Goal: Task Accomplishment & Management: Manage account settings

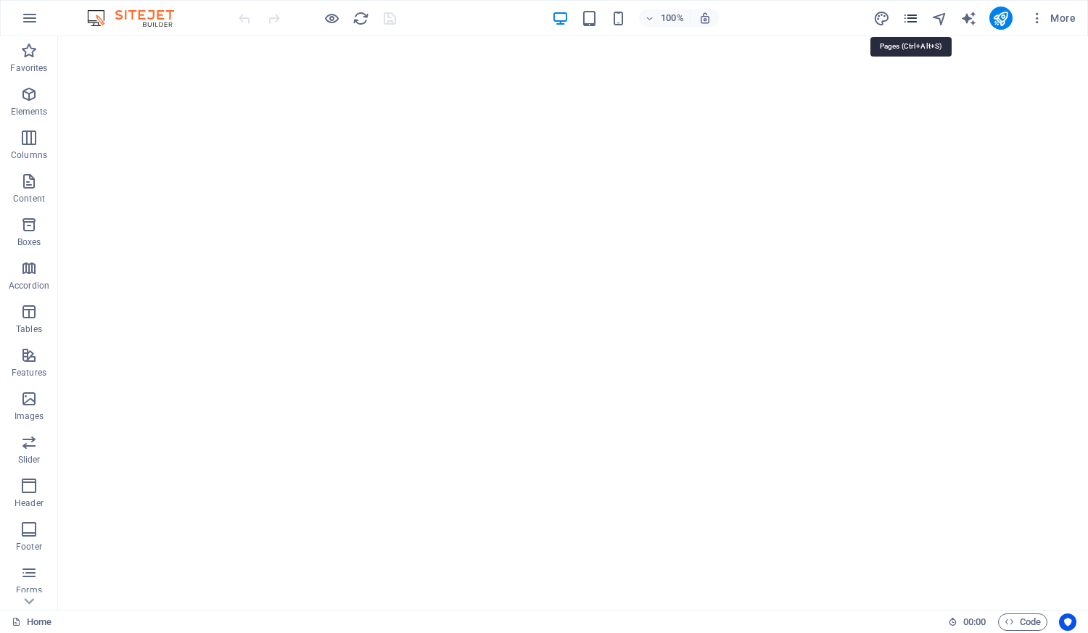
click at [914, 15] on icon "pages" at bounding box center [910, 18] width 17 height 17
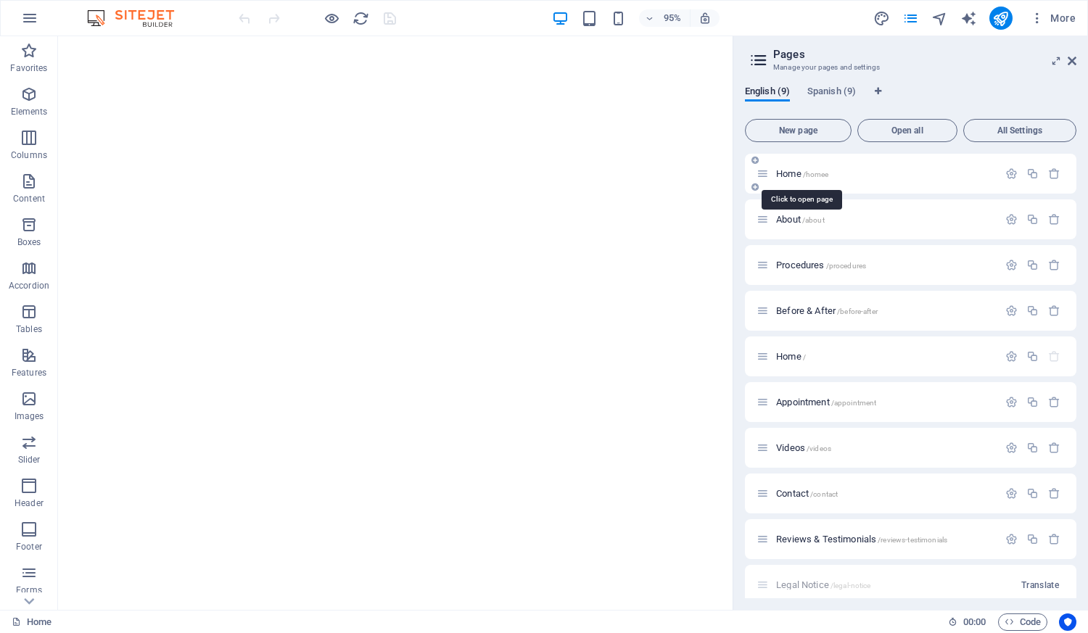
click at [819, 175] on span "/homee" at bounding box center [816, 174] width 26 height 8
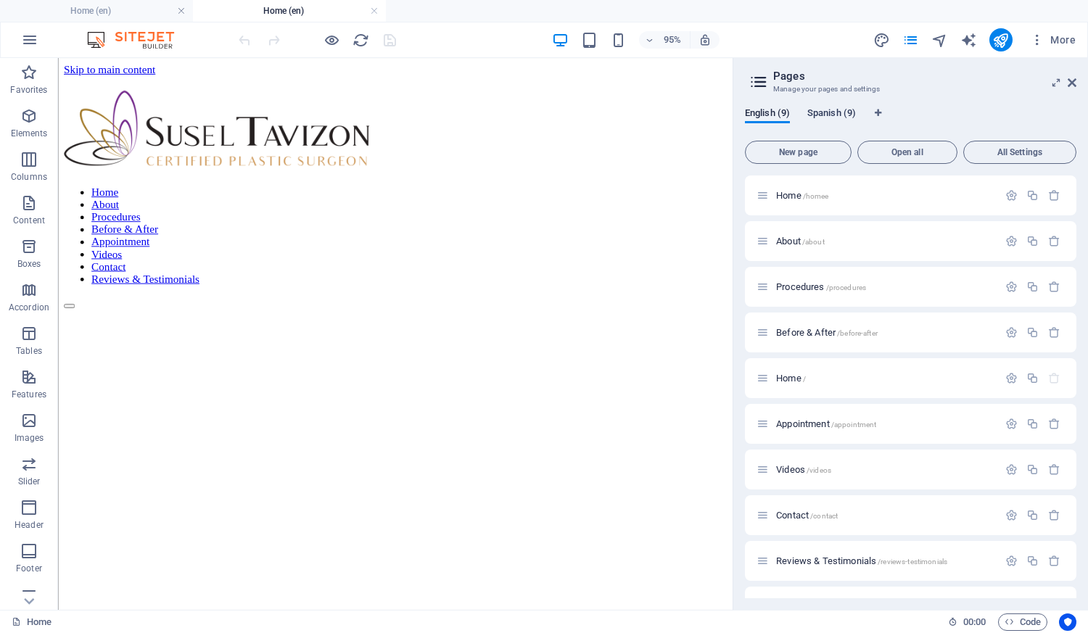
click at [832, 117] on span "Spanish (9)" at bounding box center [831, 114] width 49 height 20
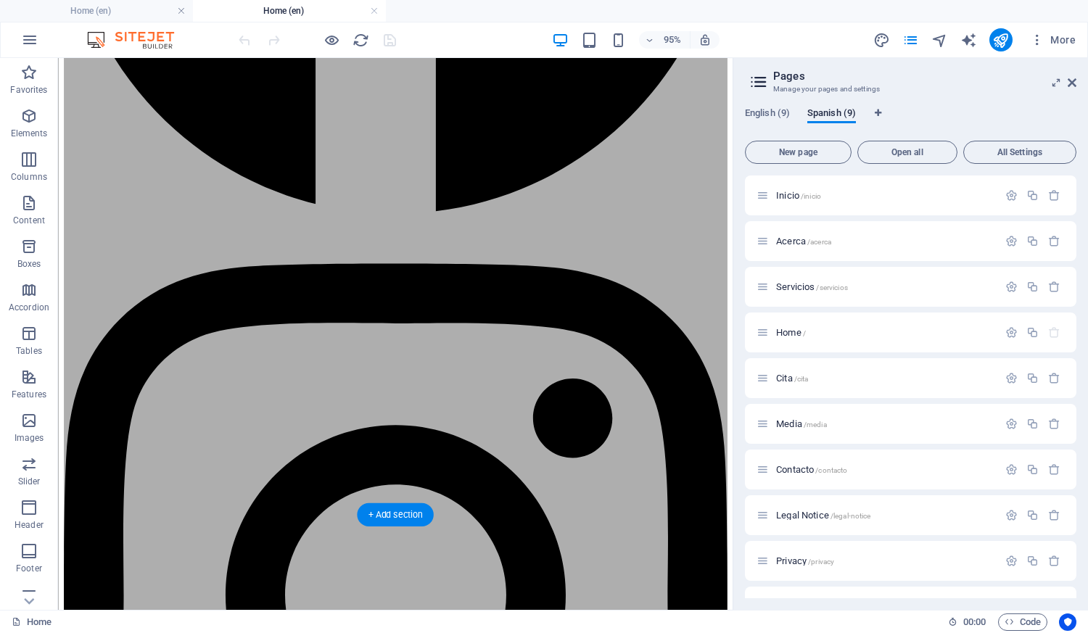
scroll to position [725, 0]
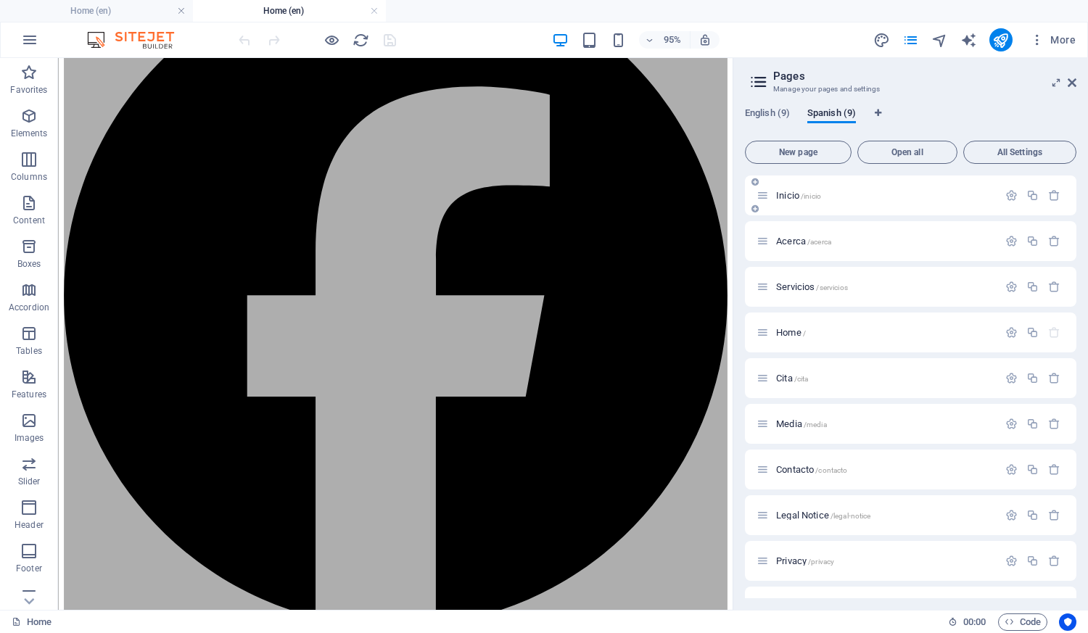
click at [806, 201] on div "Inicio /inicio" at bounding box center [876, 195] width 241 height 17
click at [803, 197] on span "/inicio" at bounding box center [811, 196] width 20 height 8
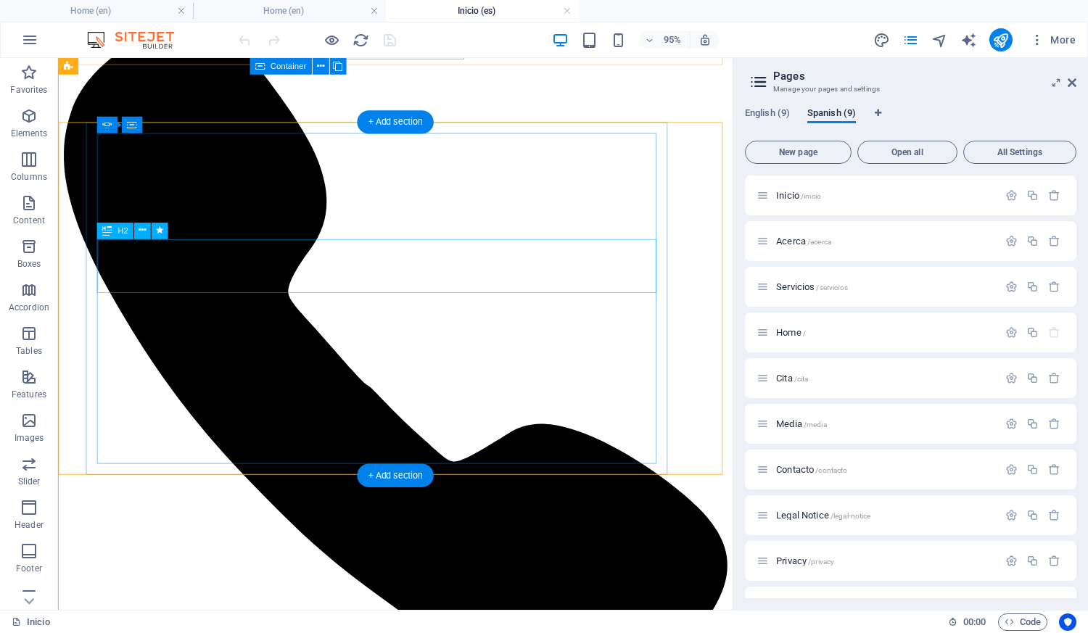
scroll to position [0, 0]
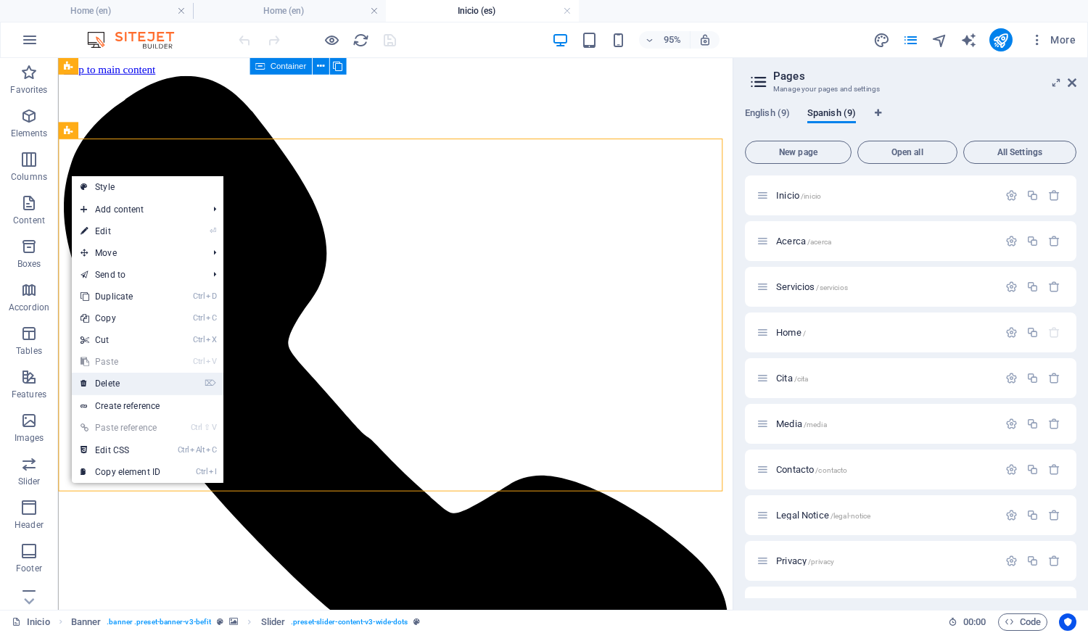
click at [122, 385] on link "⌦ Delete" at bounding box center [120, 384] width 97 height 22
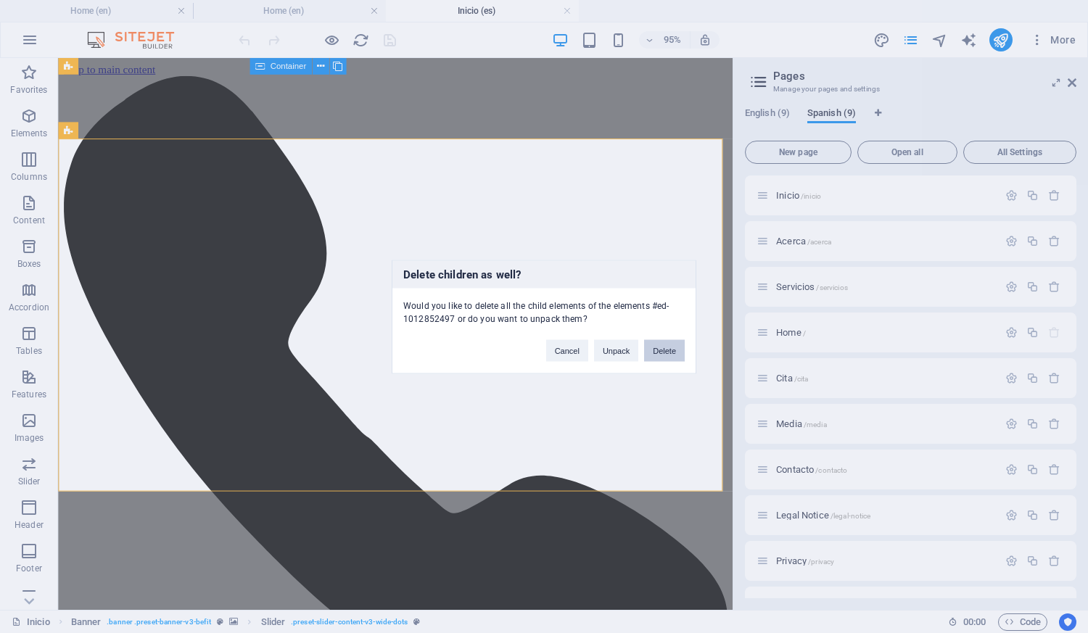
click at [660, 351] on button "Delete" at bounding box center [664, 350] width 41 height 22
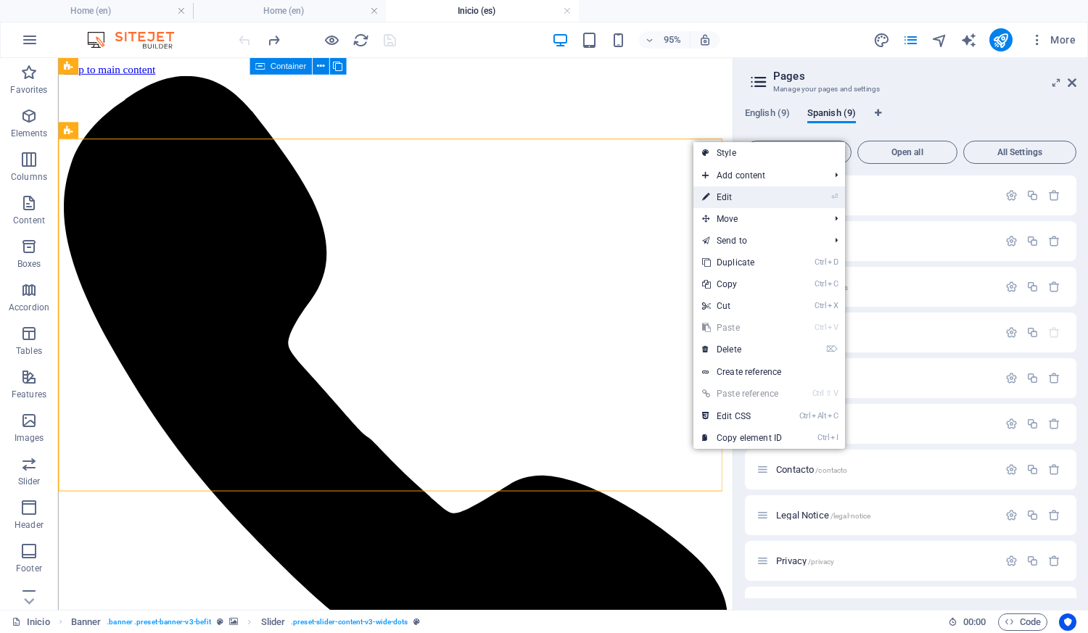
click at [734, 194] on link "⏎ Edit" at bounding box center [741, 197] width 97 height 22
select select "rem"
select select "px"
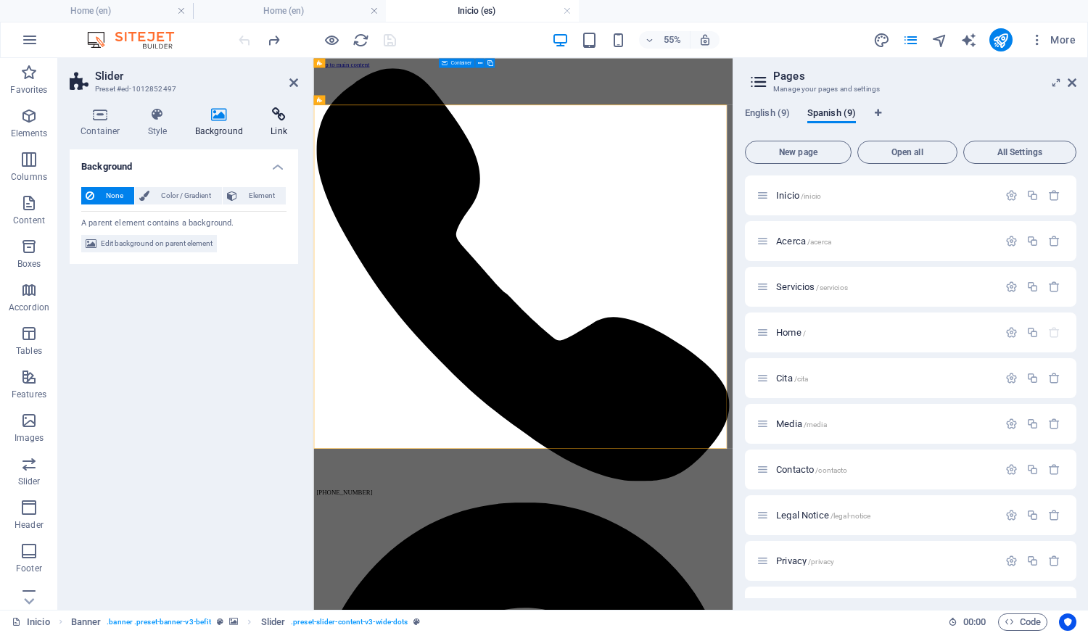
click at [270, 120] on icon at bounding box center [279, 114] width 38 height 15
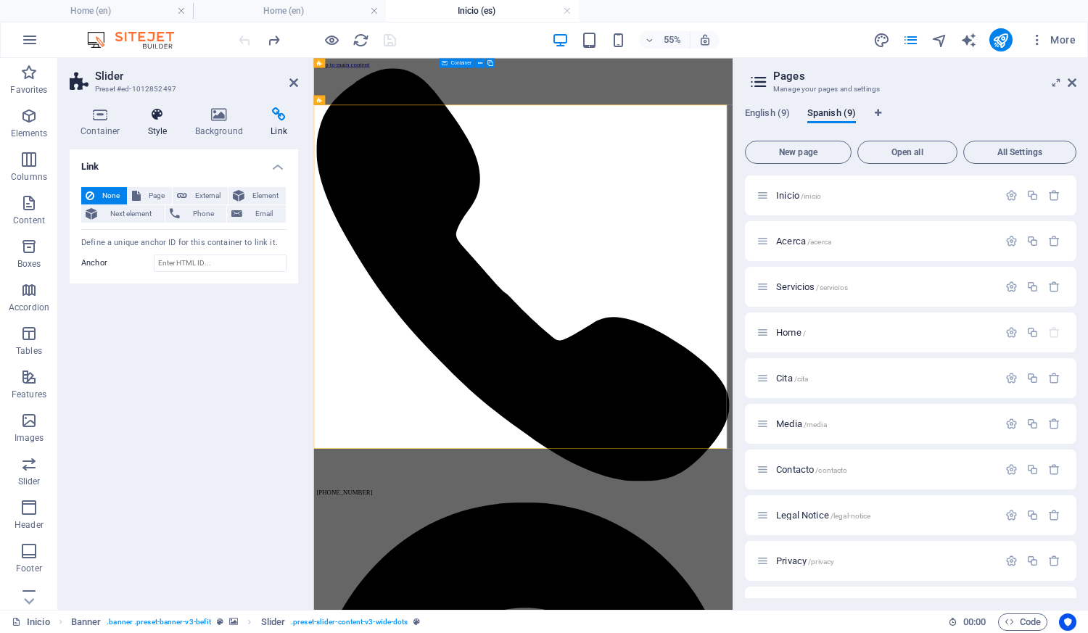
click at [151, 112] on icon at bounding box center [157, 114] width 41 height 15
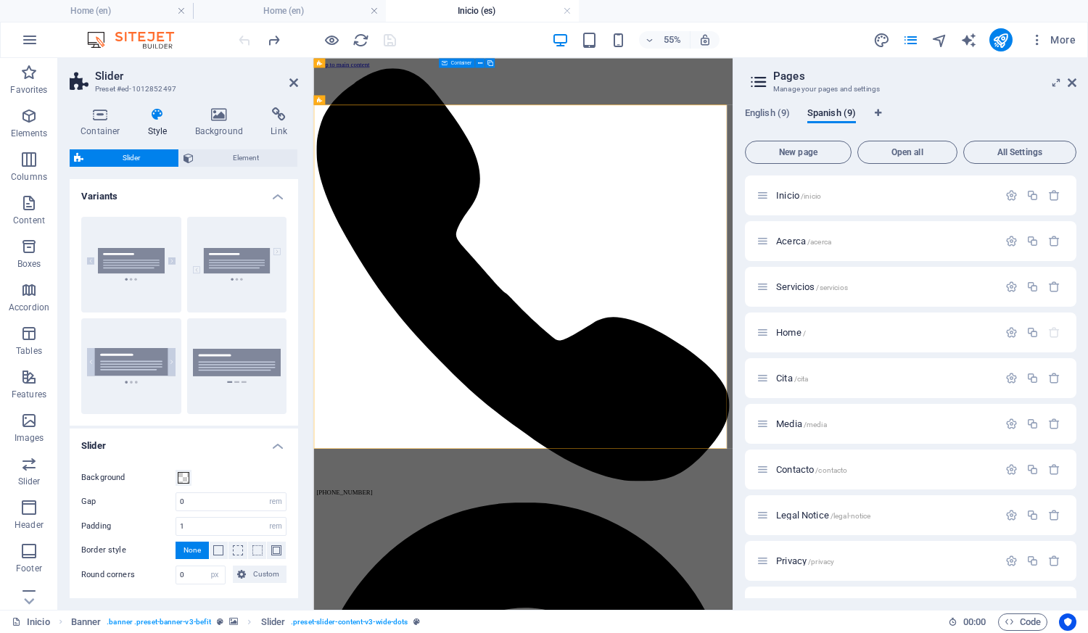
click at [87, 107] on div "Container Style Background Link Size Height Default px rem % vh vw Min. height …" at bounding box center [184, 353] width 252 height 514
click at [96, 115] on icon at bounding box center [101, 114] width 62 height 15
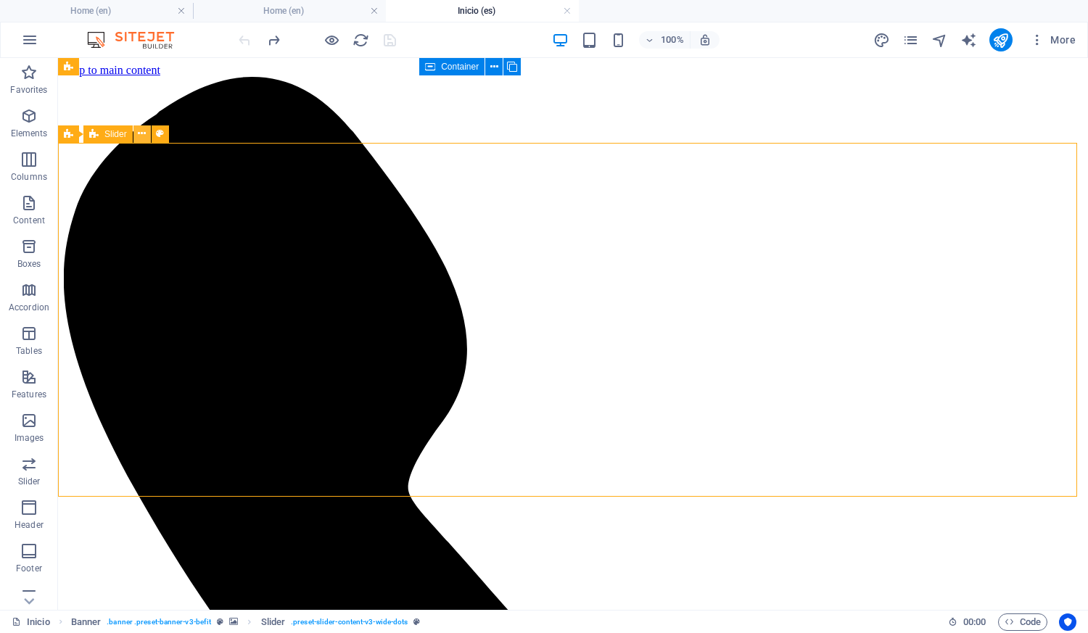
click at [144, 138] on icon at bounding box center [142, 133] width 8 height 15
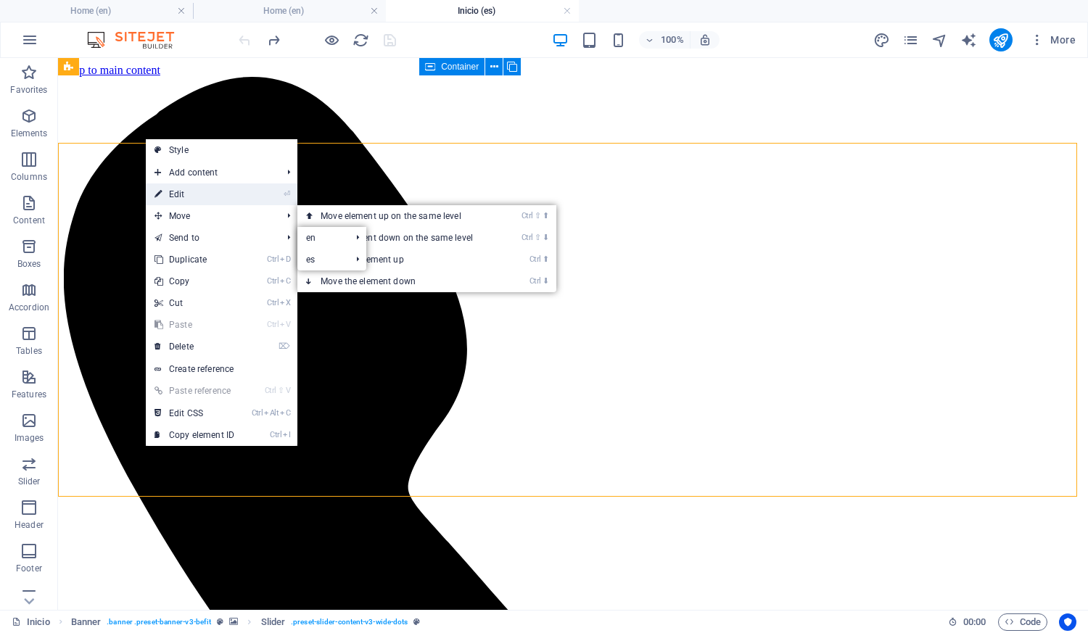
click at [191, 196] on link "⏎ Edit" at bounding box center [194, 194] width 97 height 22
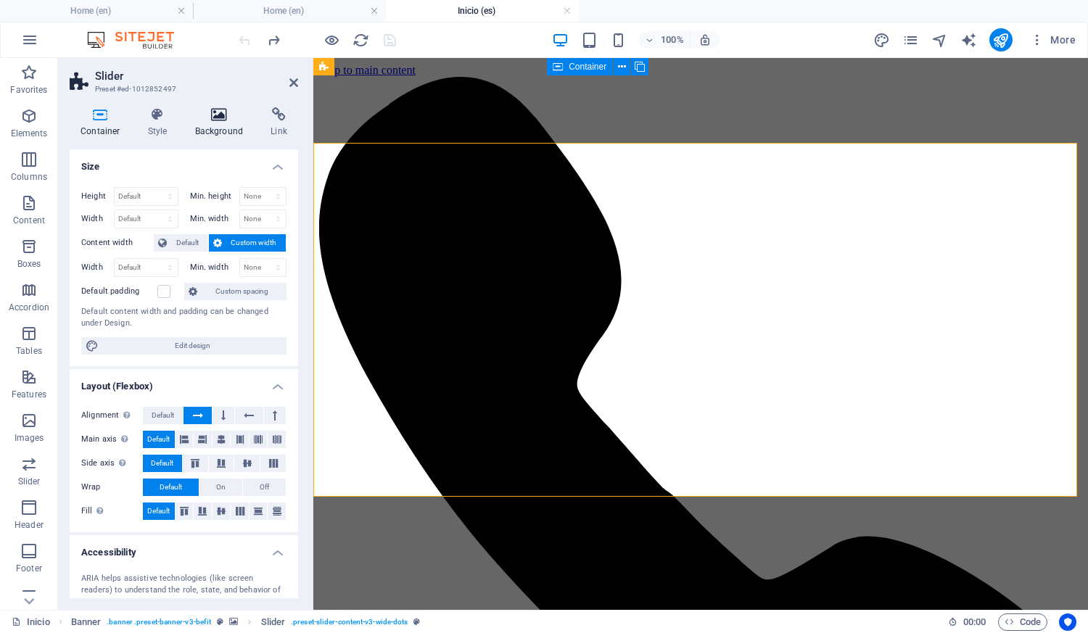
click at [242, 134] on h4 "Background" at bounding box center [222, 122] width 76 height 30
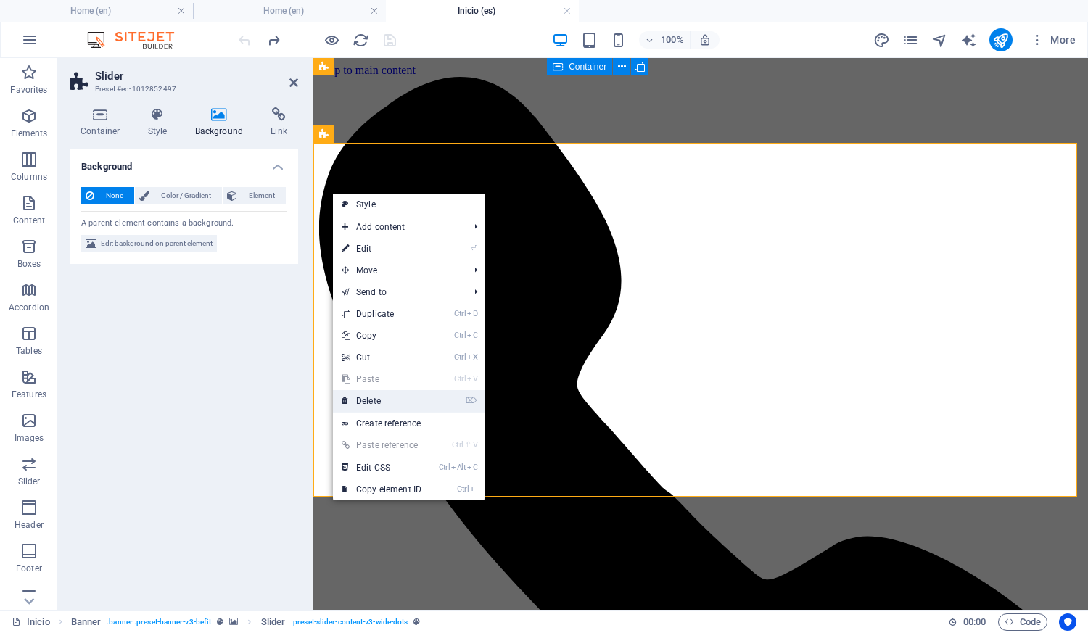
click at [376, 396] on link "⌦ Delete" at bounding box center [381, 401] width 97 height 22
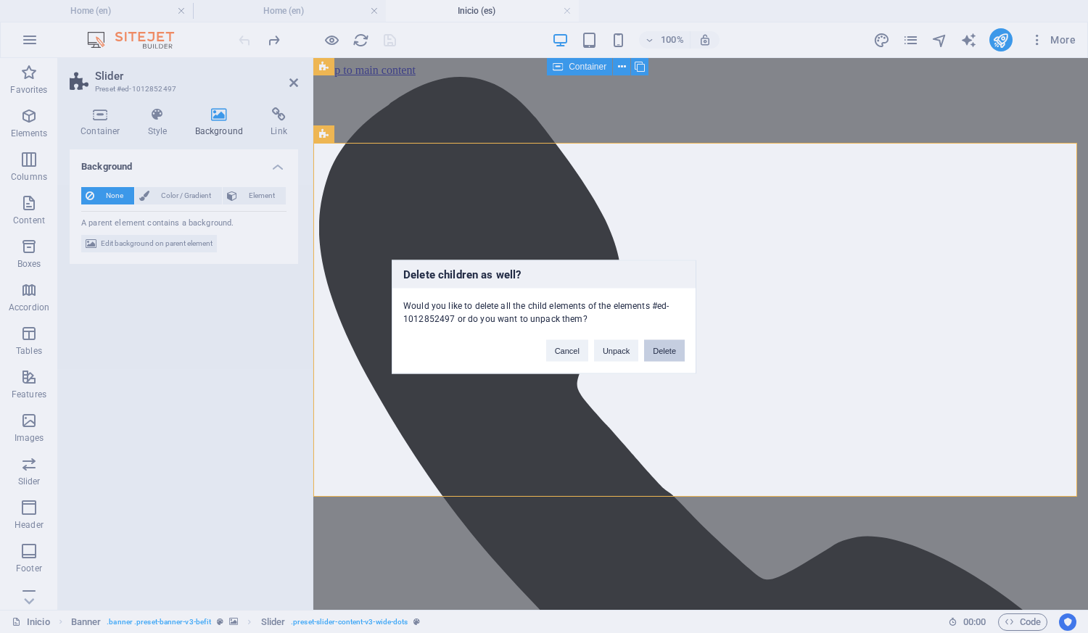
click at [672, 352] on button "Delete" at bounding box center [664, 350] width 41 height 22
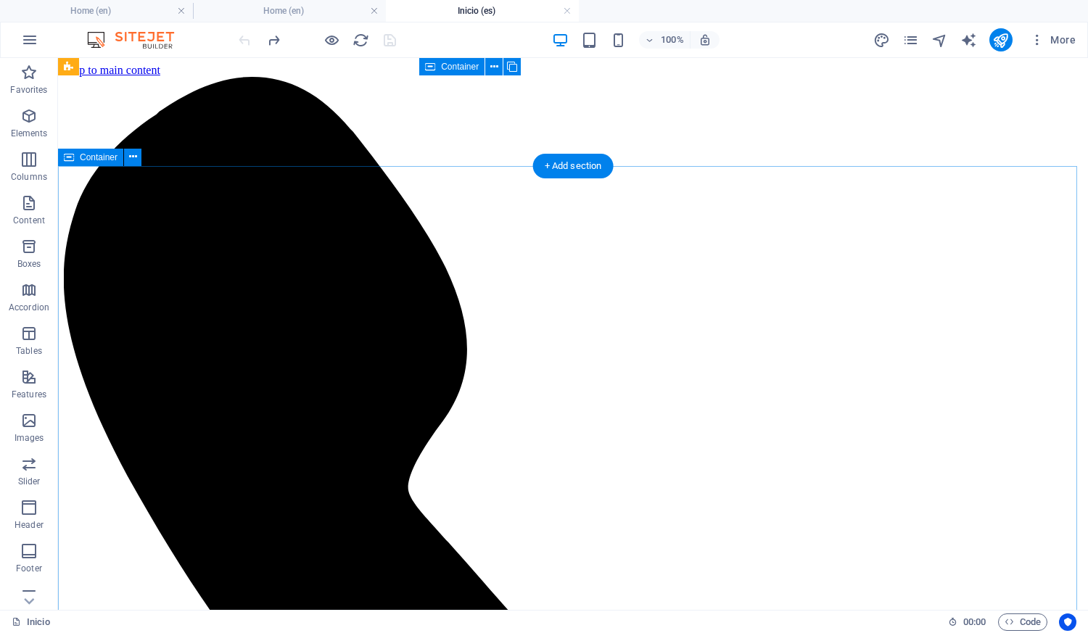
drag, startPoint x: 418, startPoint y: 220, endPoint x: 440, endPoint y: 200, distance: 30.3
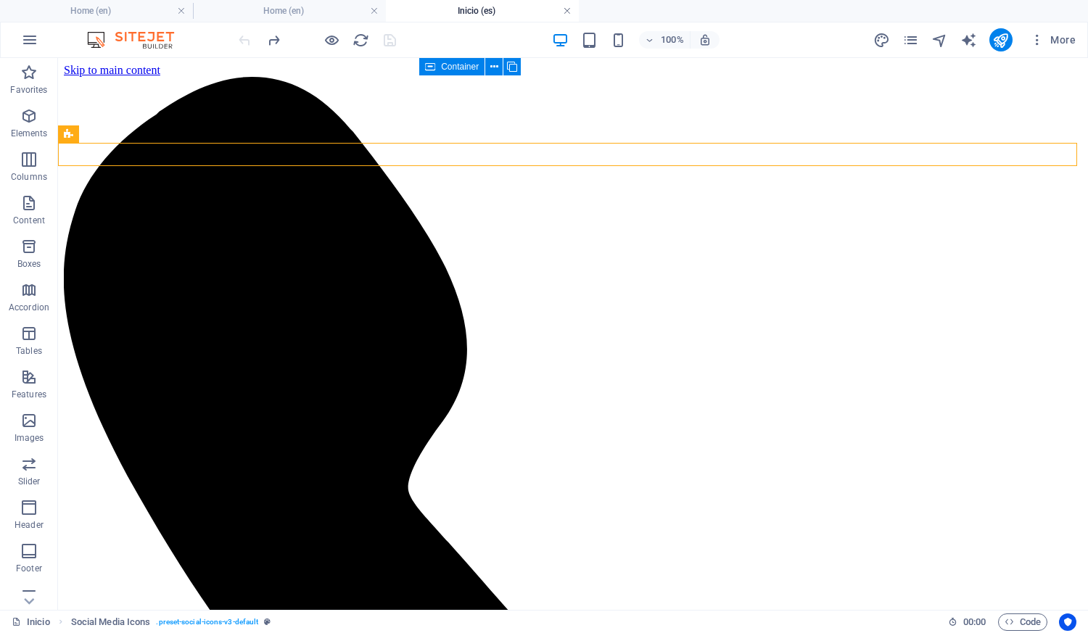
click at [568, 10] on link at bounding box center [567, 11] width 9 height 14
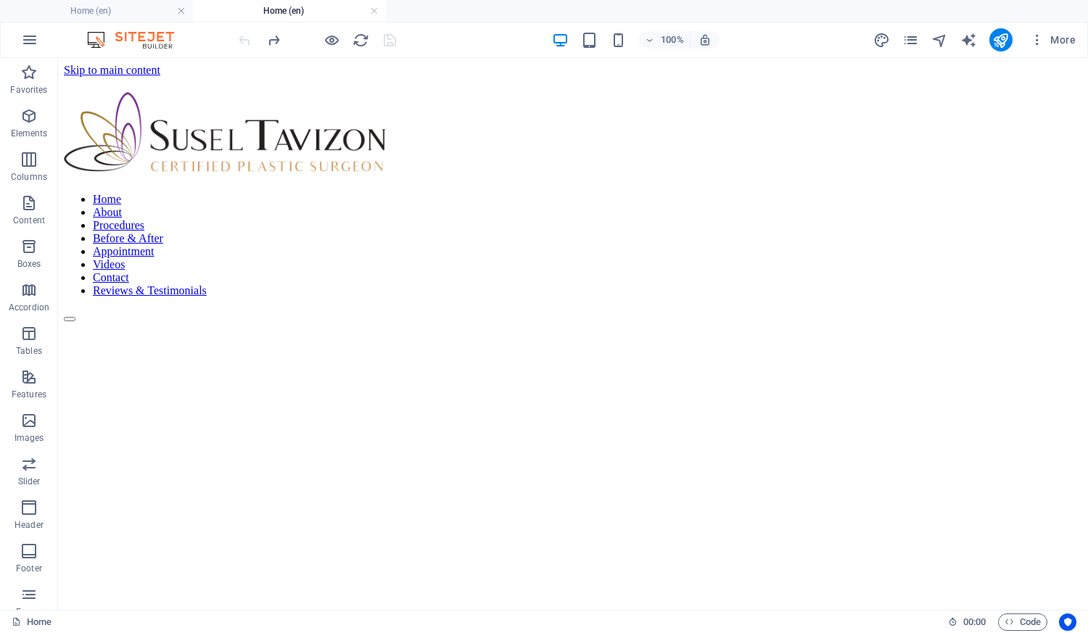
scroll to position [1056, 0]
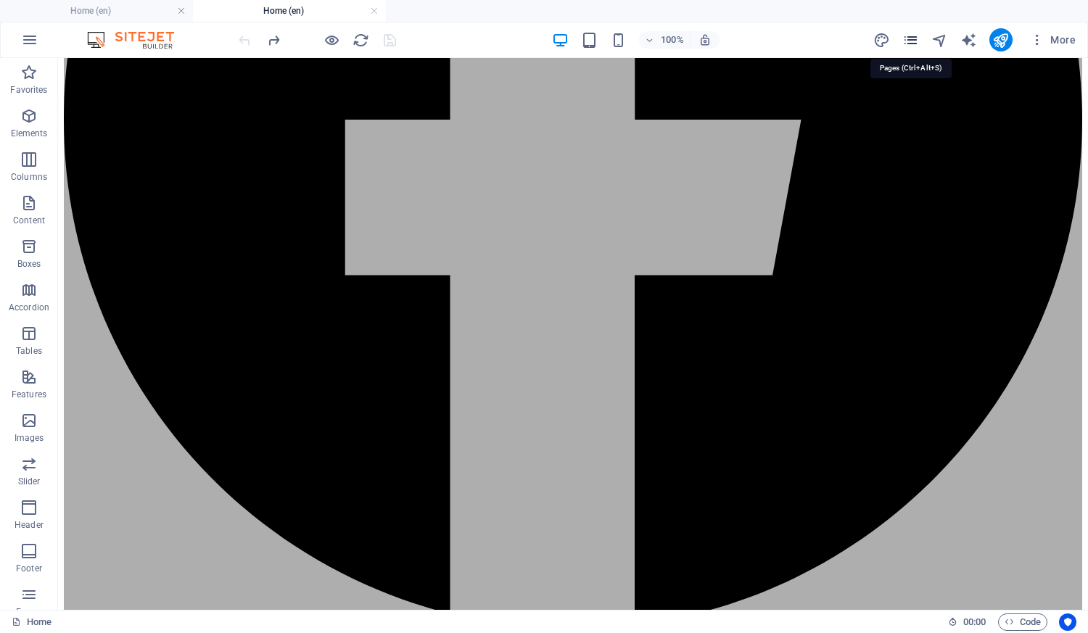
click at [911, 36] on icon "pages" at bounding box center [910, 40] width 17 height 17
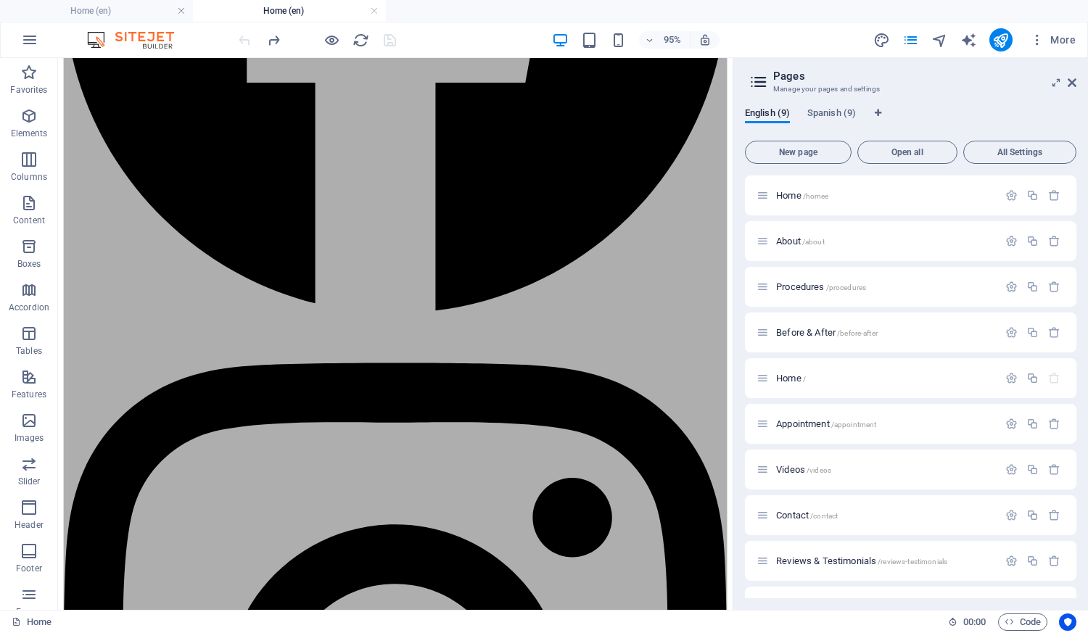
scroll to position [1073, 0]
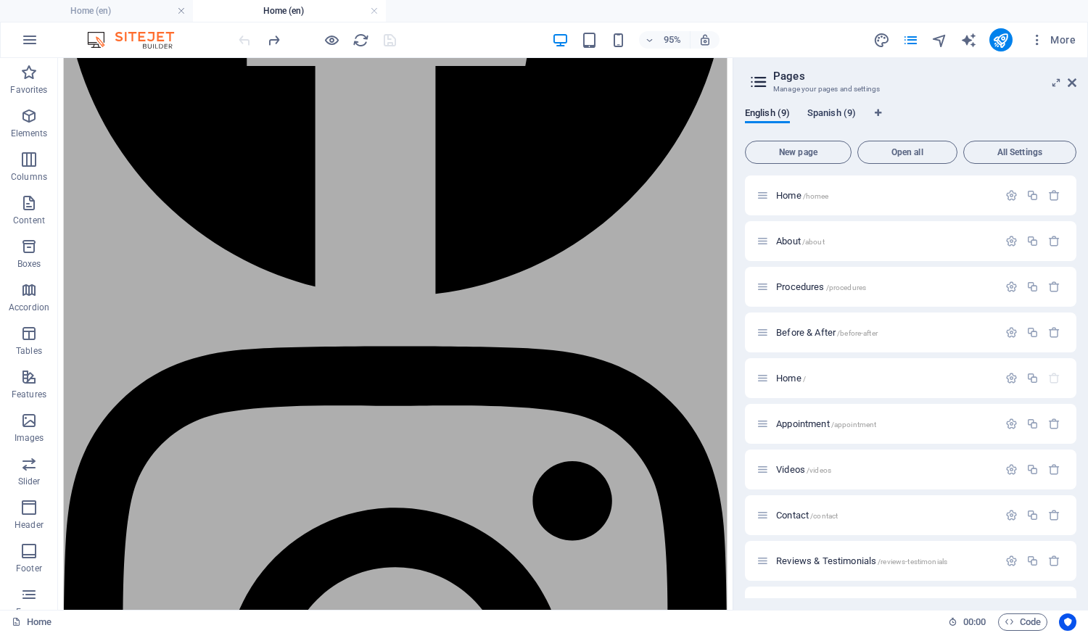
click at [833, 116] on span "Spanish (9)" at bounding box center [831, 114] width 49 height 20
click at [797, 194] on span "Inicio /inicio" at bounding box center [798, 195] width 45 height 11
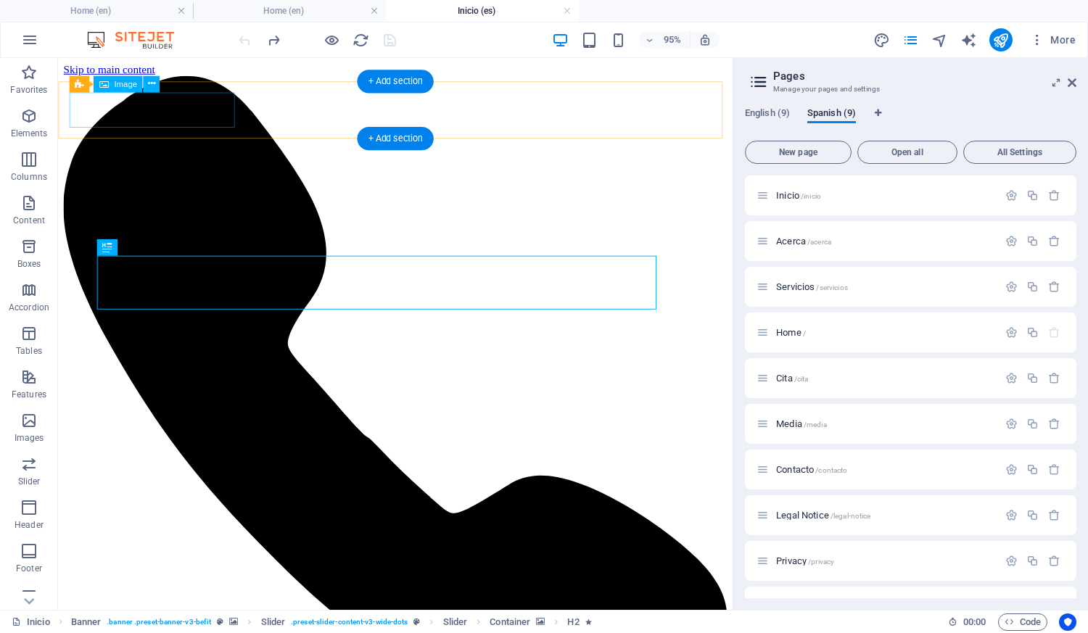
scroll to position [0, 0]
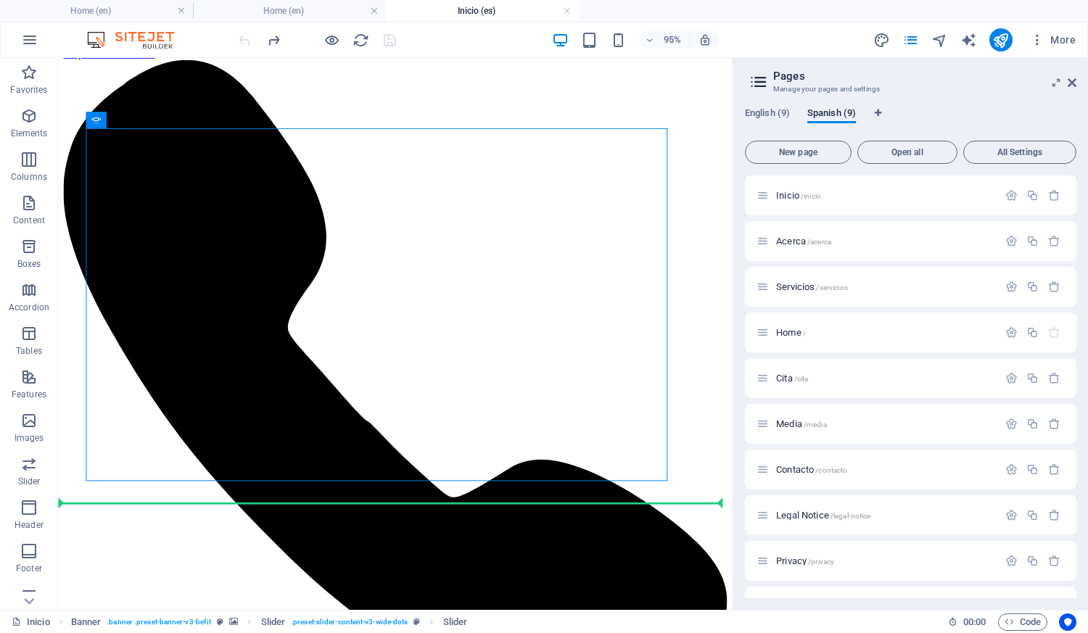
drag, startPoint x: 210, startPoint y: 188, endPoint x: 151, endPoint y: 524, distance: 340.8
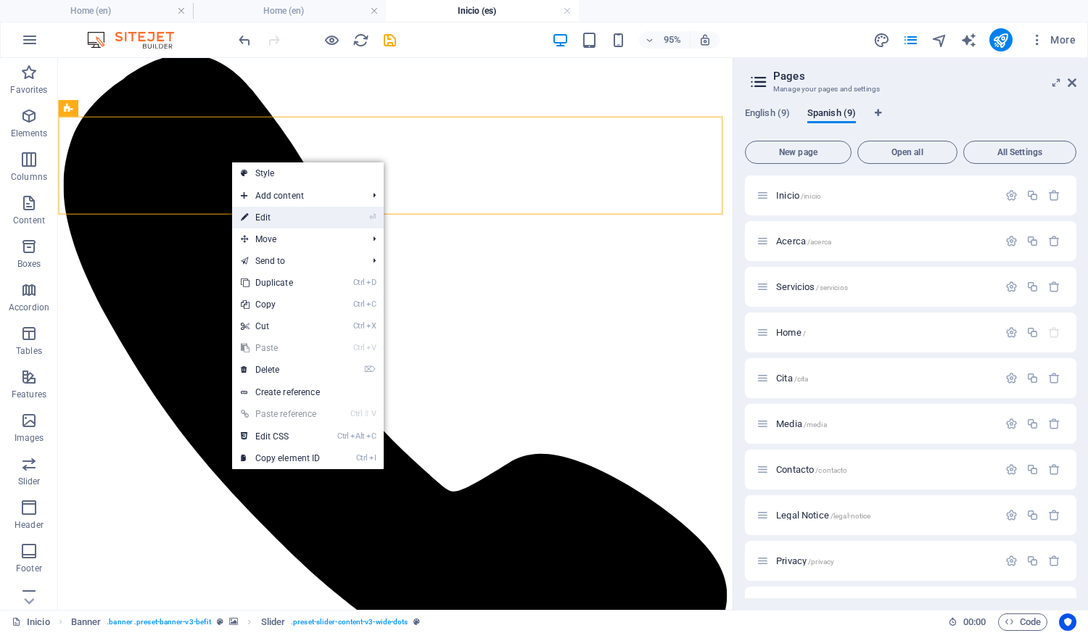
drag, startPoint x: 257, startPoint y: 207, endPoint x: 27, endPoint y: 117, distance: 247.2
click at [257, 207] on link "⏎ Edit" at bounding box center [280, 218] width 97 height 22
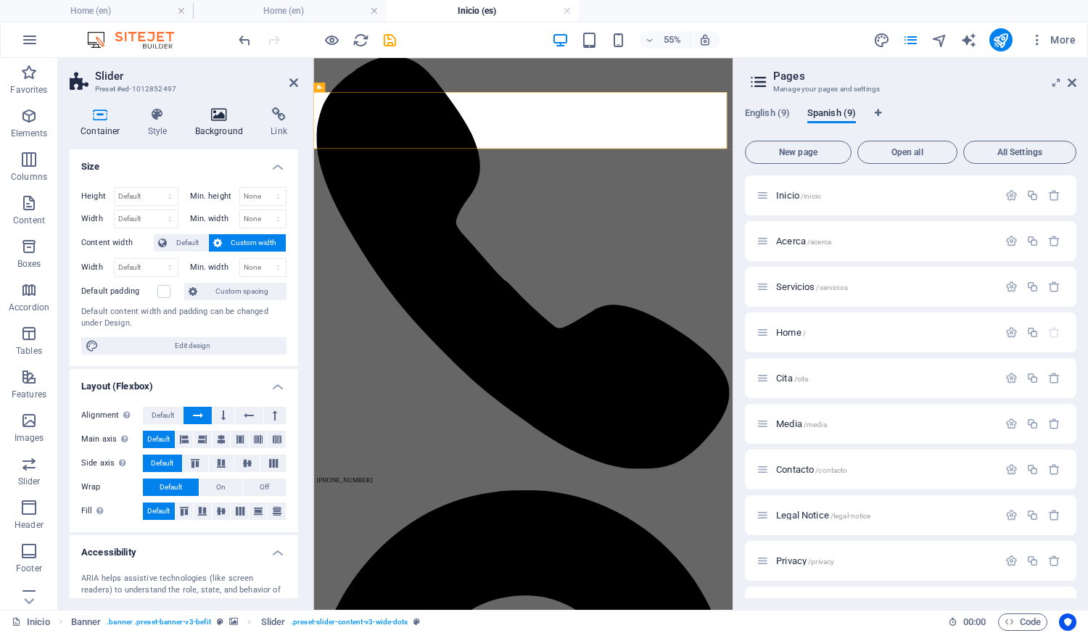
click at [218, 117] on icon at bounding box center [219, 114] width 70 height 15
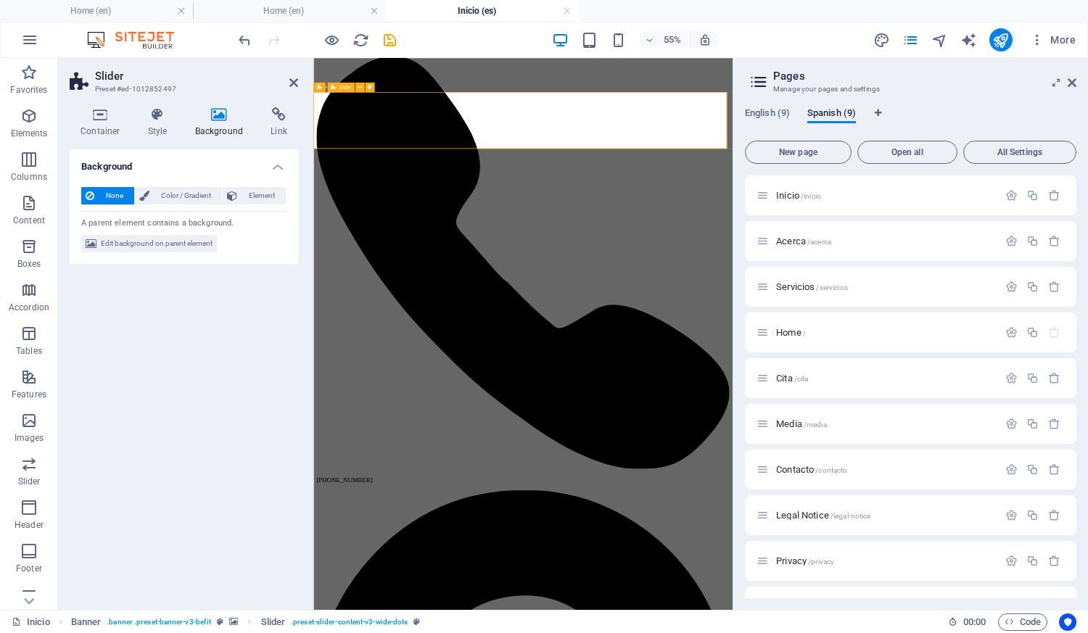
drag, startPoint x: 503, startPoint y: 147, endPoint x: 578, endPoint y: 173, distance: 79.8
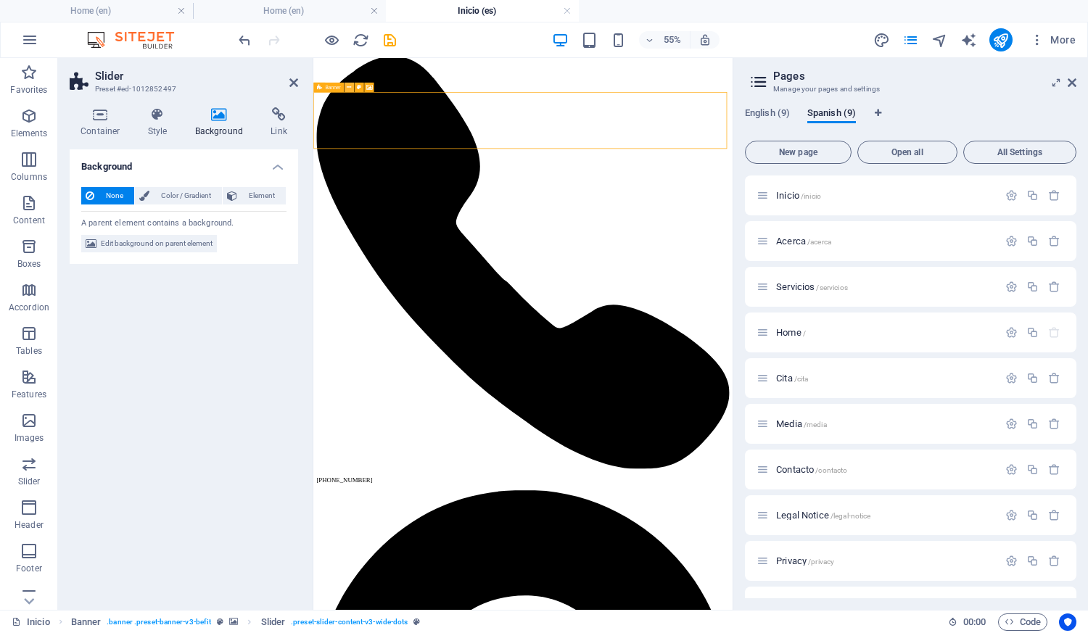
click at [346, 87] on button at bounding box center [348, 86] width 9 height 9
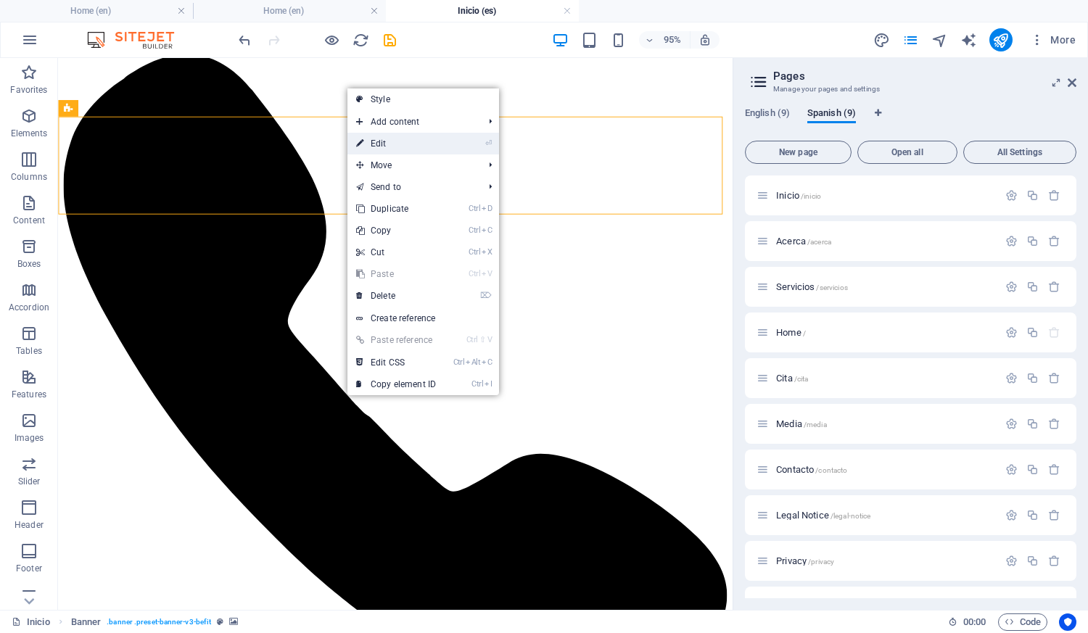
click at [386, 148] on link "⏎ Edit" at bounding box center [395, 144] width 97 height 22
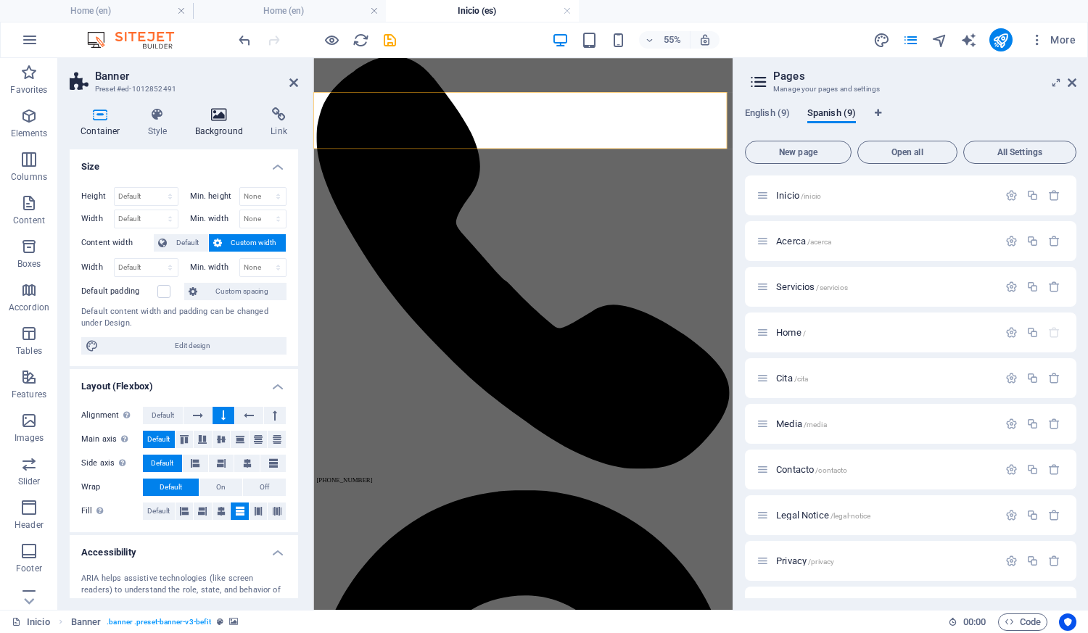
click at [213, 110] on icon at bounding box center [219, 114] width 70 height 15
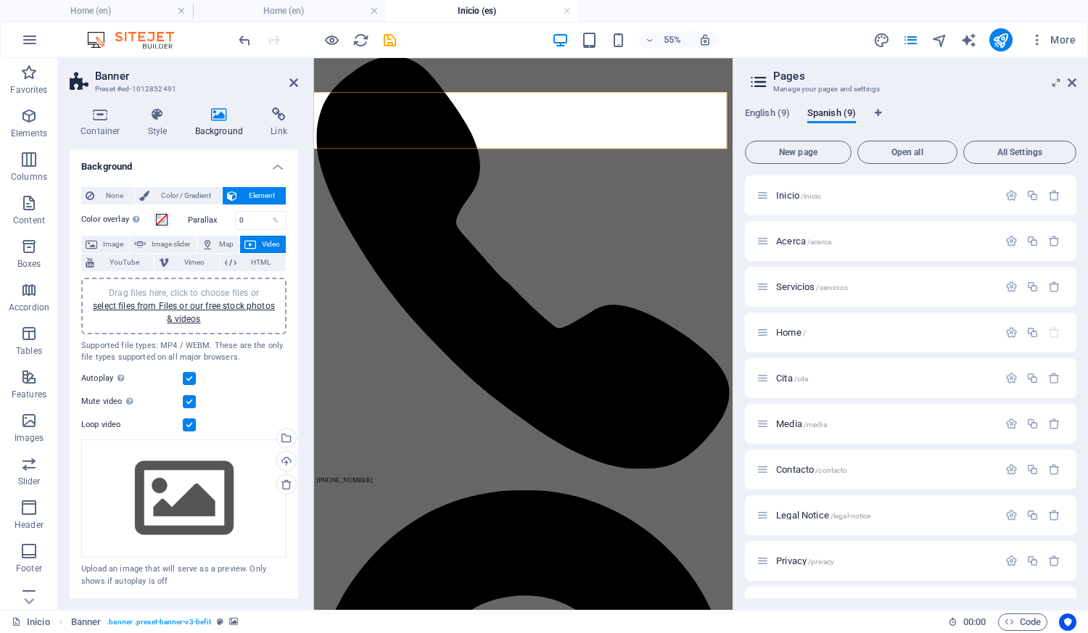
click at [189, 378] on label at bounding box center [189, 378] width 13 height 13
click at [0, 0] on input "Autoplay Autoplay is only available if muted is checked" at bounding box center [0, 0] width 0 height 0
click at [188, 385] on div "Autoplay Autoplay is only available if muted is checked" at bounding box center [183, 378] width 205 height 17
click at [189, 380] on label at bounding box center [189, 378] width 13 height 13
click at [0, 0] on input "Autoplay Autoplay is only available if muted is checked" at bounding box center [0, 0] width 0 height 0
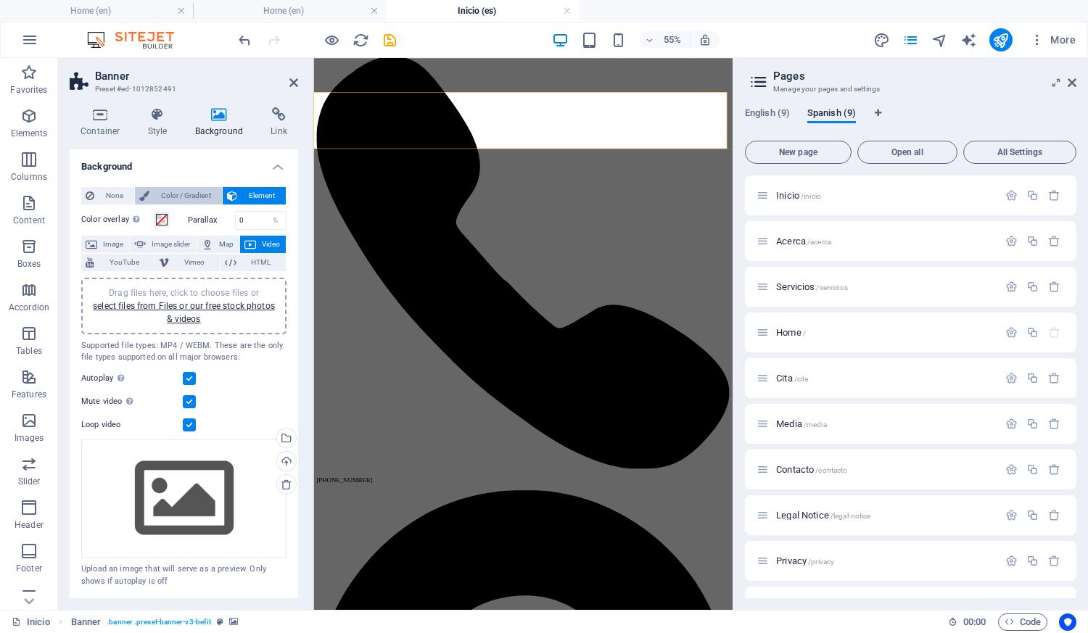
click at [207, 192] on span "Color / Gradient" at bounding box center [186, 195] width 64 height 17
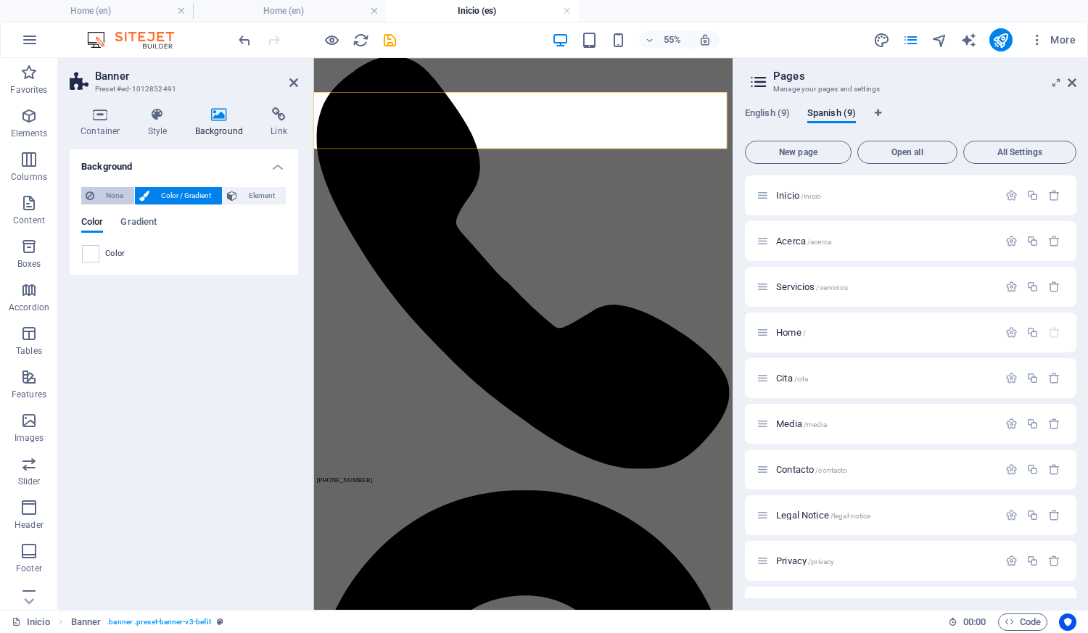
click at [109, 194] on span "None" at bounding box center [114, 195] width 31 height 17
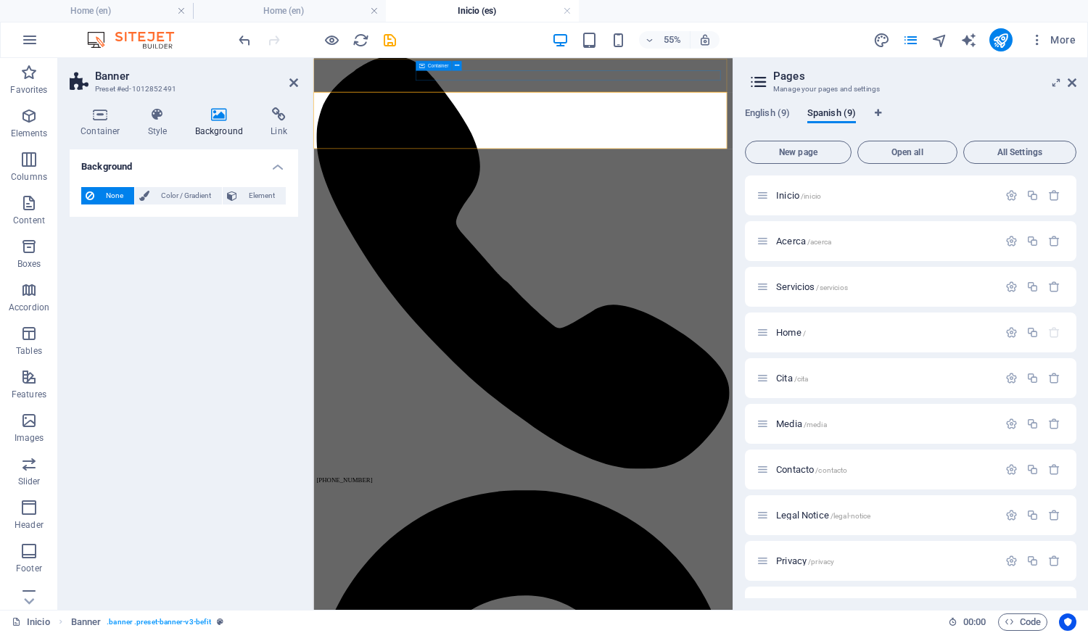
click at [444, 70] on div "Container" at bounding box center [441, 66] width 51 height 10
click at [278, 83] on header "Banner Preset #ed-1012852491" at bounding box center [184, 77] width 228 height 38
click at [294, 82] on icon at bounding box center [293, 83] width 9 height 12
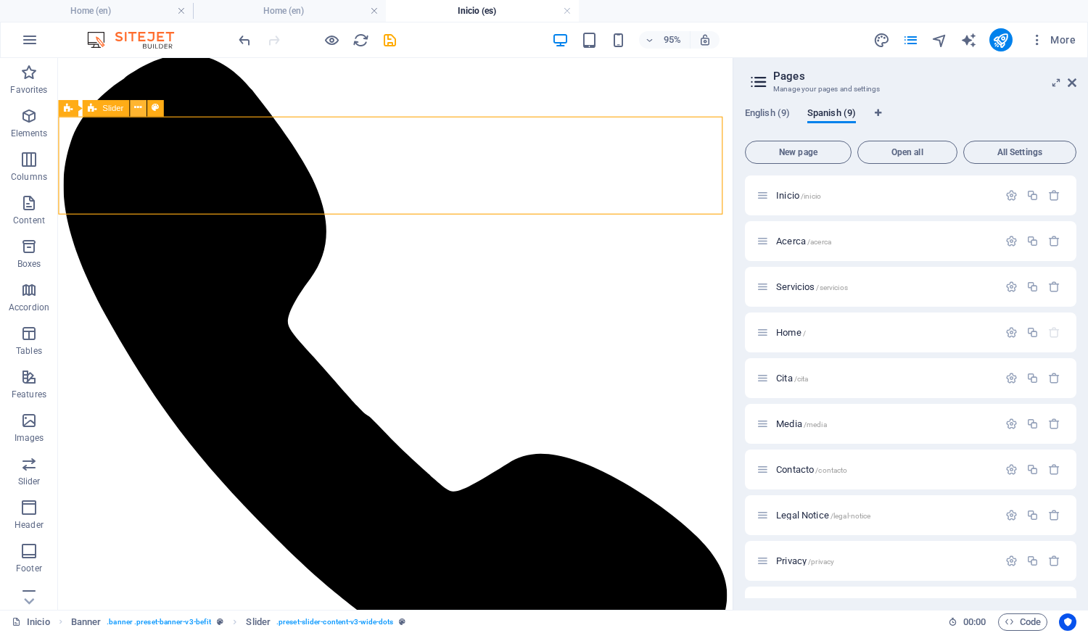
click at [136, 110] on icon at bounding box center [137, 108] width 7 height 15
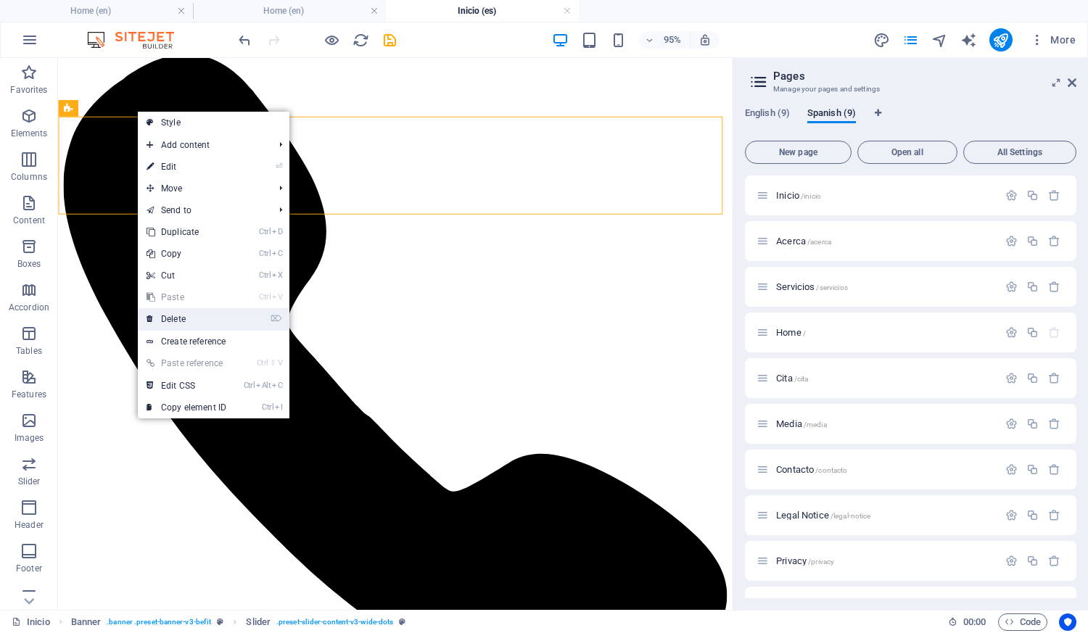
drag, startPoint x: 215, startPoint y: 315, endPoint x: 164, endPoint y: 270, distance: 67.3
click at [214, 315] on link "⌦ Delete" at bounding box center [186, 319] width 97 height 22
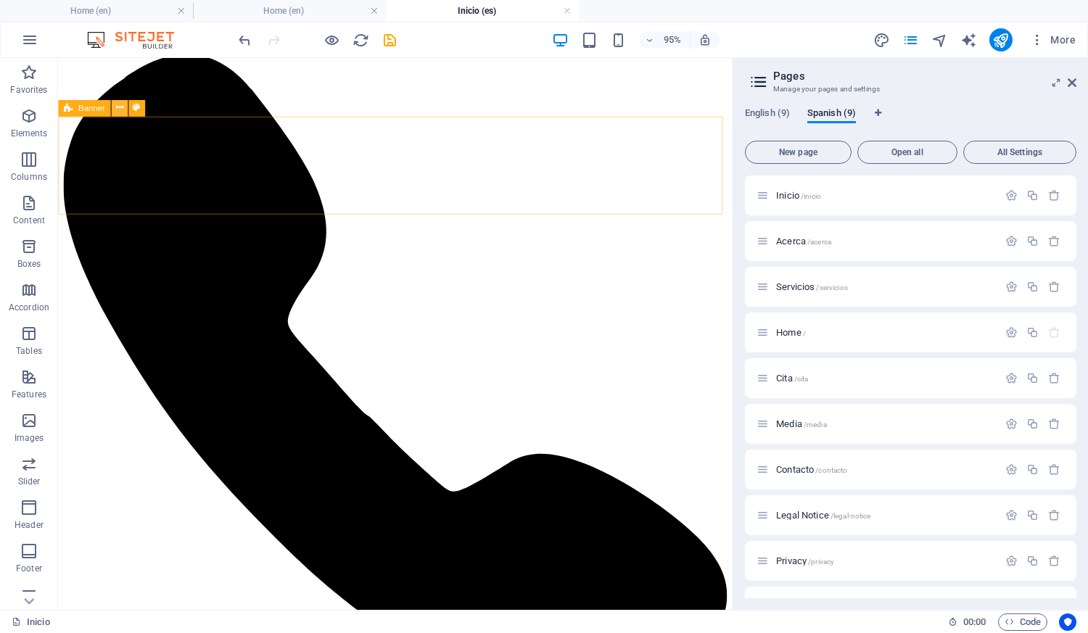
click at [117, 108] on icon at bounding box center [118, 108] width 7 height 15
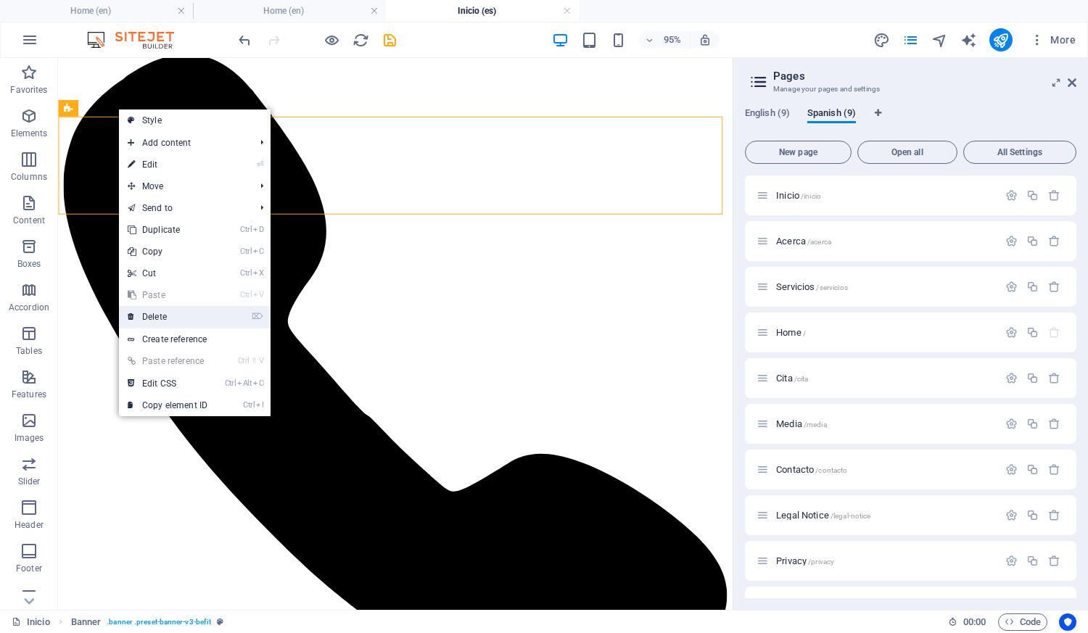
click at [184, 315] on link "⌦ Delete" at bounding box center [167, 317] width 97 height 22
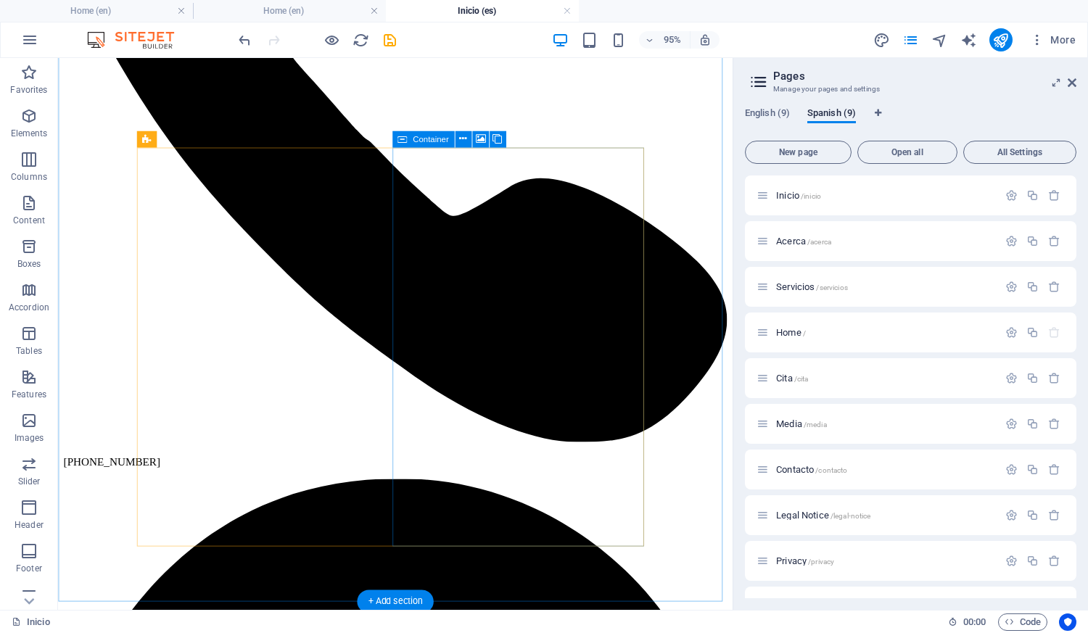
scroll to position [531, 0]
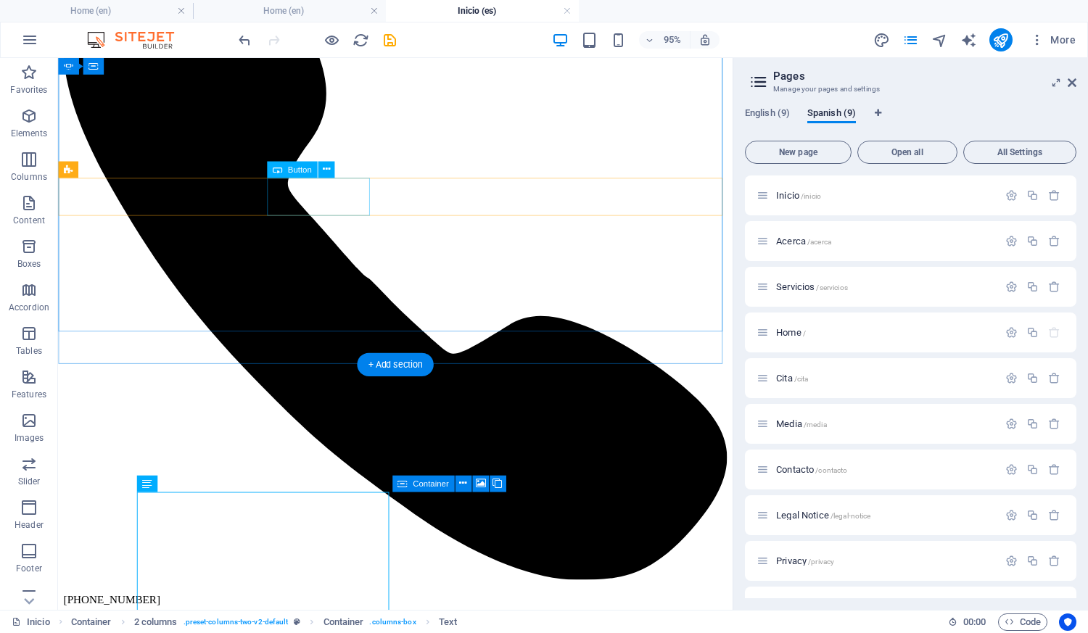
scroll to position [0, 0]
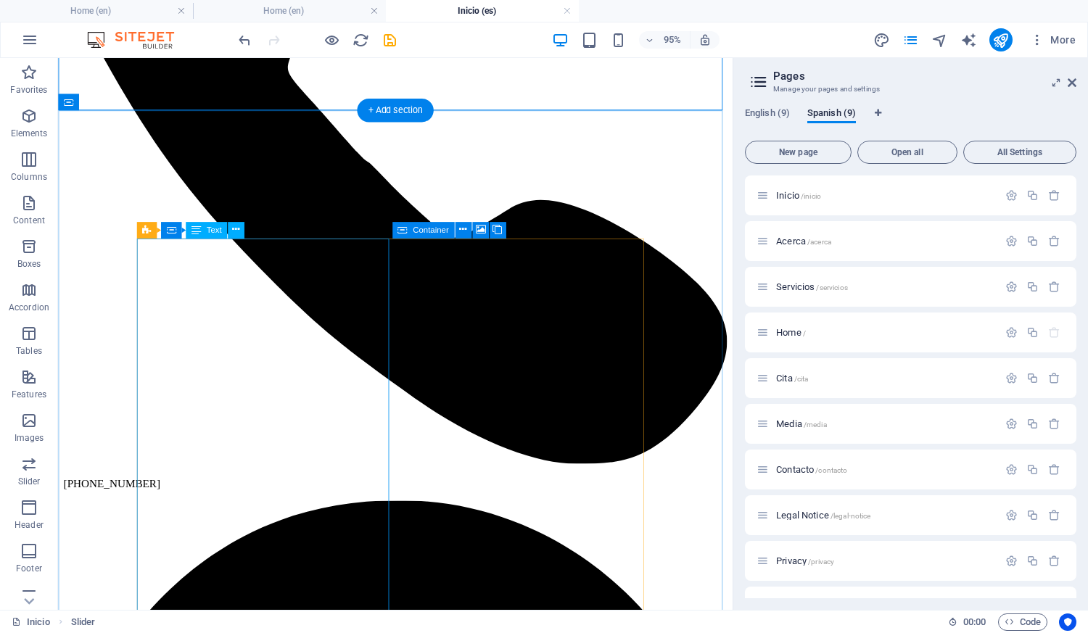
scroll to position [435, 0]
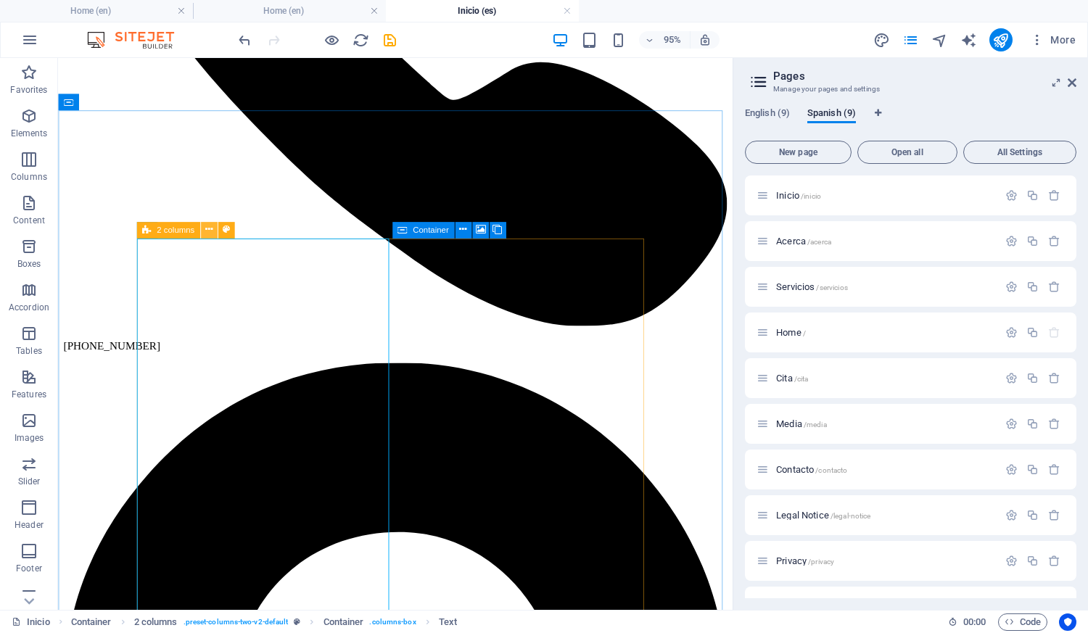
click at [205, 232] on icon at bounding box center [208, 230] width 7 height 15
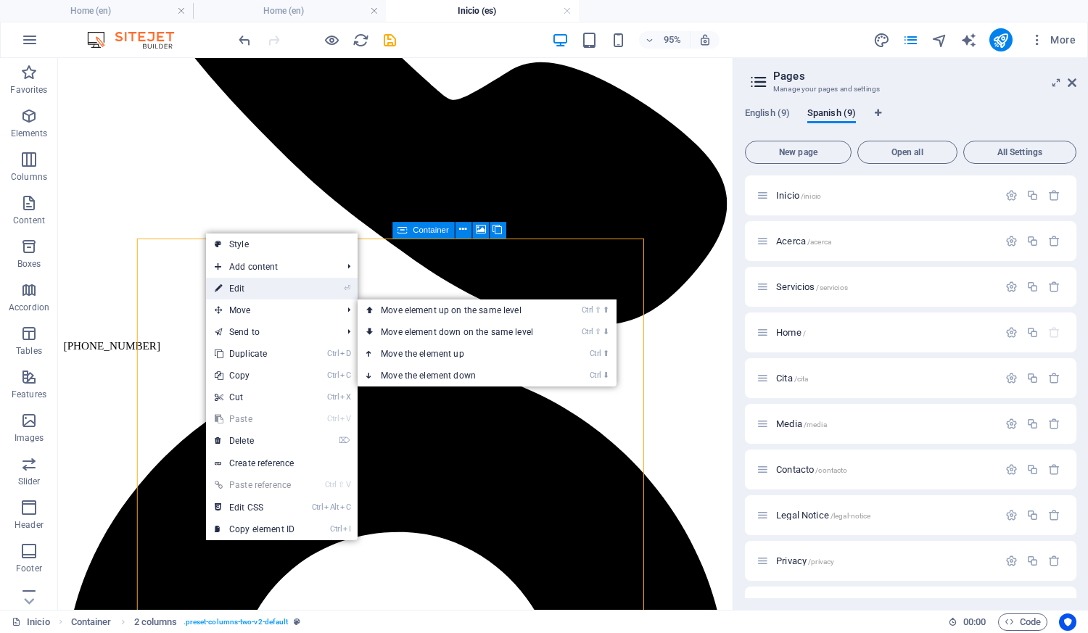
click at [255, 290] on link "⏎ Edit" at bounding box center [254, 289] width 97 height 22
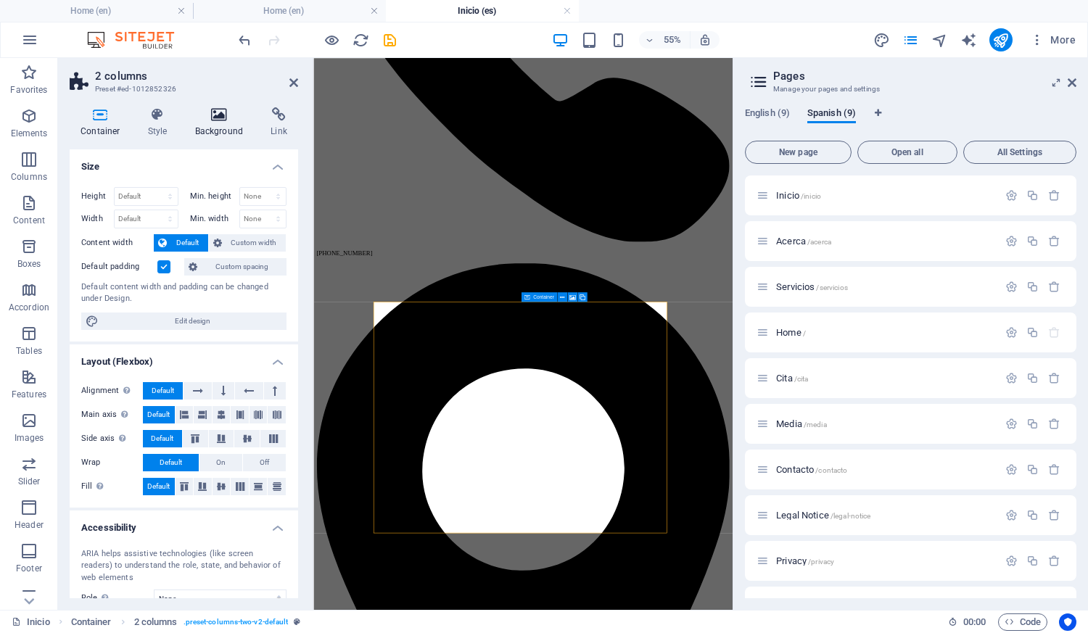
click at [216, 117] on icon at bounding box center [219, 114] width 70 height 15
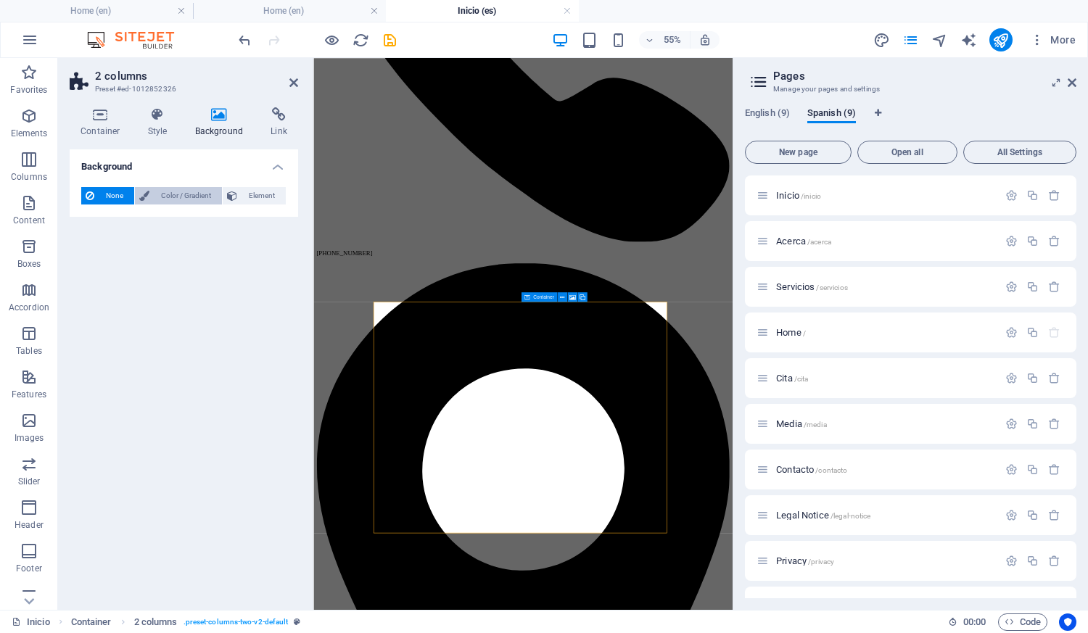
click at [173, 200] on span "Color / Gradient" at bounding box center [186, 195] width 64 height 17
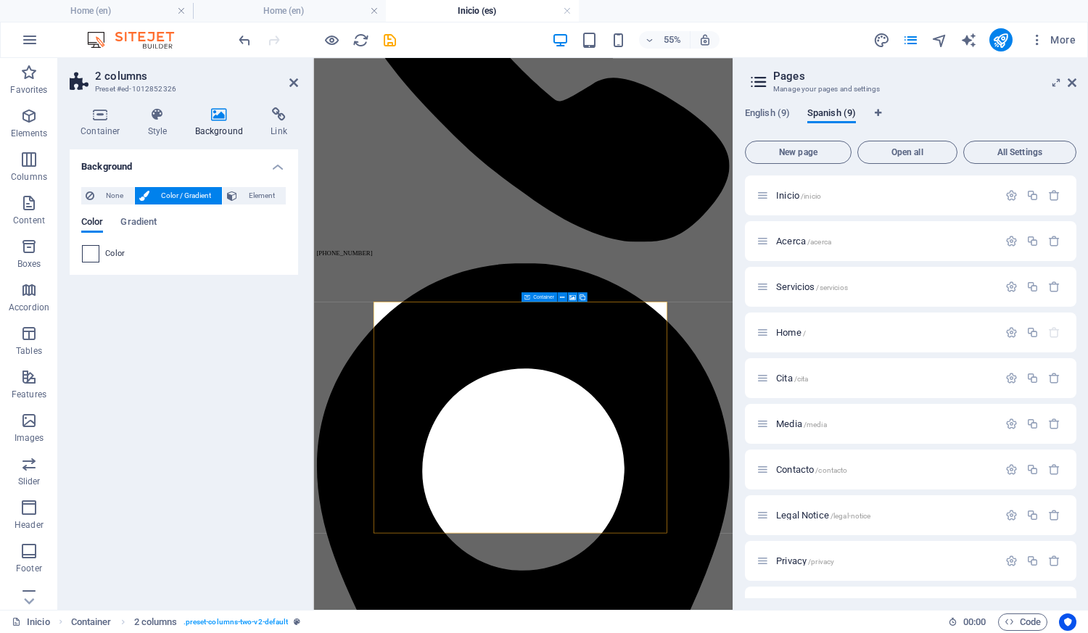
click at [88, 255] on span at bounding box center [91, 254] width 16 height 16
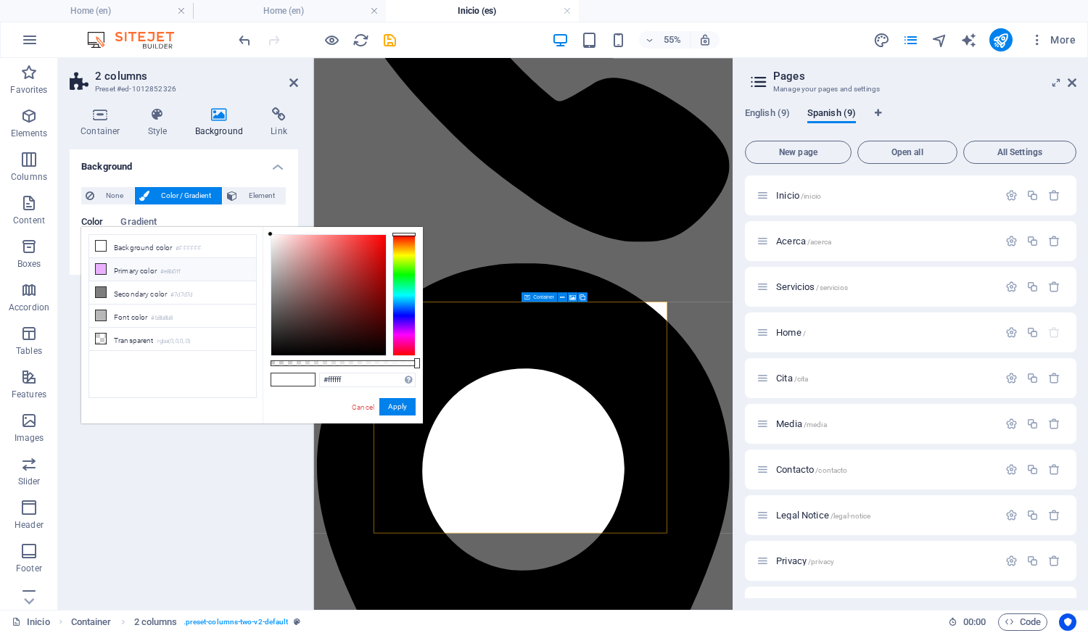
click at [114, 264] on li "Primary color #e8b0ff" at bounding box center [172, 269] width 167 height 23
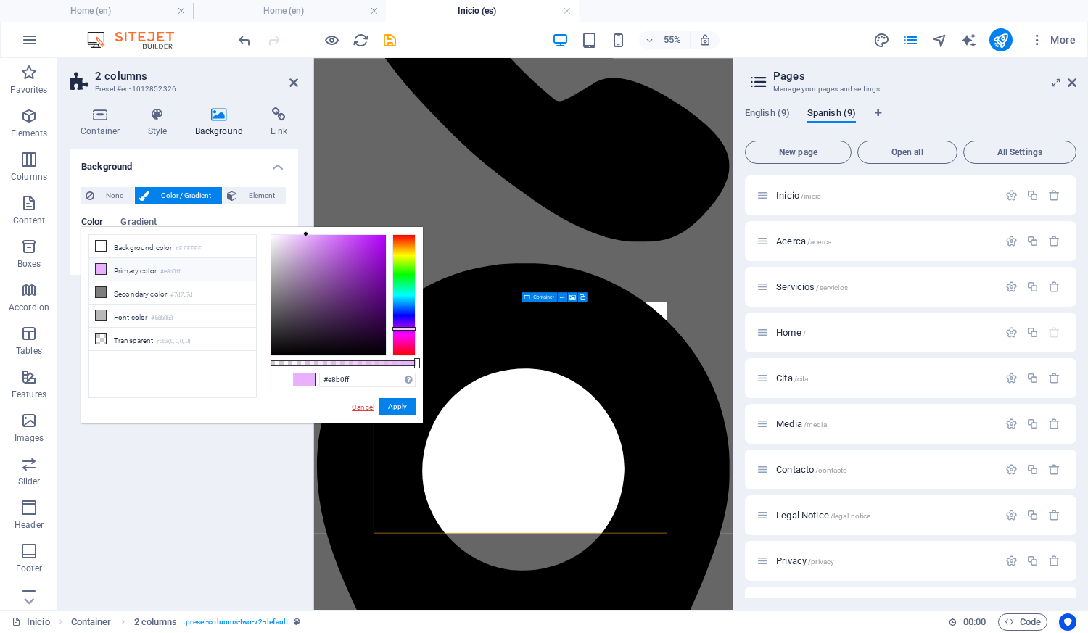
click at [356, 408] on link "Cancel" at bounding box center [362, 407] width 25 height 11
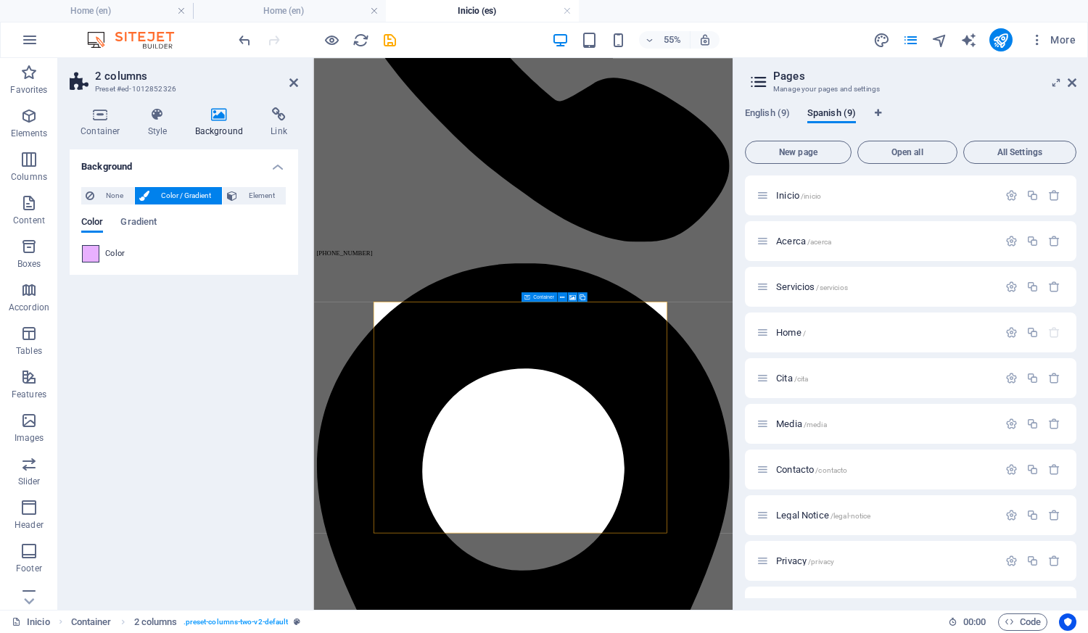
click at [90, 253] on span at bounding box center [91, 254] width 16 height 16
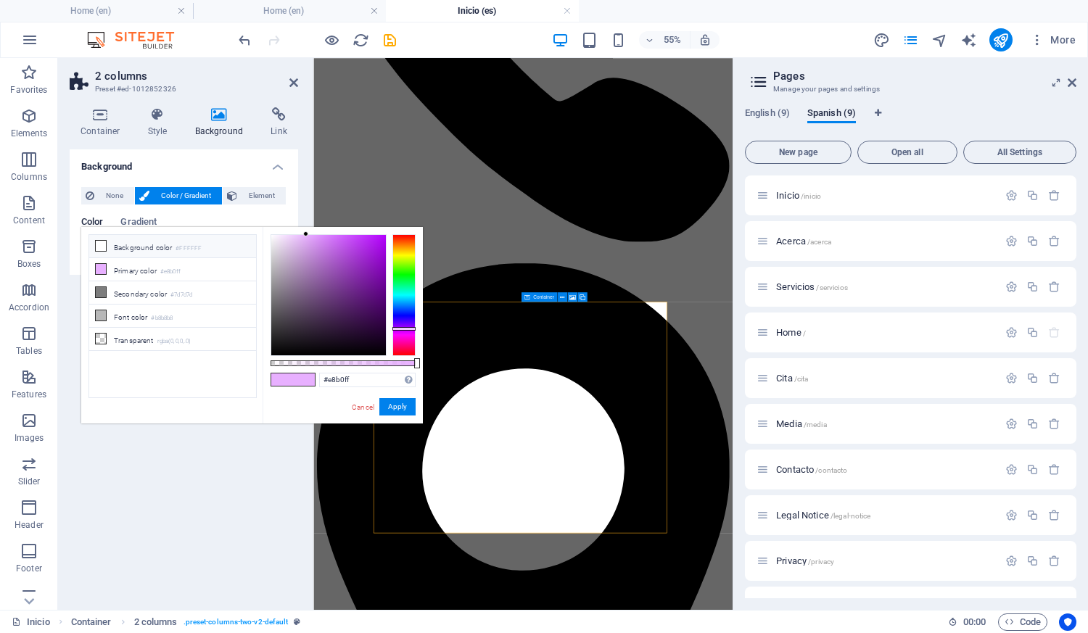
click at [123, 246] on li "Background color #FFFFFF" at bounding box center [172, 246] width 167 height 23
type input "#ffffff"
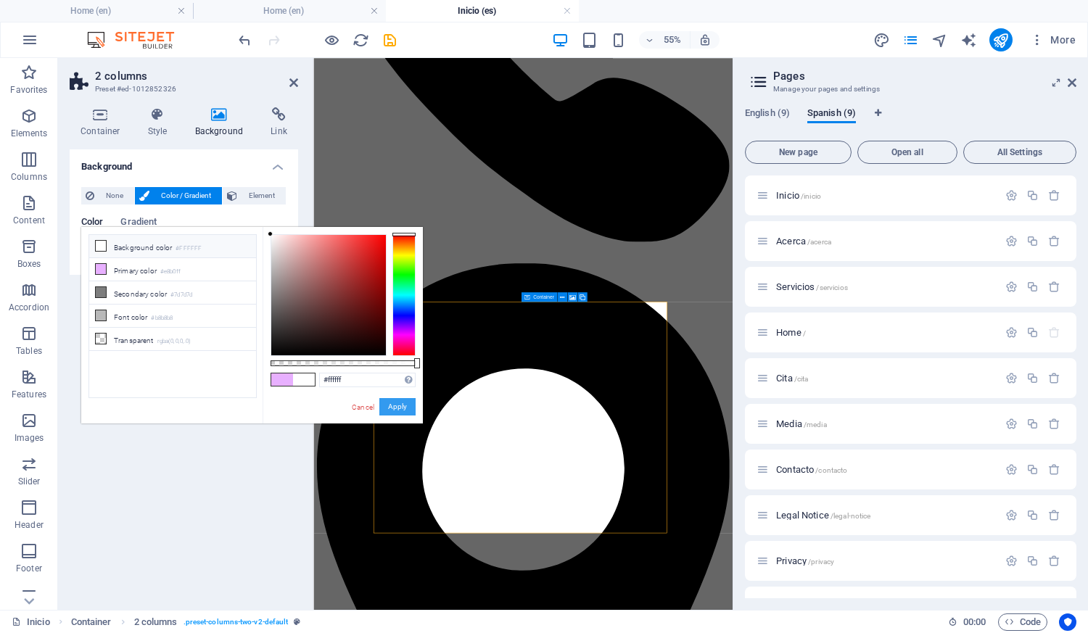
click at [392, 404] on button "Apply" at bounding box center [397, 406] width 36 height 17
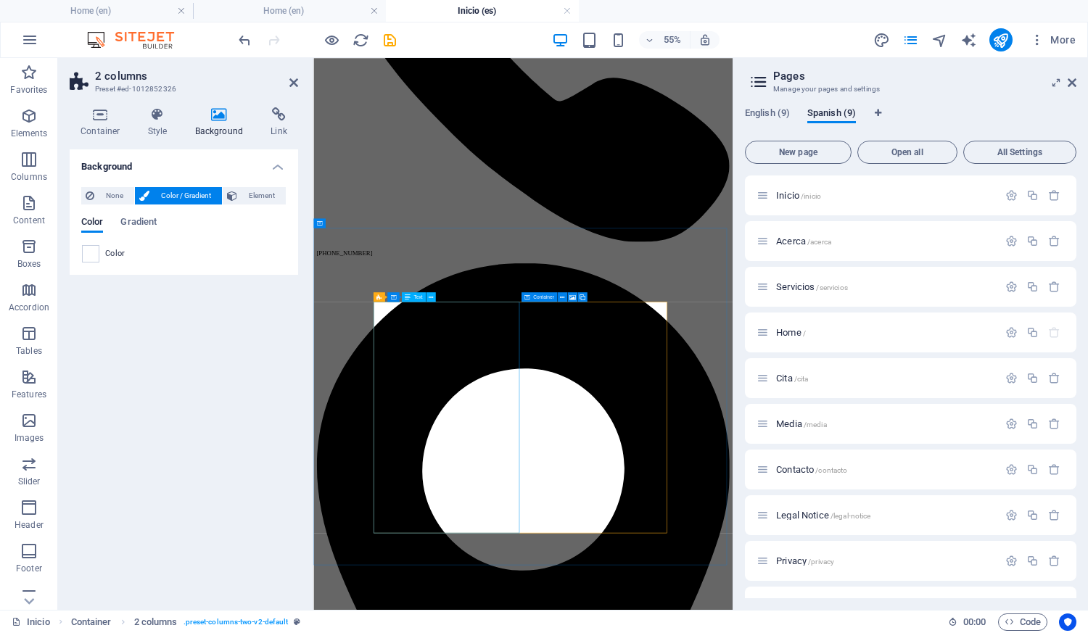
scroll to position [290, 0]
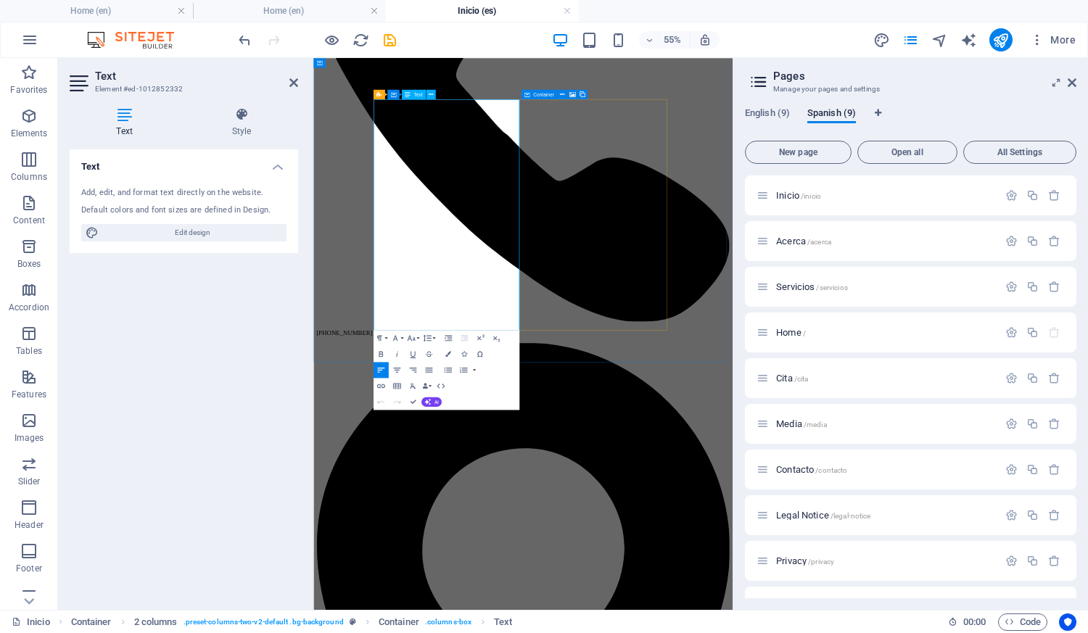
scroll to position [803, 0]
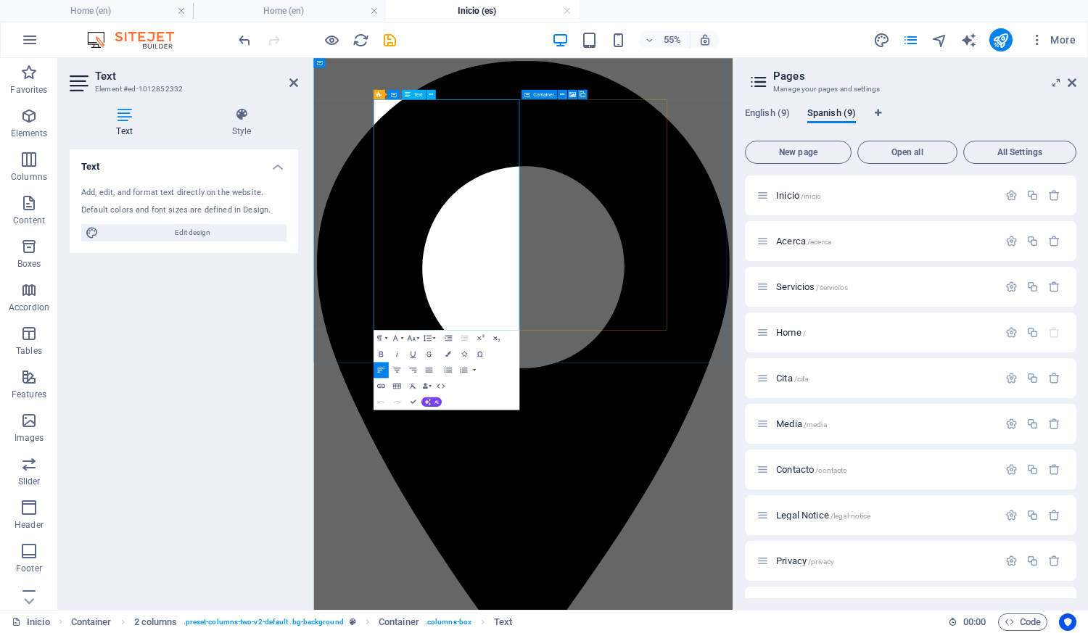
click at [246, 125] on h4 "Style" at bounding box center [241, 122] width 113 height 30
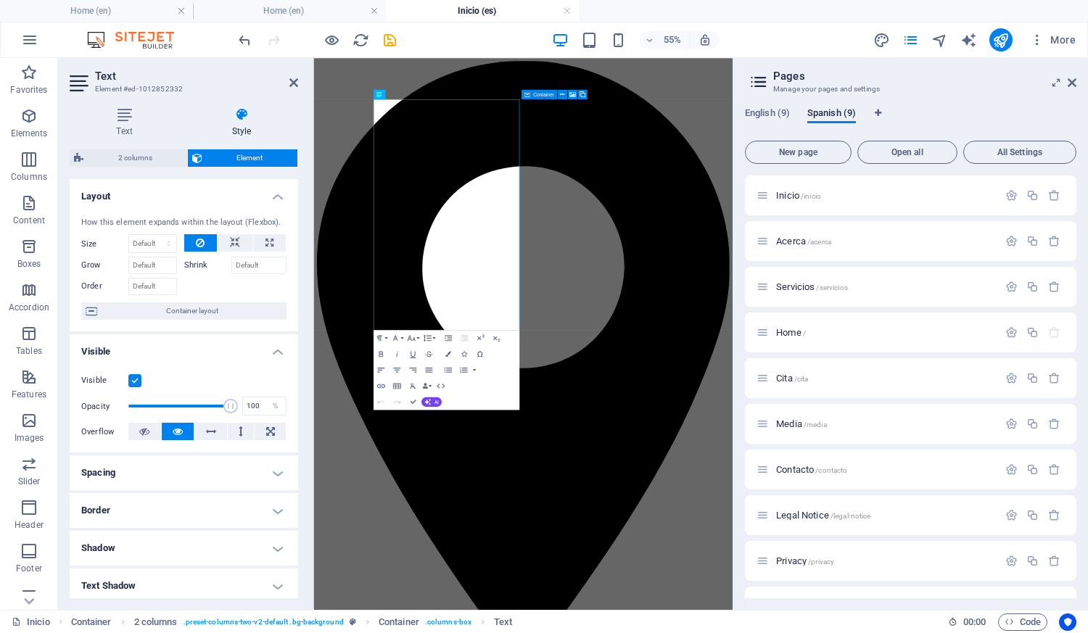
click at [133, 383] on label at bounding box center [134, 380] width 13 height 13
click at [0, 0] on input "Visible" at bounding box center [0, 0] width 0 height 0
drag, startPoint x: 202, startPoint y: 405, endPoint x: 175, endPoint y: 402, distance: 27.0
click at [151, 405] on span at bounding box center [179, 406] width 102 height 22
type input "1"
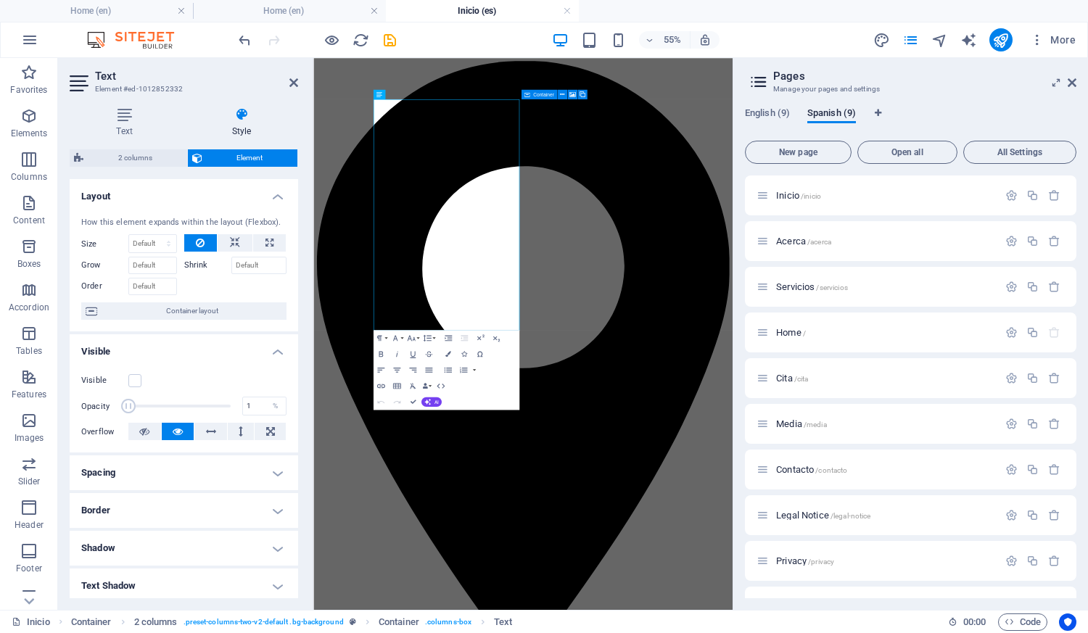
click at [79, 413] on div "Visible Opacity 1 % Overflow" at bounding box center [184, 406] width 228 height 92
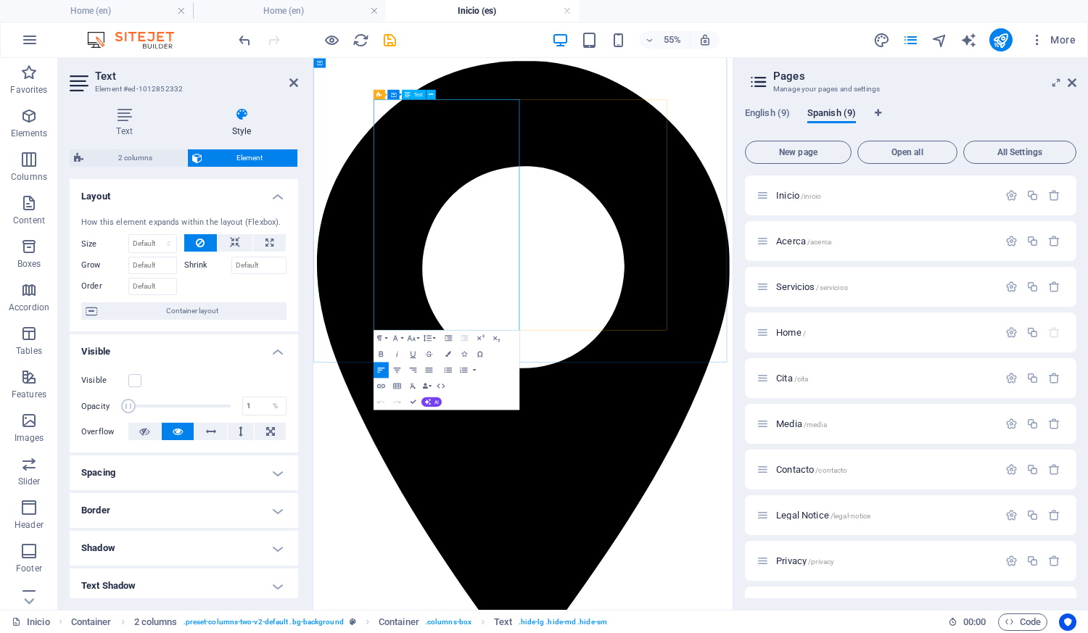
drag, startPoint x: 487, startPoint y: 217, endPoint x: 445, endPoint y: 211, distance: 42.5
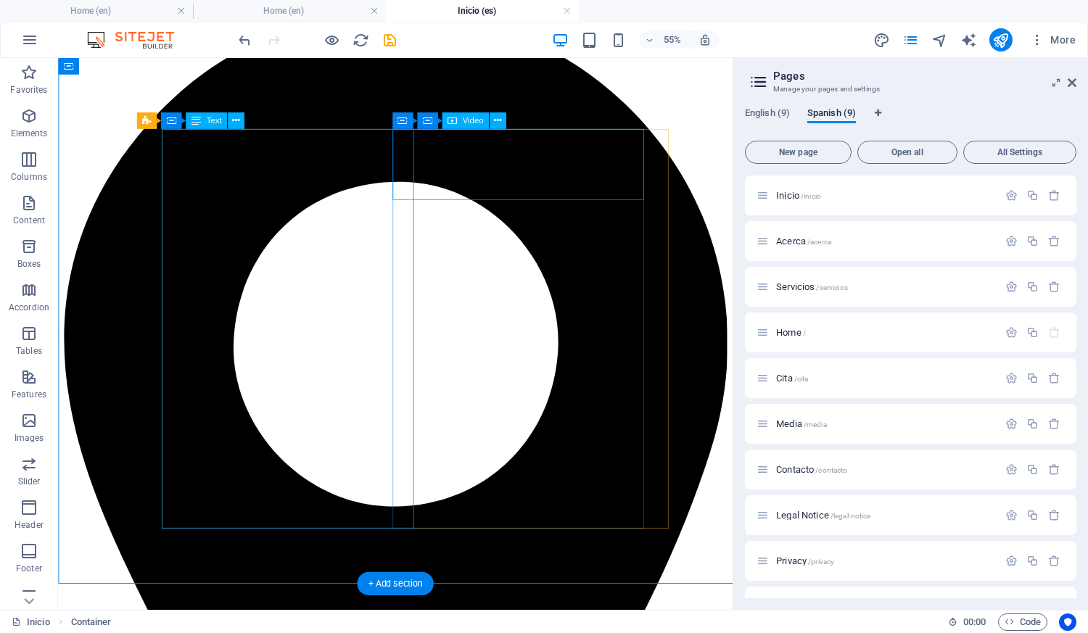
drag, startPoint x: 447, startPoint y: 173, endPoint x: 490, endPoint y: 230, distance: 71.9
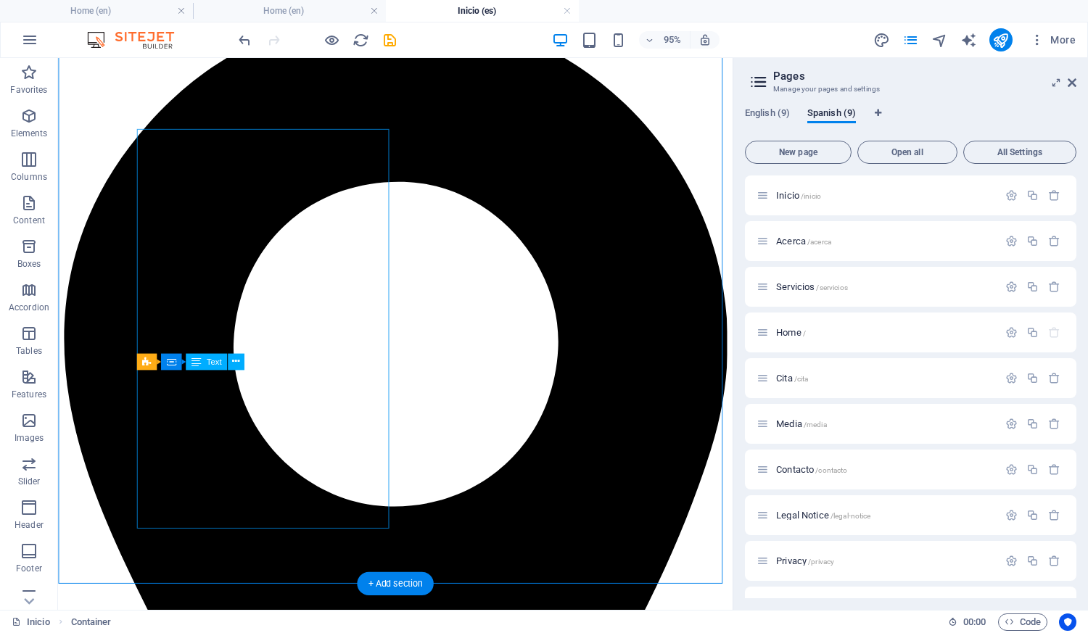
scroll to position [550, 0]
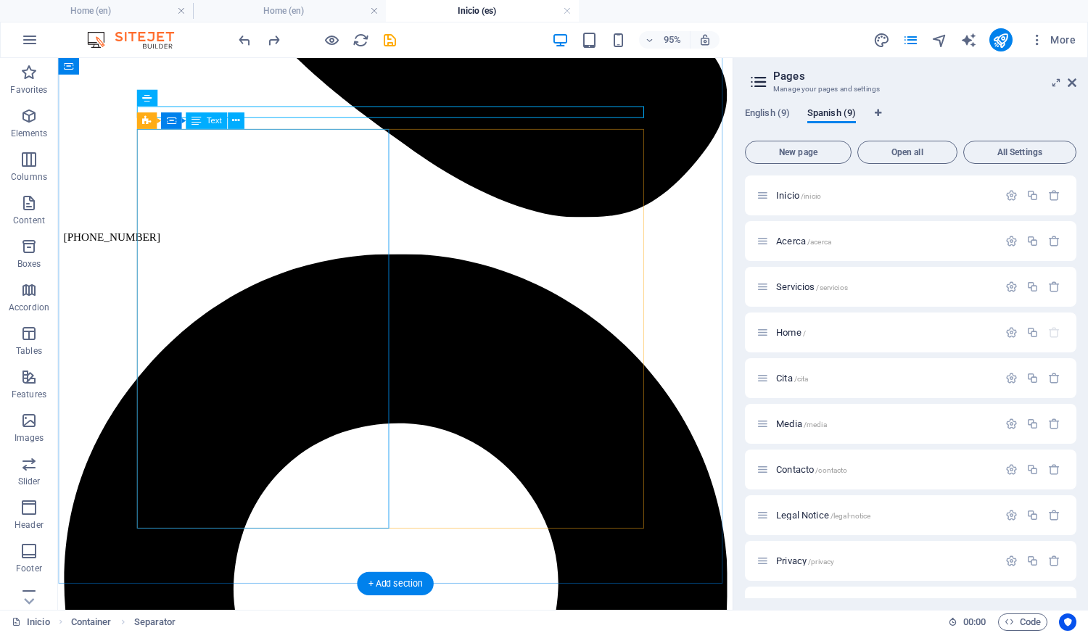
drag, startPoint x: 227, startPoint y: 224, endPoint x: 234, endPoint y: 223, distance: 7.4
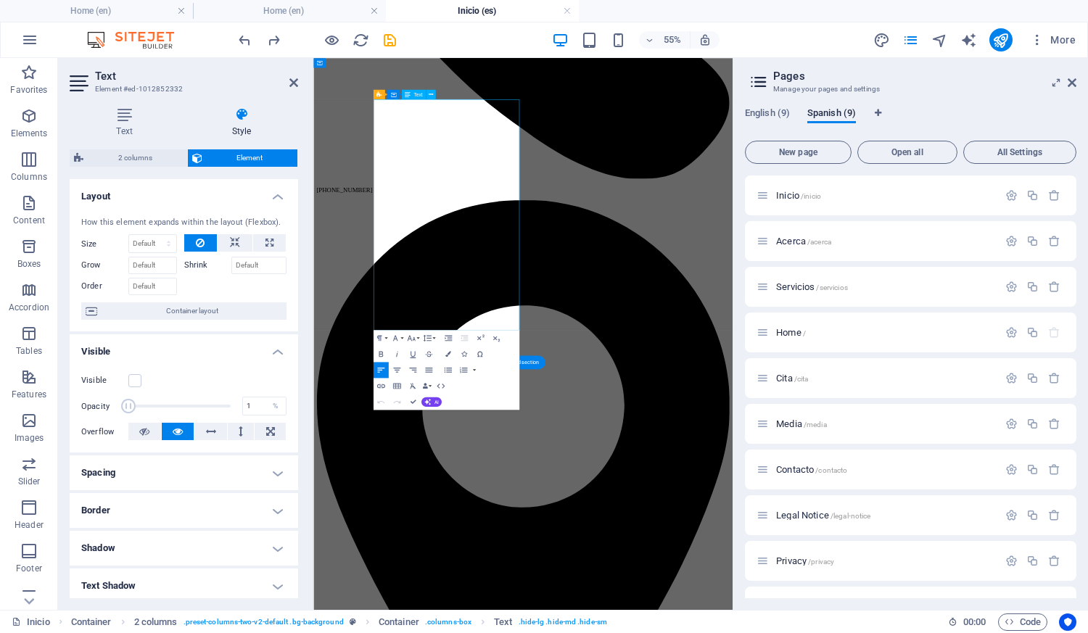
scroll to position [803, 0]
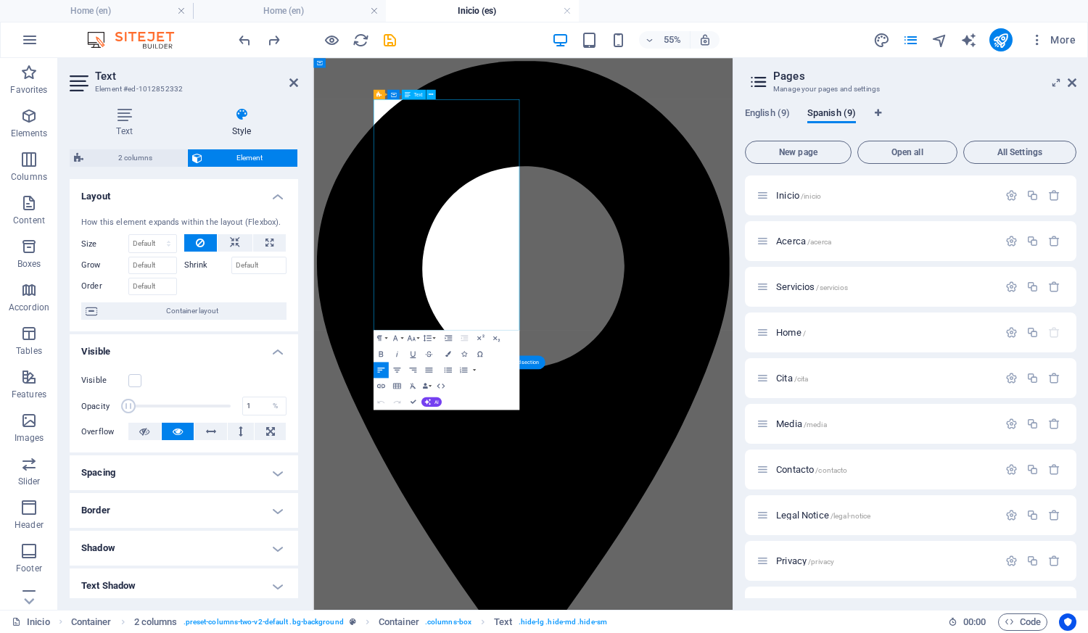
type input "100"
drag, startPoint x: 573, startPoint y: 475, endPoint x: 368, endPoint y: 96, distance: 430.9
click at [431, 91] on icon at bounding box center [431, 95] width 4 height 9
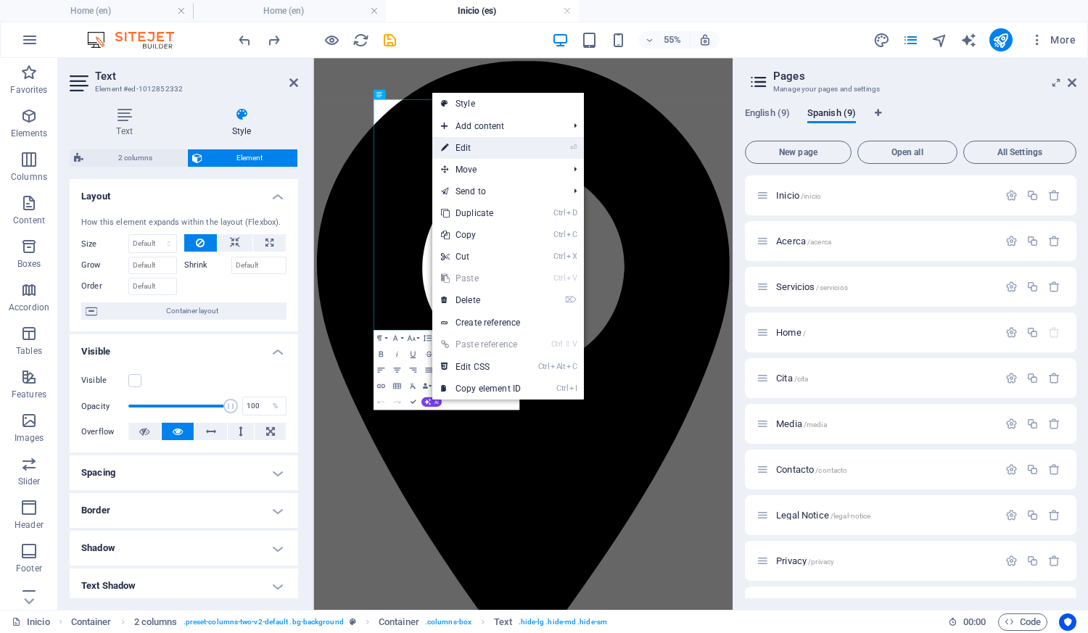
click at [500, 146] on link "⏎ Edit" at bounding box center [480, 148] width 97 height 22
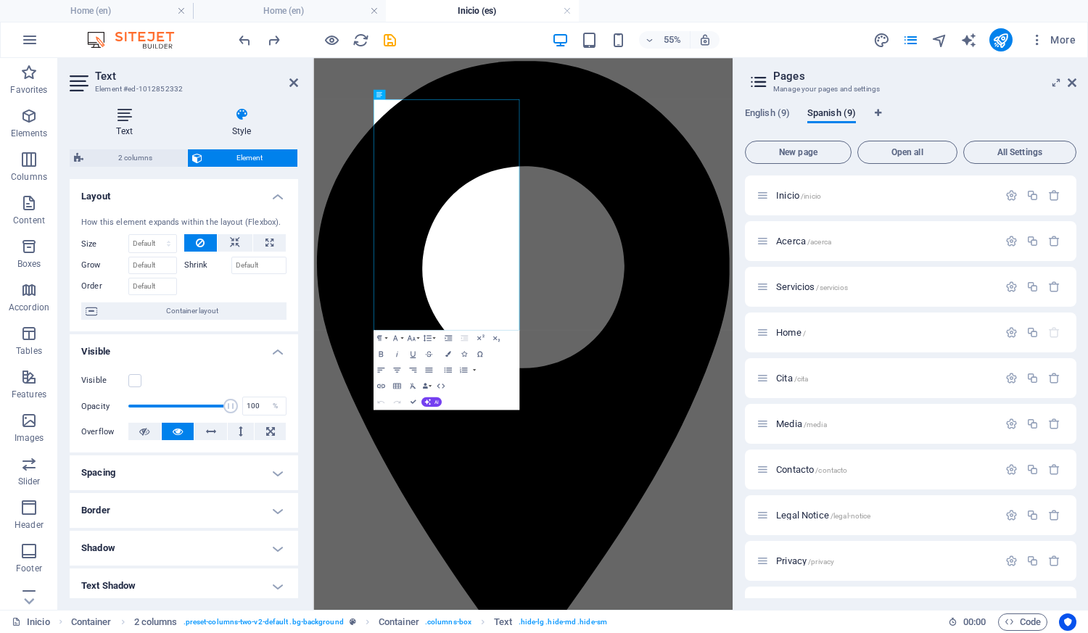
click at [139, 125] on h4 "Text" at bounding box center [127, 122] width 115 height 30
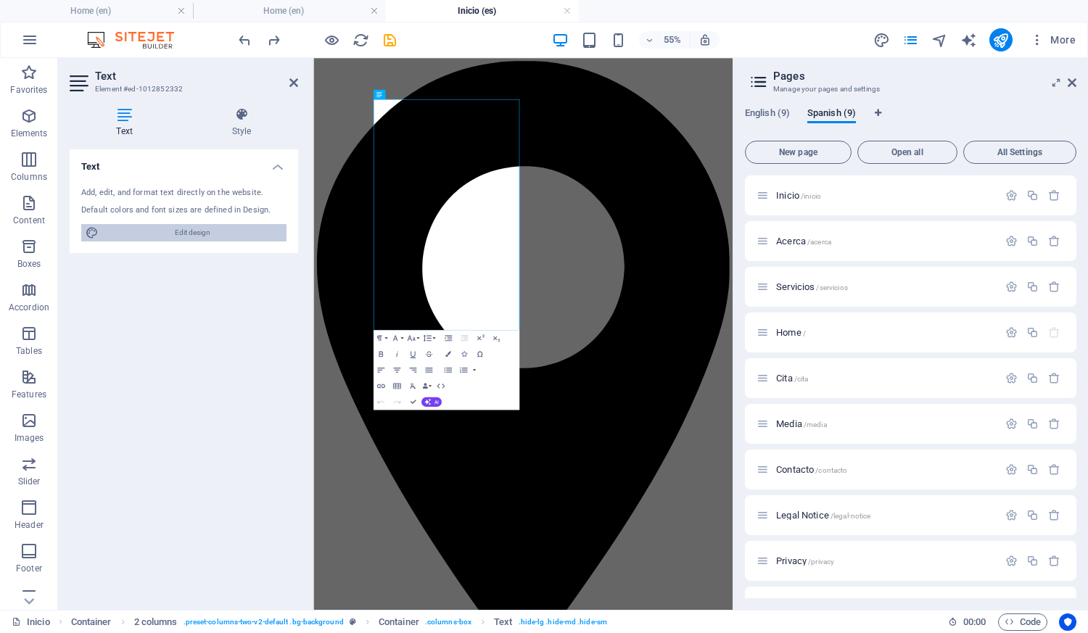
click at [200, 229] on span "Edit design" at bounding box center [192, 232] width 179 height 17
select select "600"
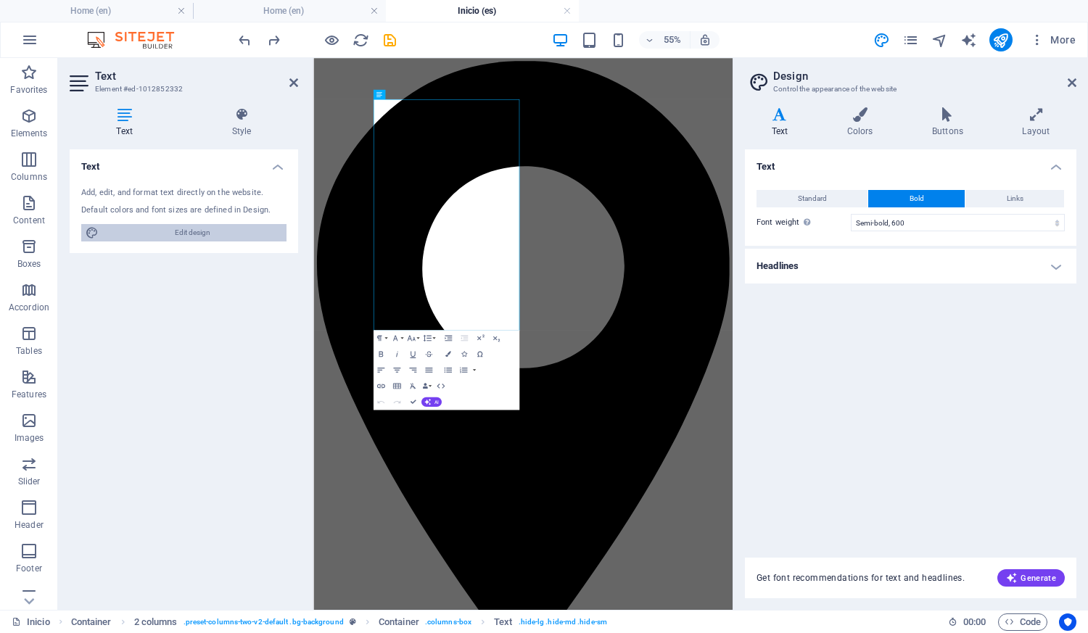
click at [185, 235] on span "Edit design" at bounding box center [192, 232] width 179 height 17
click at [157, 233] on span "Edit design" at bounding box center [192, 232] width 179 height 17
click at [236, 129] on h4 "Style" at bounding box center [241, 122] width 113 height 30
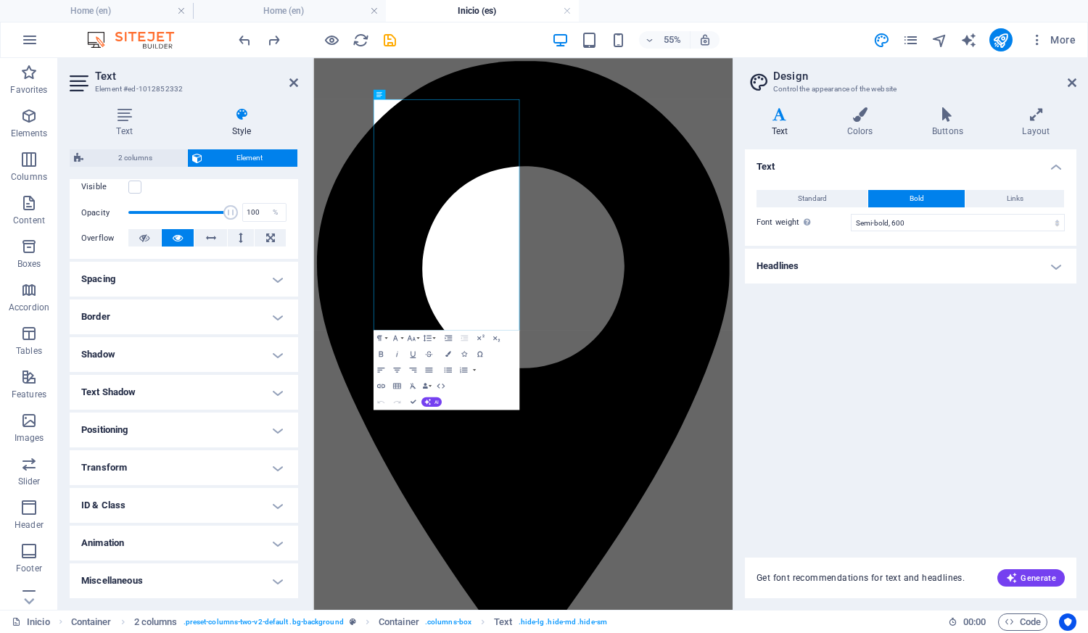
scroll to position [0, 0]
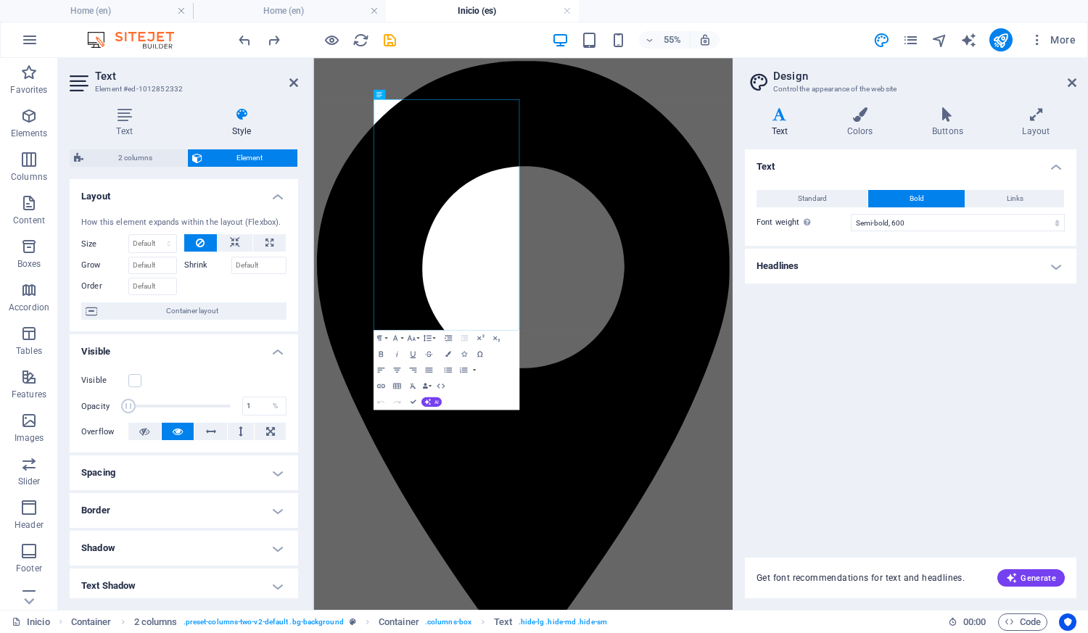
drag, startPoint x: 139, startPoint y: 398, endPoint x: 91, endPoint y: 385, distance: 49.6
click at [91, 385] on div "Visible Opacity 1 % Overflow" at bounding box center [184, 406] width 228 height 92
drag, startPoint x: 443, startPoint y: 465, endPoint x: 467, endPoint y: 716, distance: 252.8
type input "91"
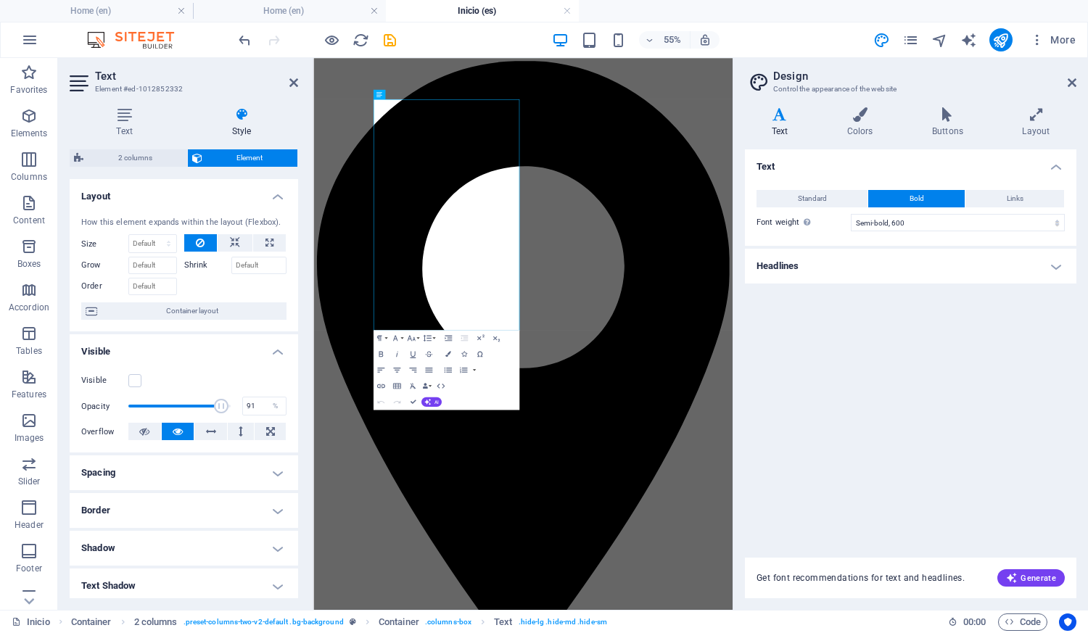
click at [218, 406] on span at bounding box center [221, 406] width 15 height 15
click at [867, 120] on icon at bounding box center [859, 114] width 79 height 15
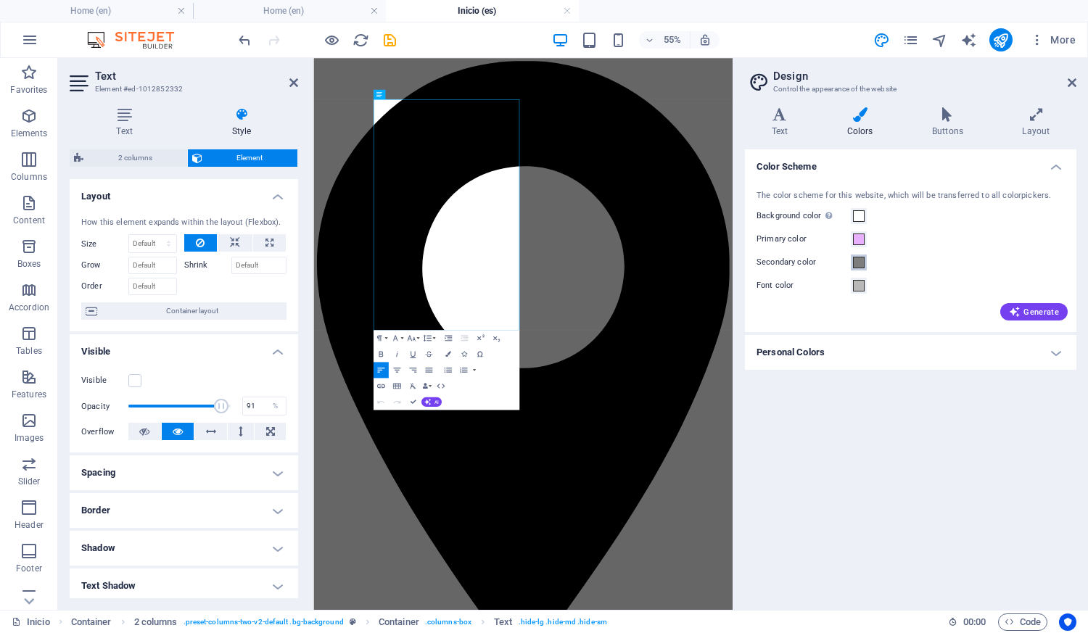
click at [859, 260] on span at bounding box center [859, 263] width 12 height 12
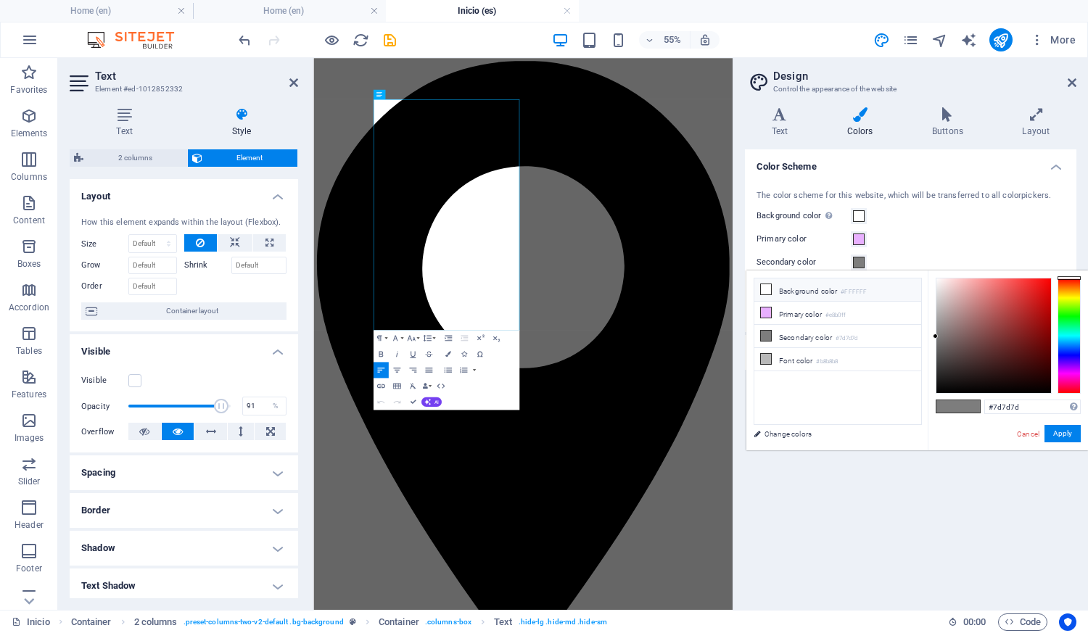
click at [782, 290] on li "Background color #FFFFFF" at bounding box center [837, 289] width 167 height 23
type input "#ffffff"
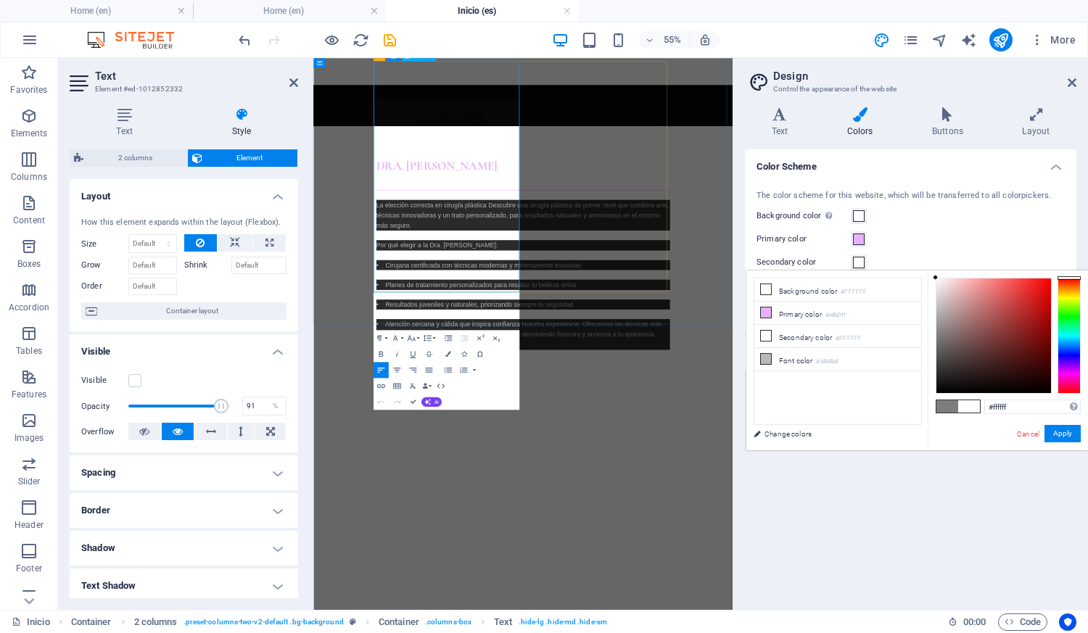
scroll to position [873, 0]
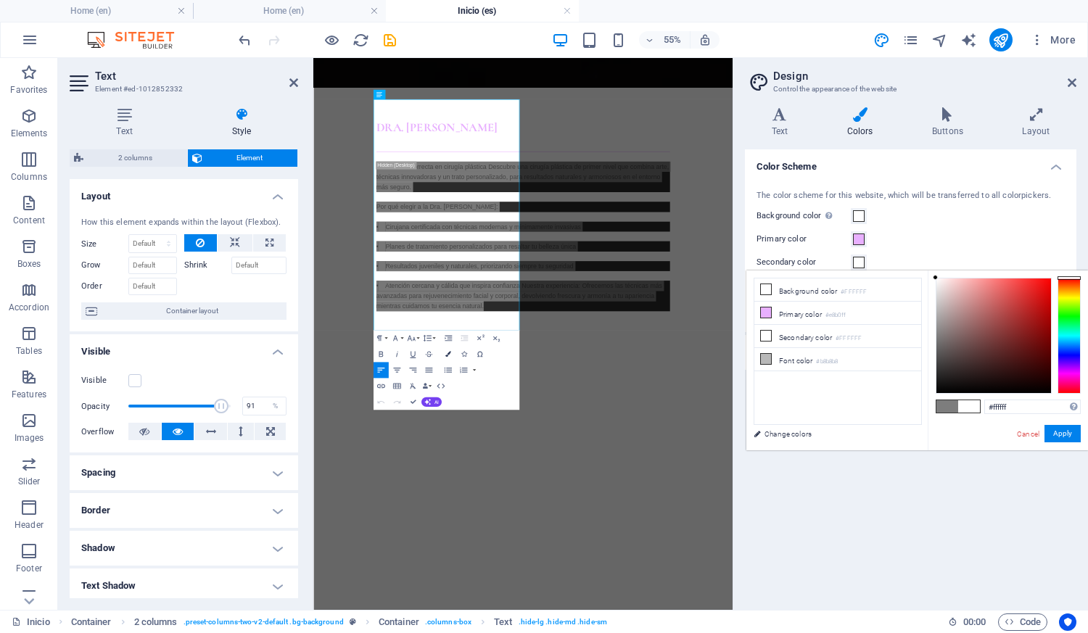
click at [446, 353] on icon "button" at bounding box center [448, 355] width 6 height 6
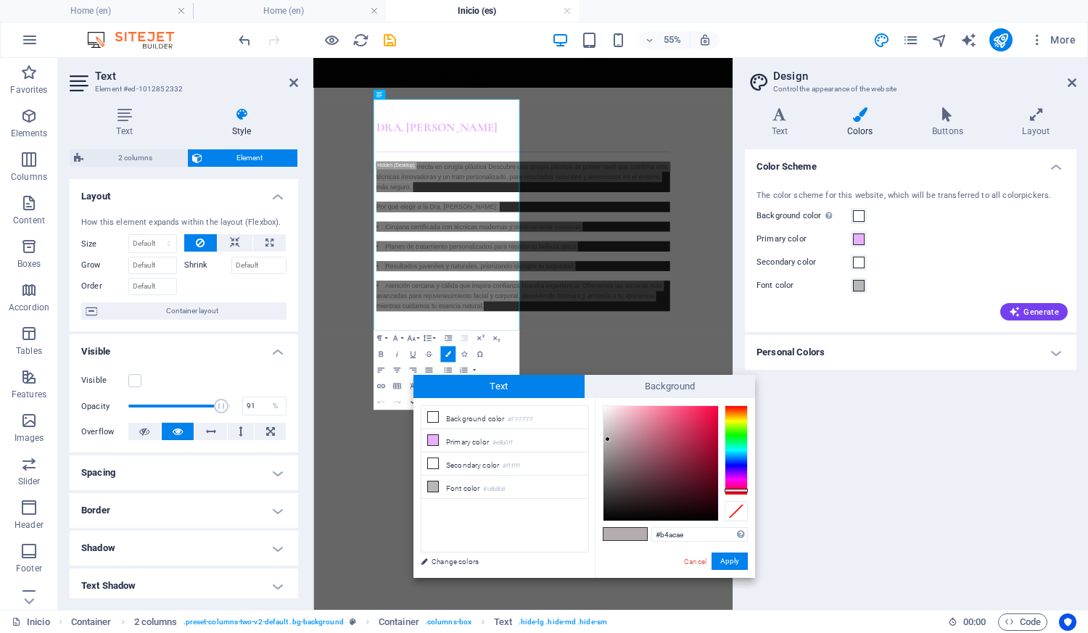
click at [629, 532] on span at bounding box center [636, 534] width 22 height 12
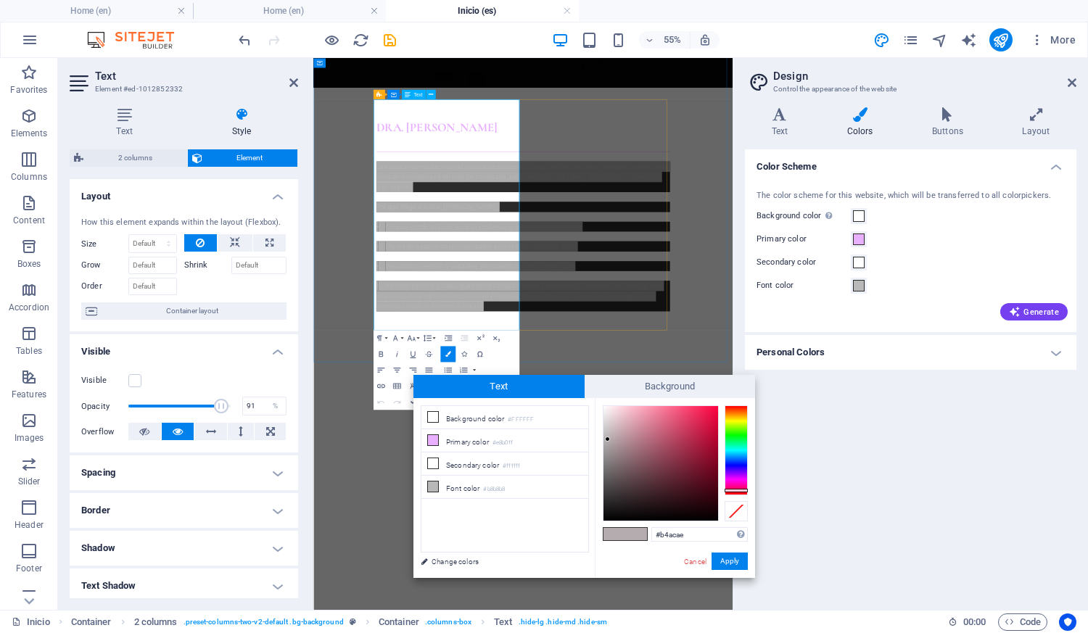
click at [613, 328] on div "La elección correcta en cirugía plástica Descubre una cirugía plástica de prime…" at bounding box center [695, 382] width 534 height 273
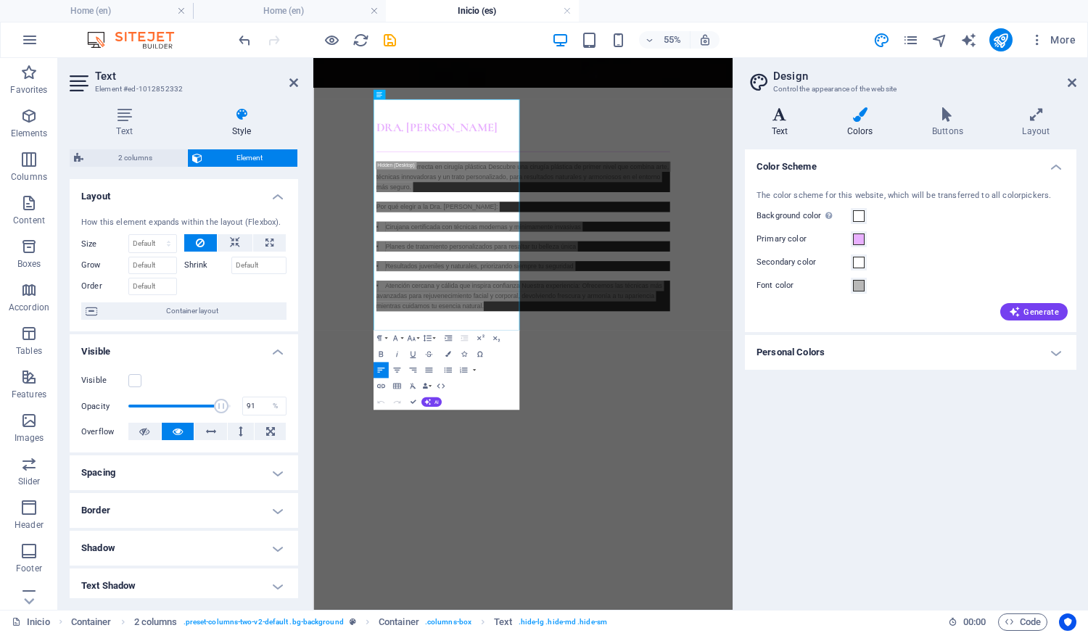
click at [780, 123] on h4 "Text" at bounding box center [782, 122] width 75 height 30
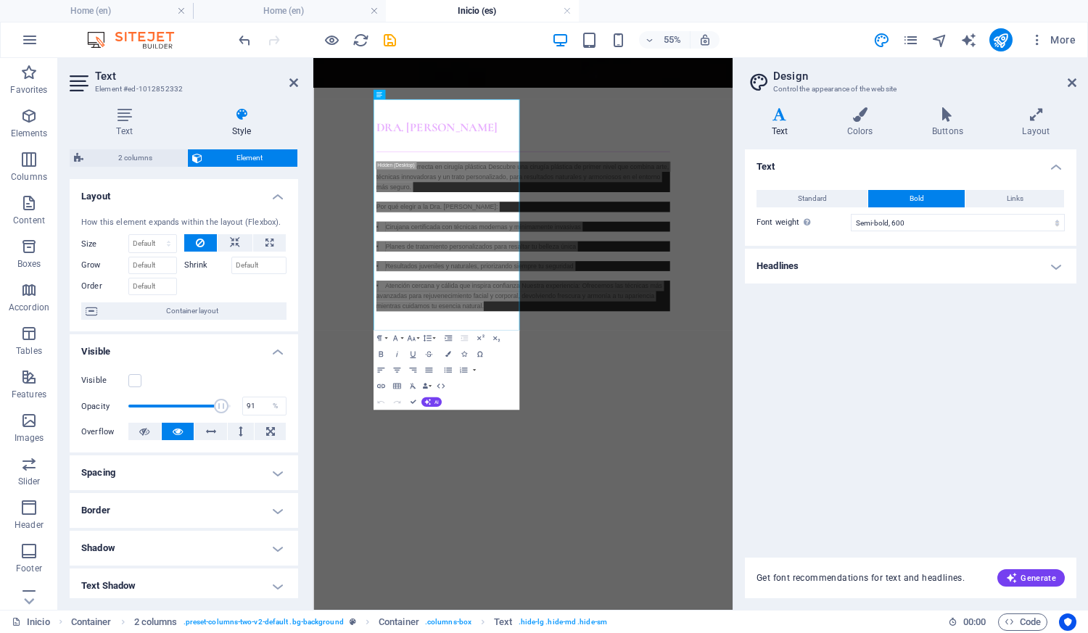
click at [979, 274] on h4 "Headlines" at bounding box center [910, 266] width 331 height 35
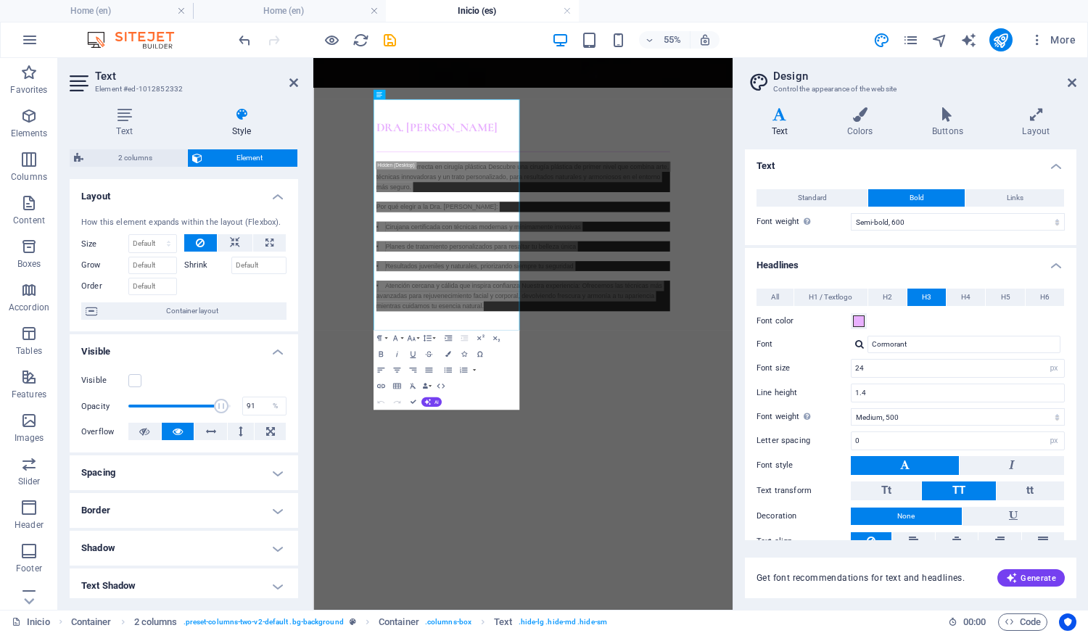
scroll to position [0, 0]
click at [961, 291] on span "H4" at bounding box center [965, 297] width 9 height 17
click at [918, 297] on button "H3" at bounding box center [926, 297] width 38 height 17
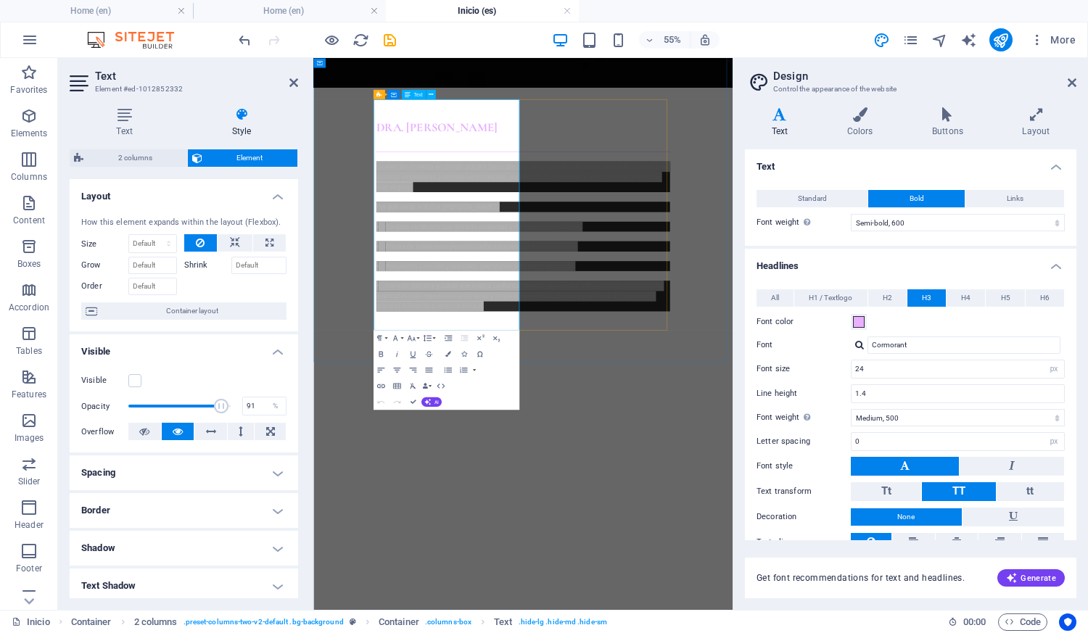
click at [550, 427] on p "• Resultados juveniles y naturales, priorizando siempre tu seguridad" at bounding box center [695, 436] width 534 height 19
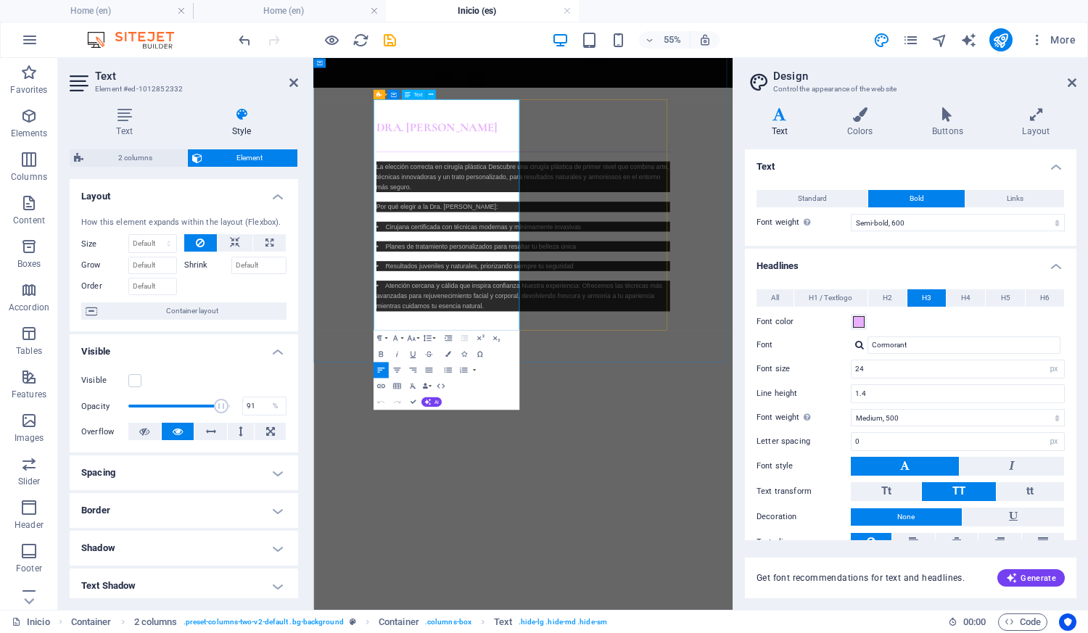
click at [569, 488] on p "• Atención cercana y cálida que inspira confianza Nuestra experiencia: Ofrecemo…" at bounding box center [695, 491] width 534 height 56
click at [429, 401] on icon "button" at bounding box center [427, 402] width 7 height 7
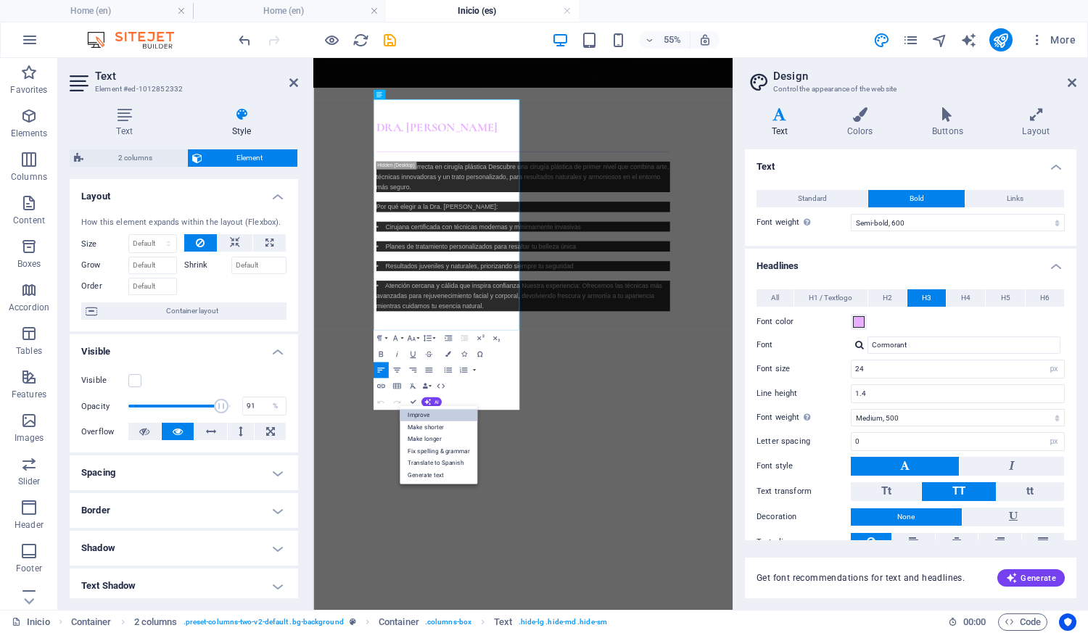
click at [438, 418] on link "Improve" at bounding box center [439, 415] width 78 height 12
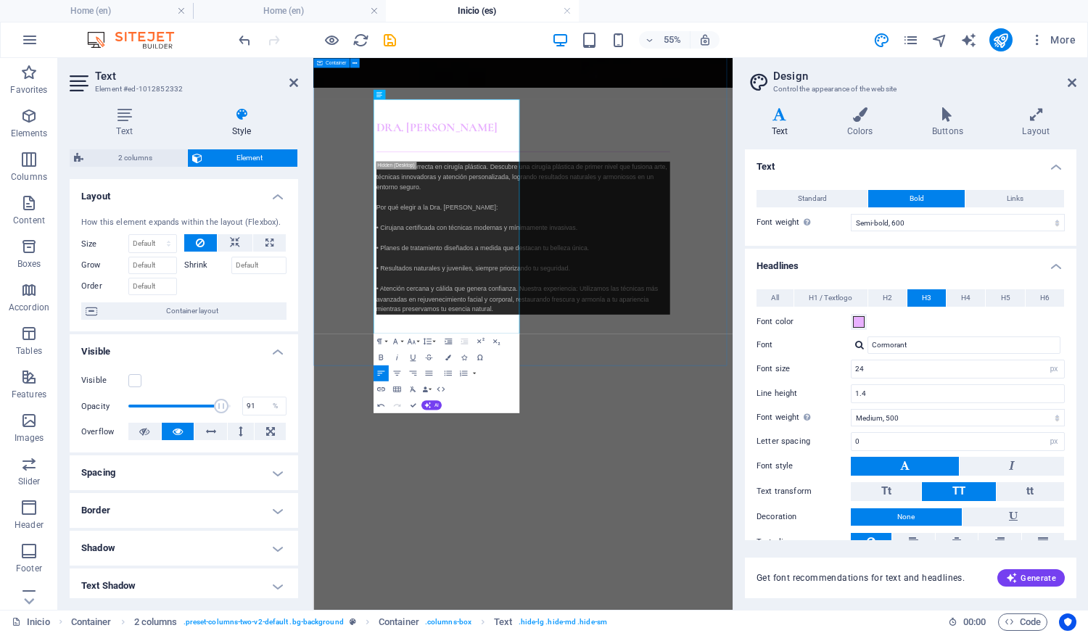
click at [849, 584] on div "Dra. [PERSON_NAME] CONFIANZA SEGURIDAD BELLEZA La elección correcta en cirugía …" at bounding box center [694, 636] width 762 height 1048
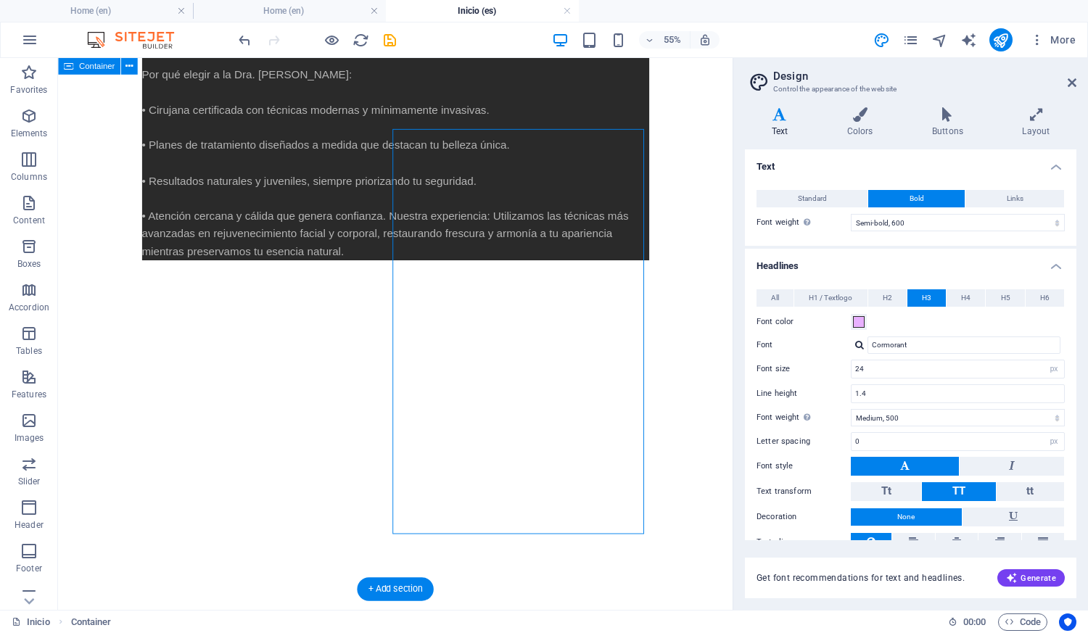
scroll to position [619, 0]
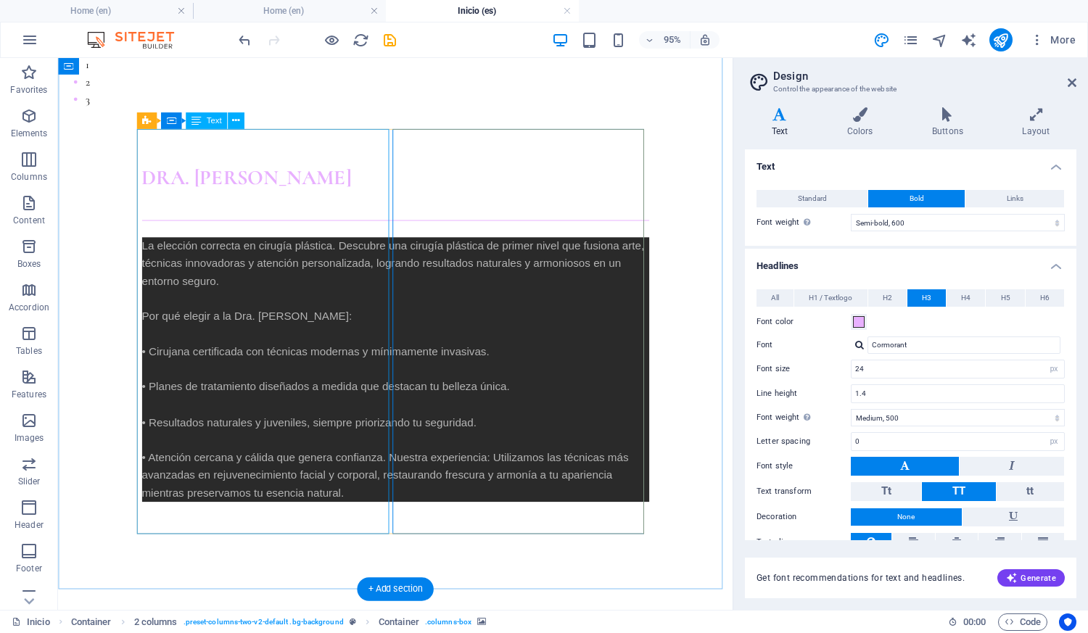
click at [317, 247] on p "La elección correcta en cirugía plástica. Descubre una cirugía plástica de prim…" at bounding box center [413, 386] width 534 height 278
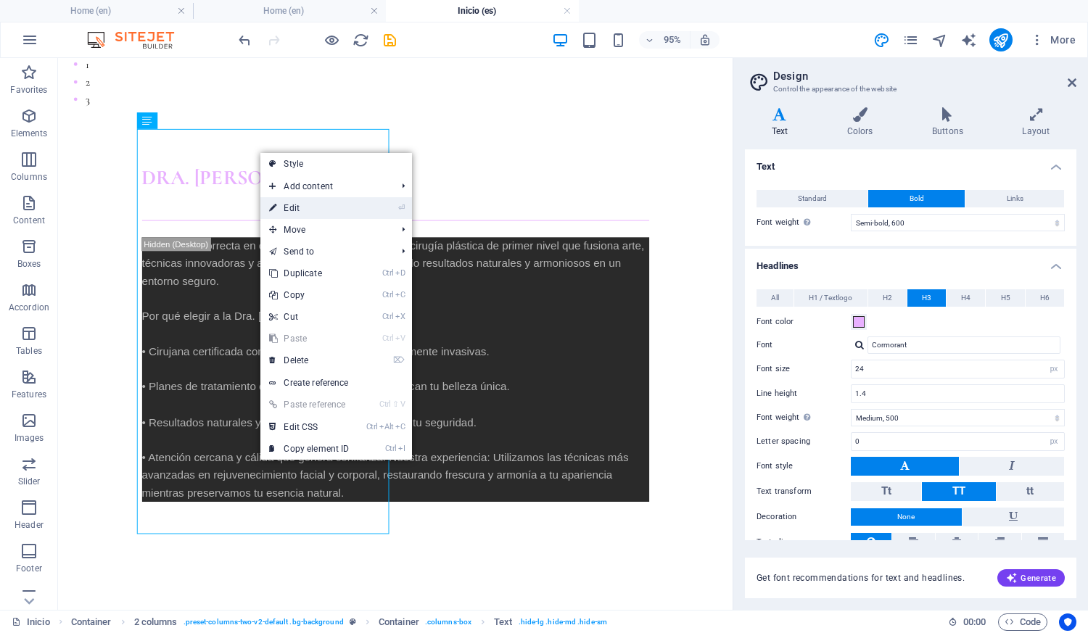
click at [305, 210] on link "⏎ Edit" at bounding box center [308, 208] width 97 height 22
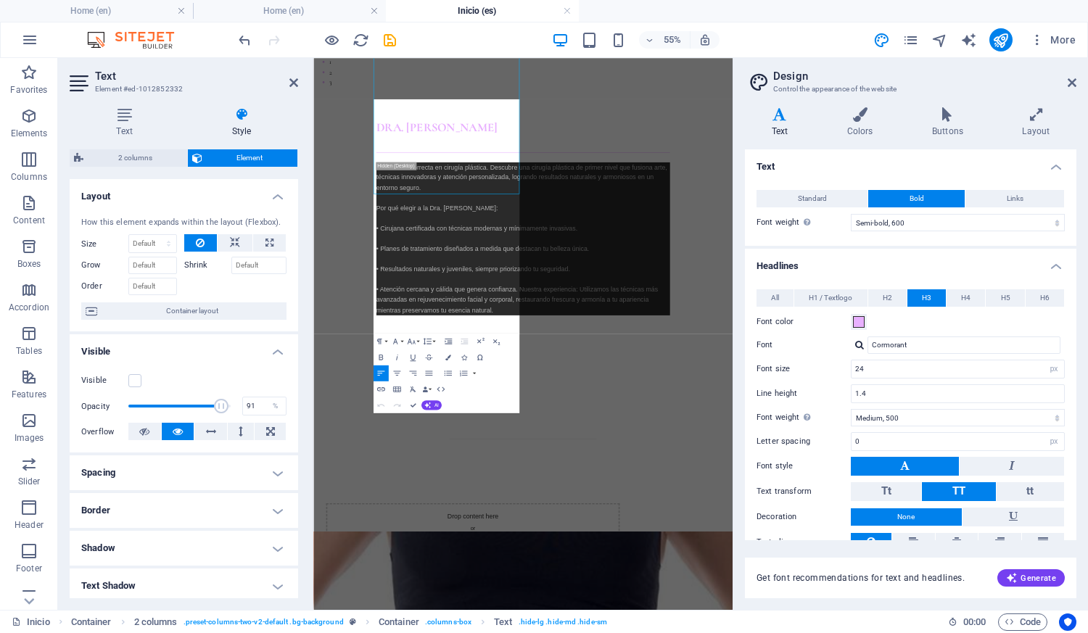
scroll to position [873, 0]
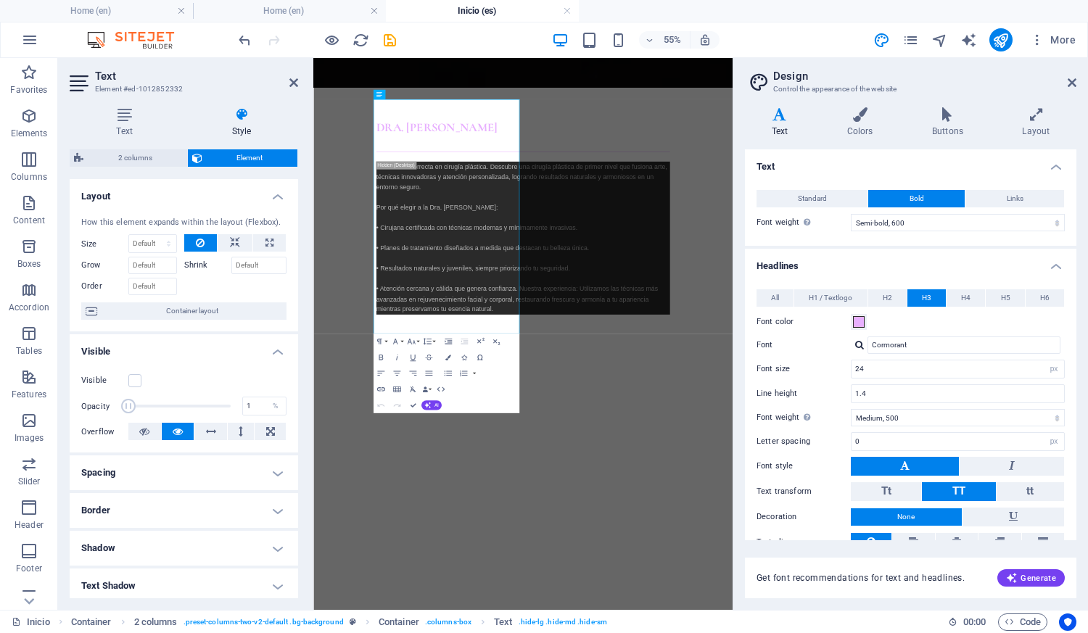
drag, startPoint x: 212, startPoint y: 406, endPoint x: 81, endPoint y: 403, distance: 130.6
click at [82, 408] on div "Opacity 1 %" at bounding box center [183, 406] width 205 height 22
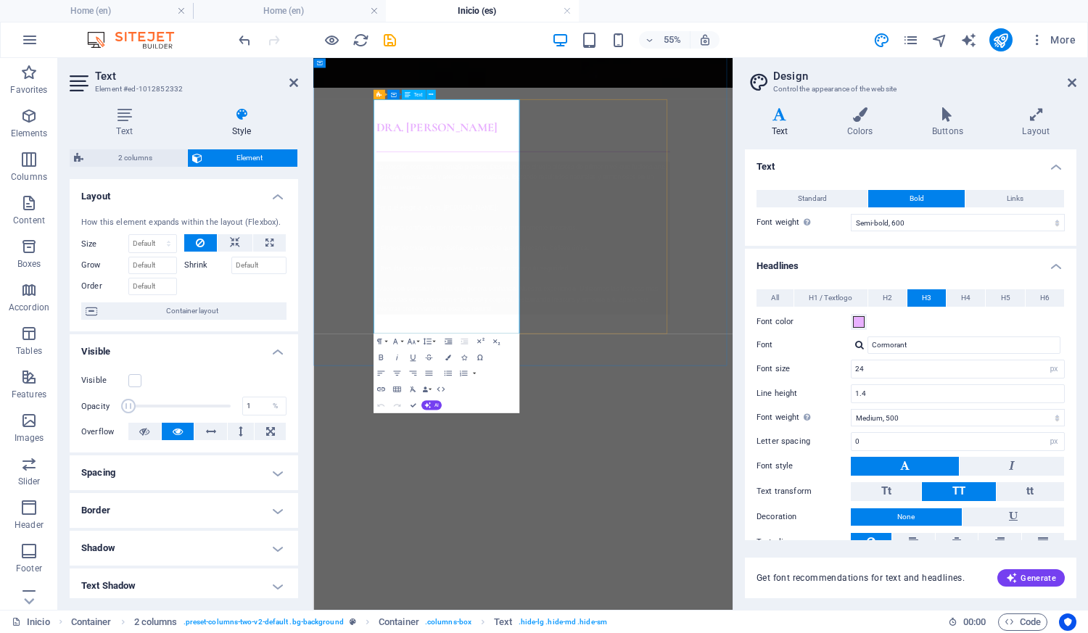
click at [520, 407] on p "La elección correcta en cirugía plástica. Descubre una cirugía plástica de prim…" at bounding box center [695, 385] width 534 height 278
click at [521, 407] on p "La elección correcta en cirugía plástica. Descubre una cirugía plástica de prim…" at bounding box center [695, 385] width 534 height 278
drag, startPoint x: 129, startPoint y: 406, endPoint x: 270, endPoint y: 402, distance: 140.7
click at [270, 403] on div "Opacity 78 %" at bounding box center [183, 406] width 205 height 22
type input "100"
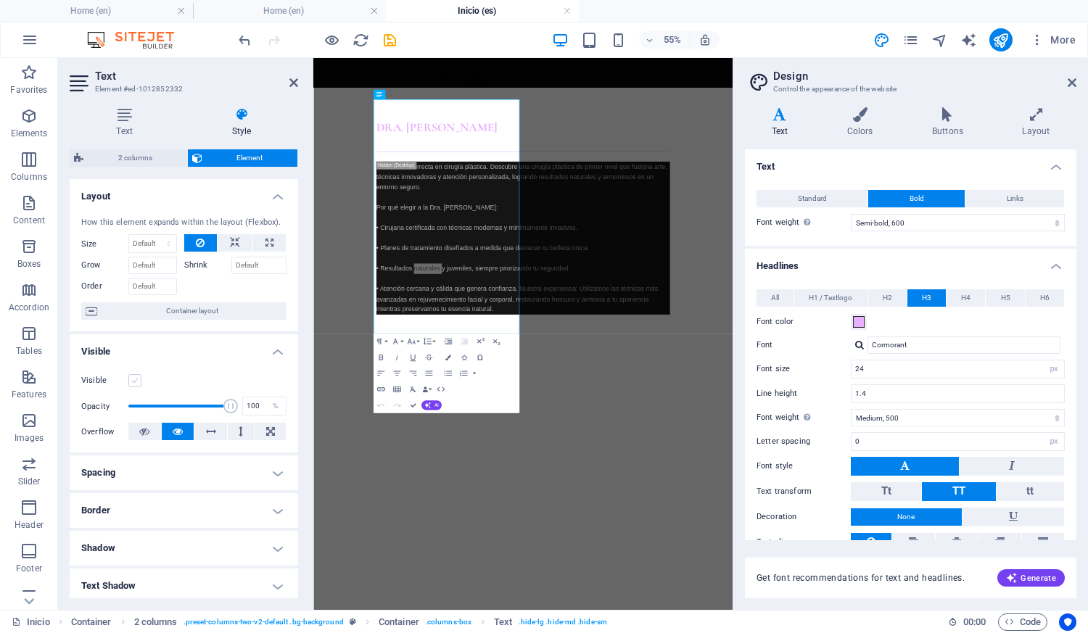
click at [136, 381] on label at bounding box center [134, 380] width 13 height 13
click at [0, 0] on input "Visible" at bounding box center [0, 0] width 0 height 0
click at [134, 379] on label at bounding box center [134, 380] width 13 height 13
click at [0, 0] on input "Visible" at bounding box center [0, 0] width 0 height 0
click at [139, 379] on label at bounding box center [134, 380] width 13 height 13
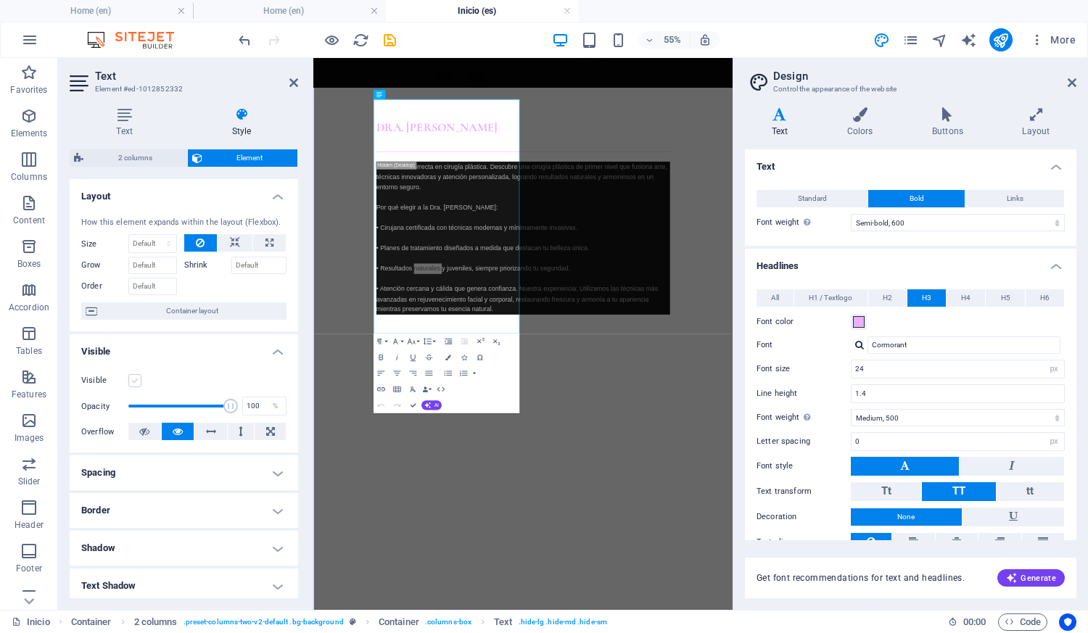
click at [0, 0] on input "Visible" at bounding box center [0, 0] width 0 height 0
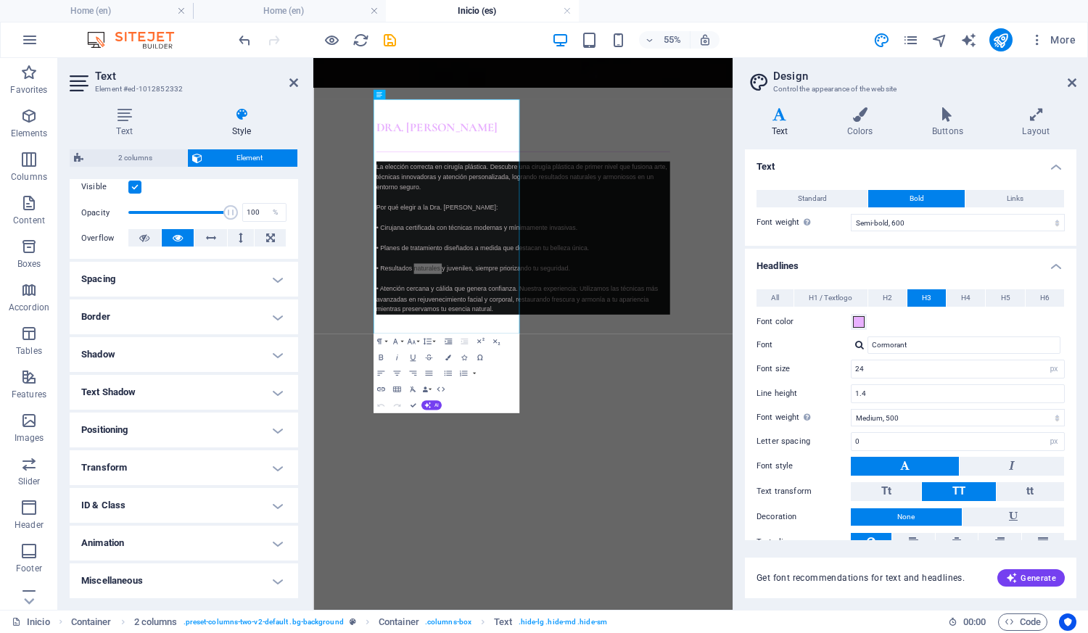
scroll to position [0, 0]
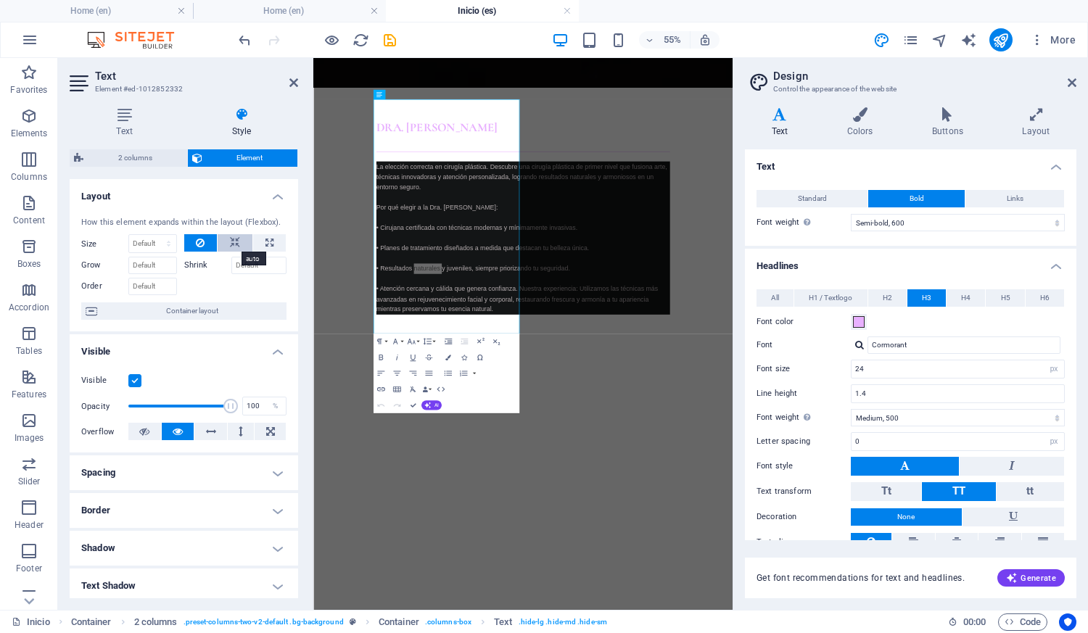
click at [230, 236] on icon at bounding box center [235, 242] width 10 height 17
click at [204, 239] on button at bounding box center [200, 242] width 33 height 17
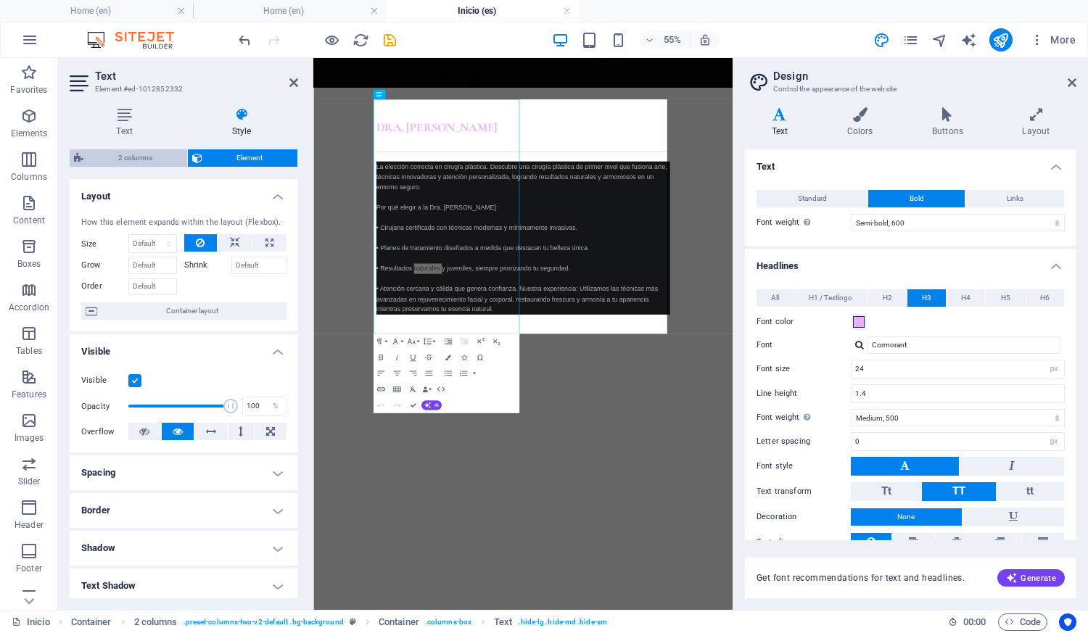
click at [169, 155] on span "2 columns" at bounding box center [135, 157] width 95 height 17
select select "px"
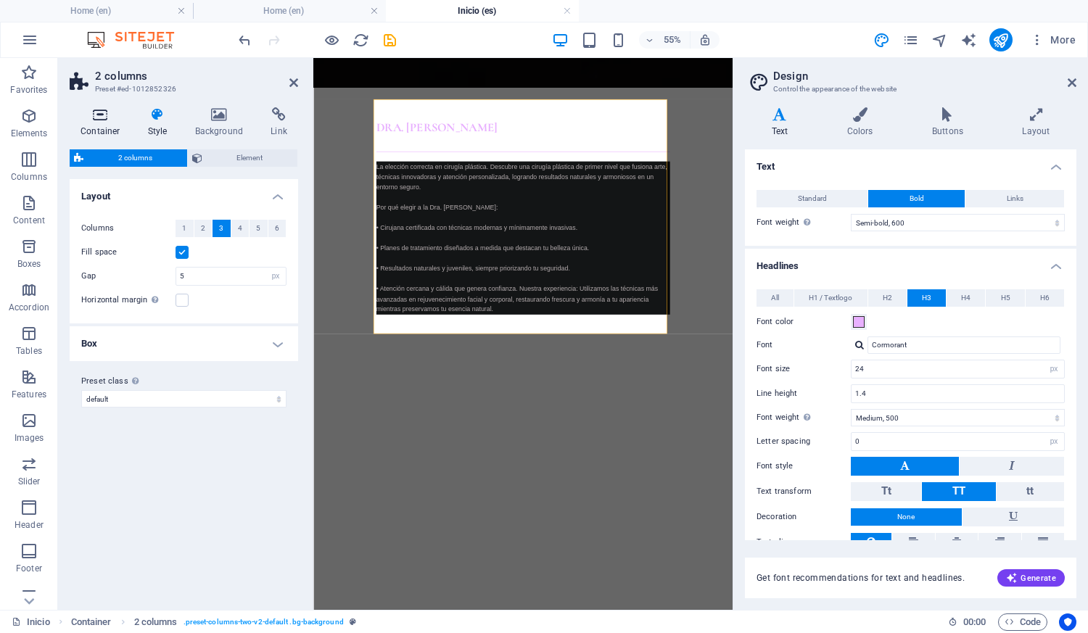
click at [103, 122] on h4 "Container" at bounding box center [103, 122] width 67 height 30
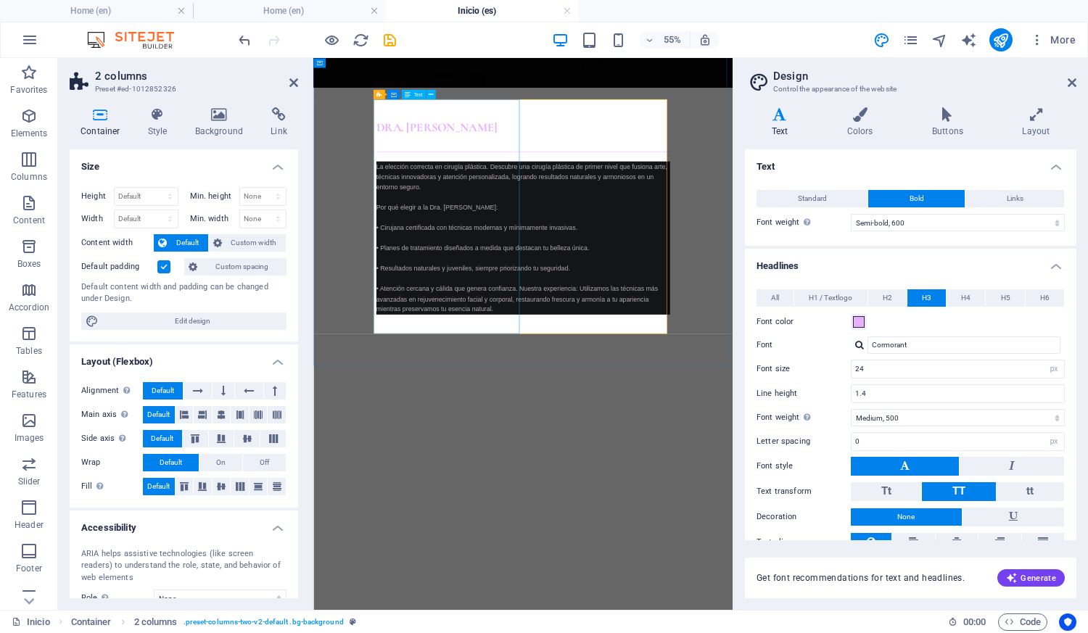
click at [576, 410] on p "La elección correcta en cirugía plástica. Descubre una cirugía plástica de prim…" at bounding box center [695, 385] width 534 height 278
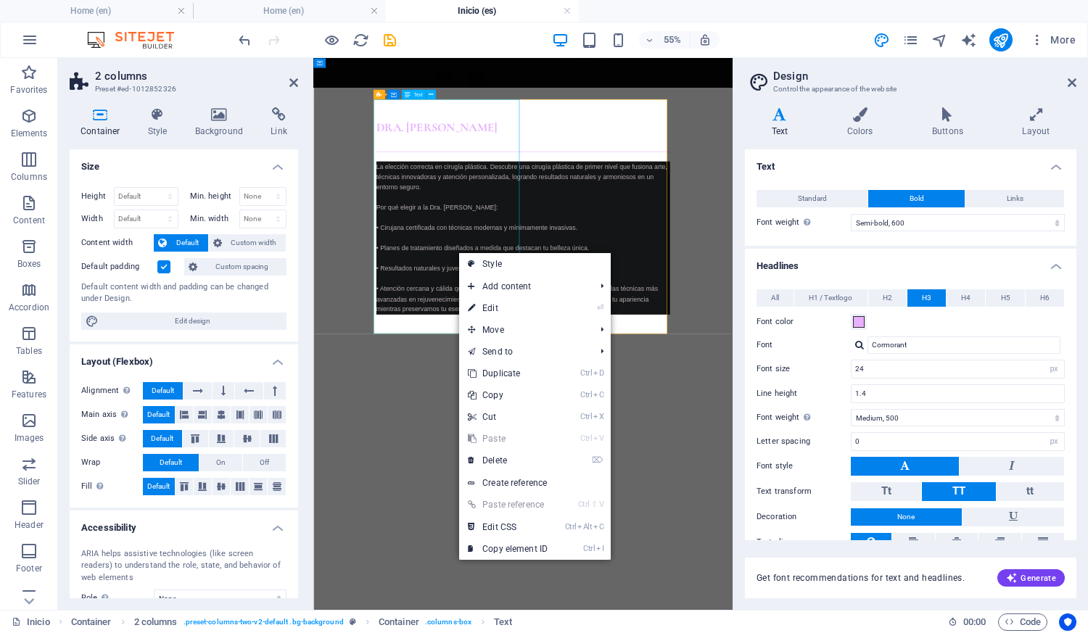
click at [561, 410] on p "La elección correcta en cirugía plástica. Descubre una cirugía plástica de prim…" at bounding box center [695, 385] width 534 height 278
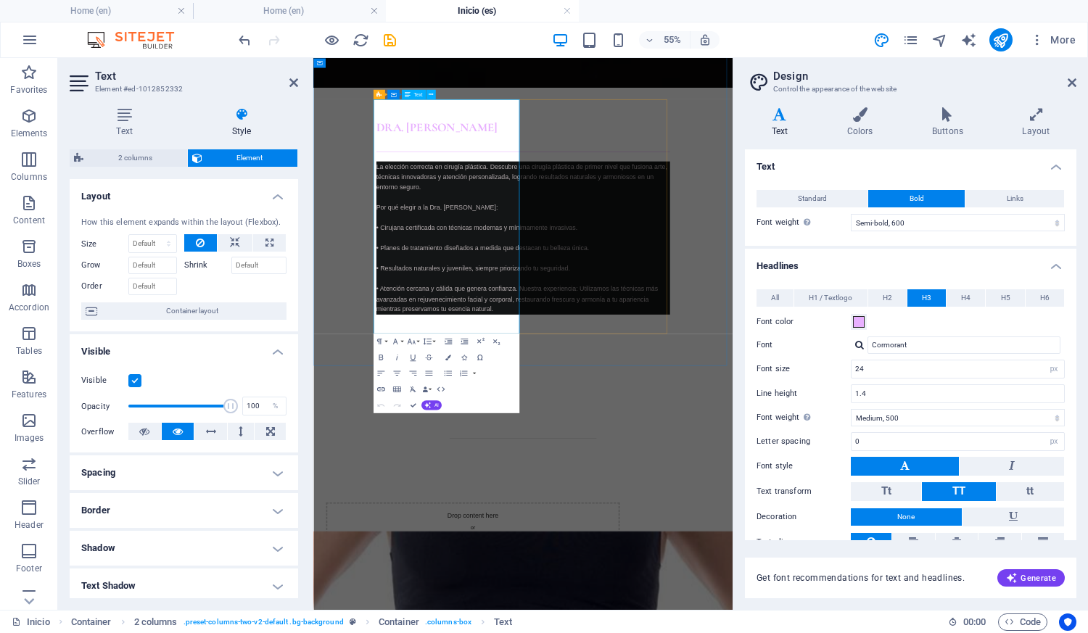
click at [536, 394] on p "La elección correcta en cirugía plástica. Descubre una cirugía plástica de prim…" at bounding box center [695, 385] width 534 height 278
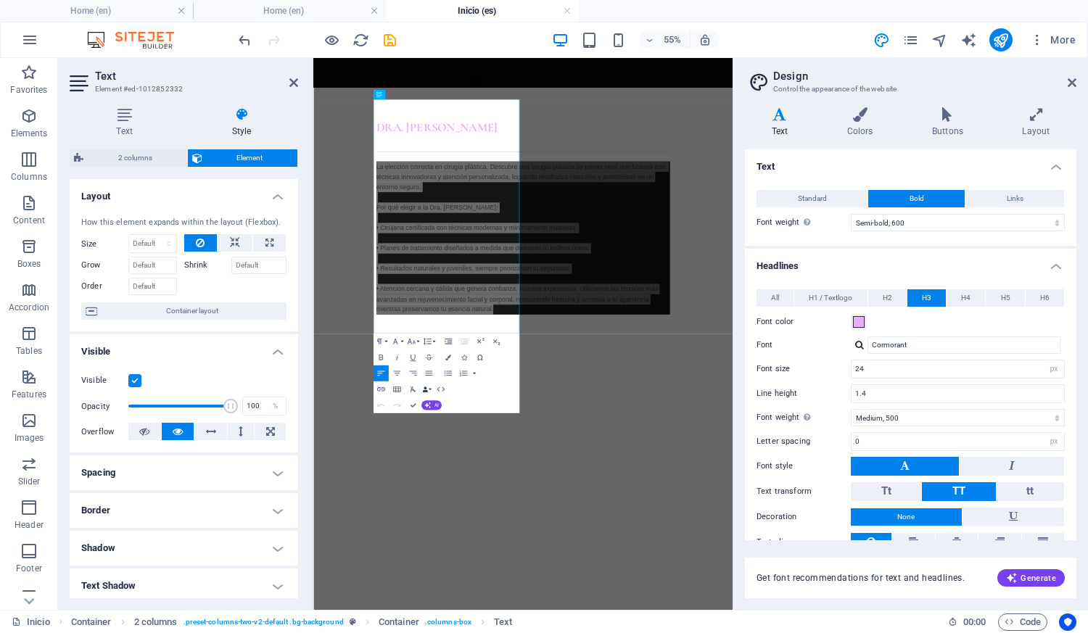
click at [426, 389] on icon "button" at bounding box center [425, 390] width 6 height 6
click at [427, 389] on icon "button" at bounding box center [425, 390] width 6 height 6
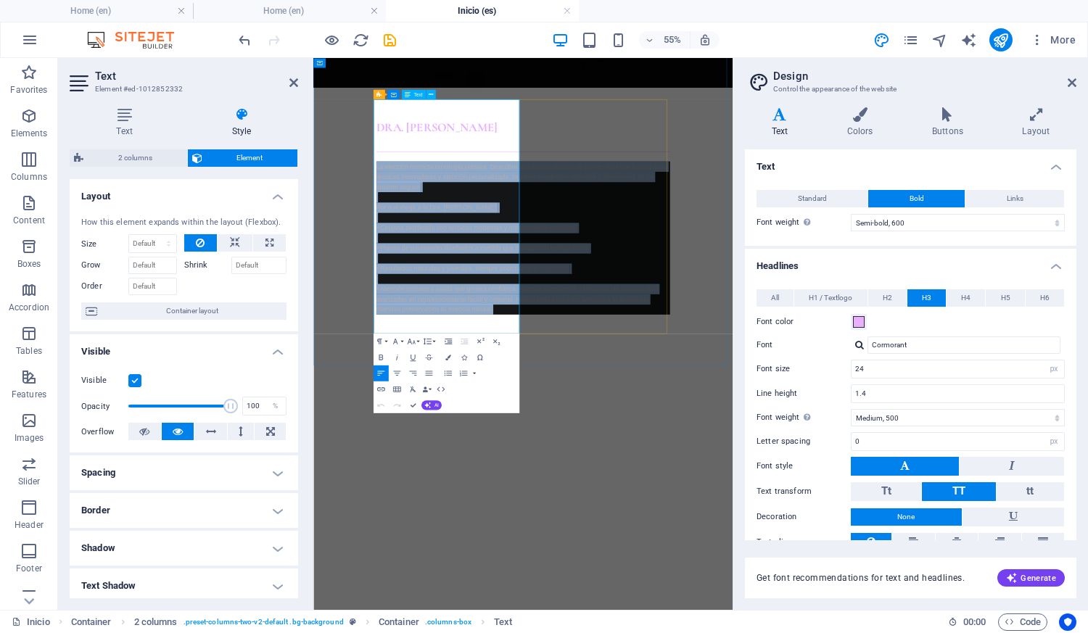
click at [541, 460] on p "La elección correcta en cirugía plástica. Descubre una cirugía plástica de prim…" at bounding box center [695, 385] width 534 height 278
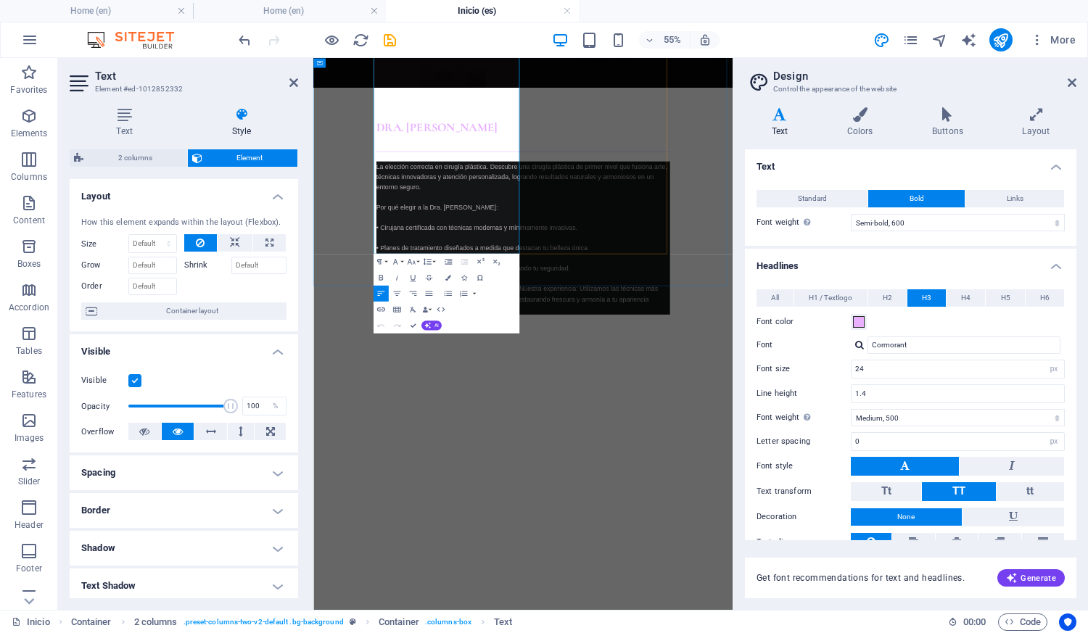
scroll to position [1018, 0]
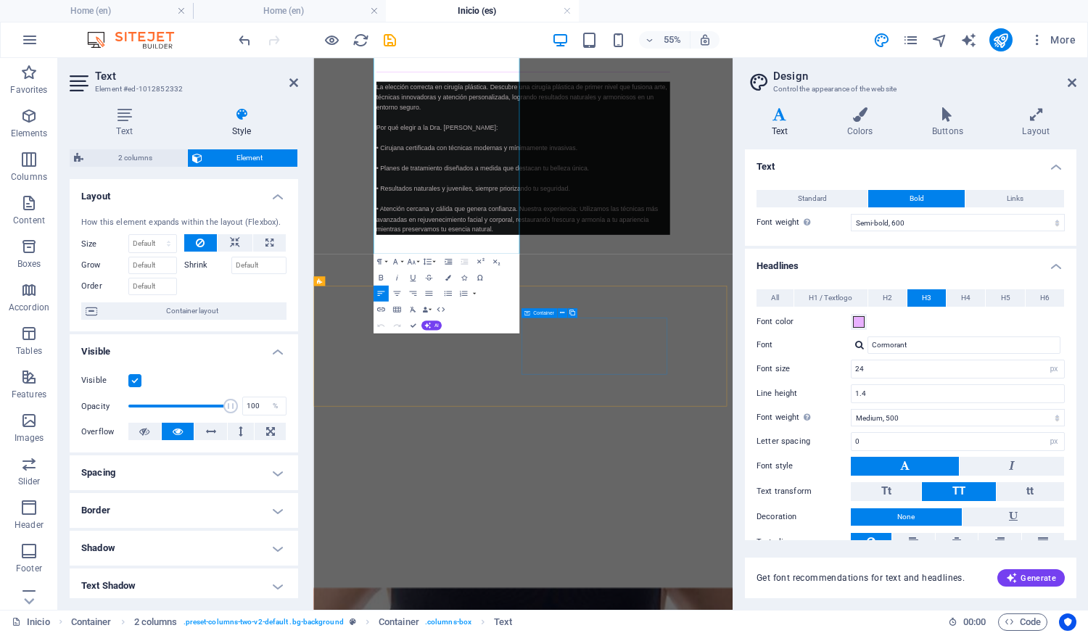
drag, startPoint x: 819, startPoint y: 619, endPoint x: 867, endPoint y: 382, distance: 241.2
click at [873, 397] on figure at bounding box center [695, 610] width 534 height 426
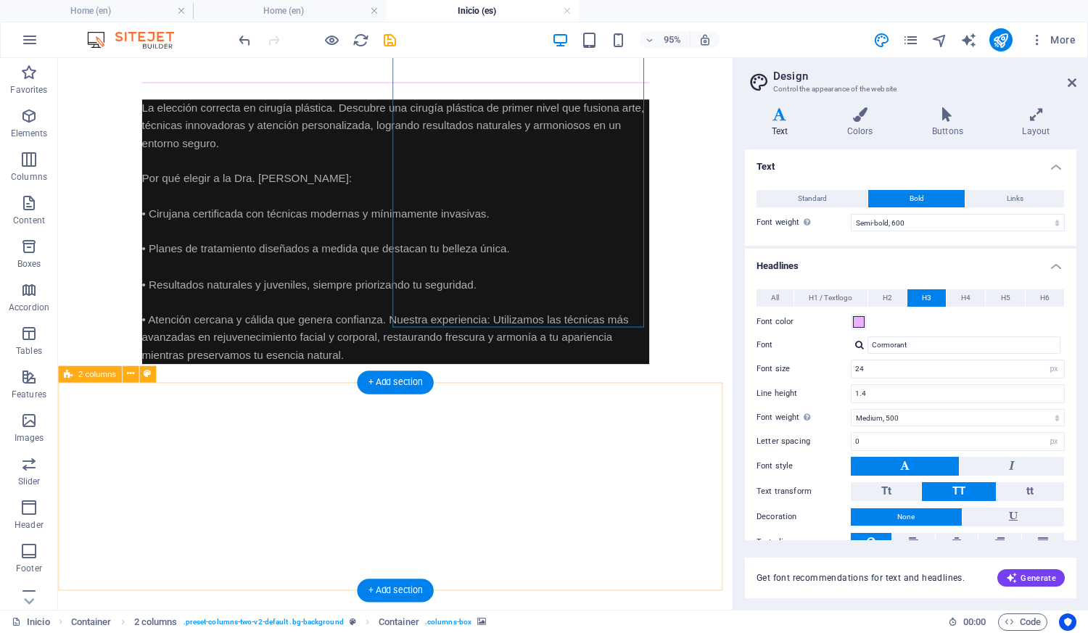
scroll to position [837, 0]
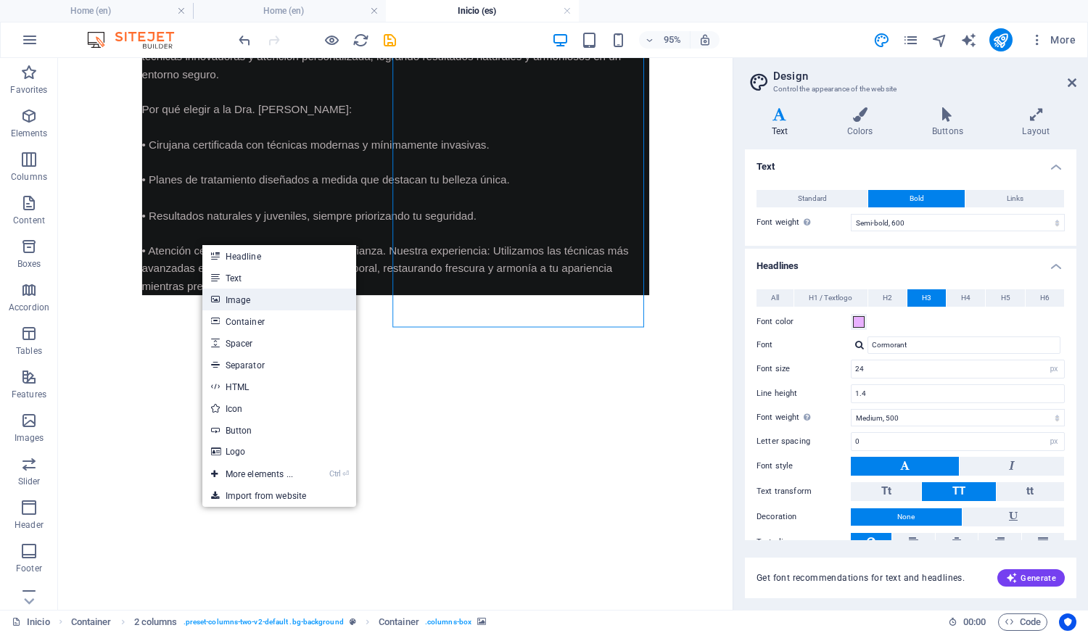
click at [270, 306] on link "Image" at bounding box center [279, 300] width 154 height 22
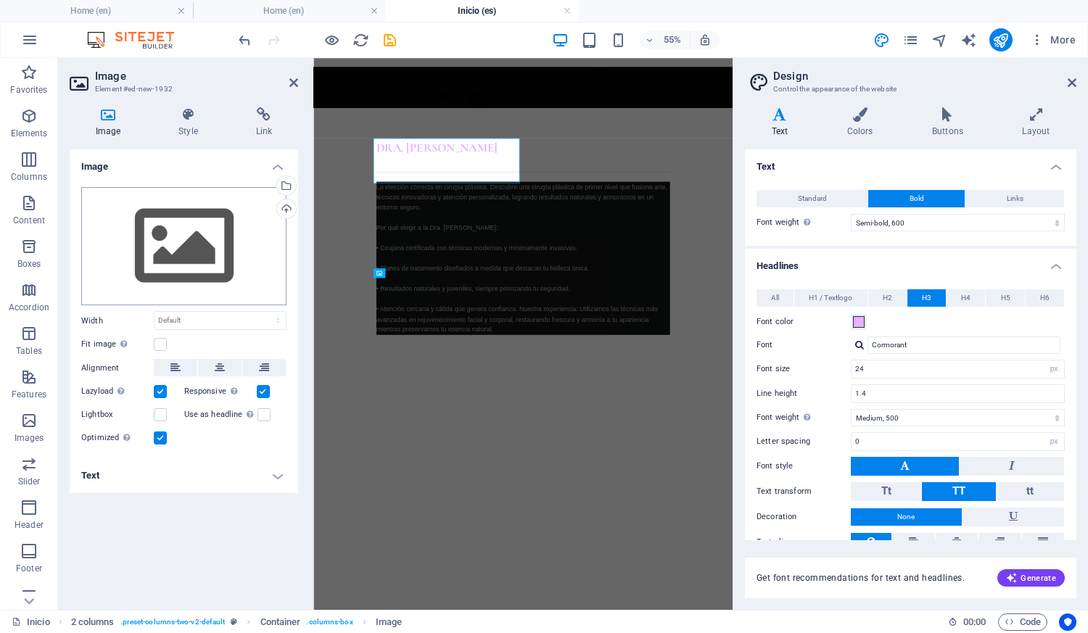
scroll to position [1091, 0]
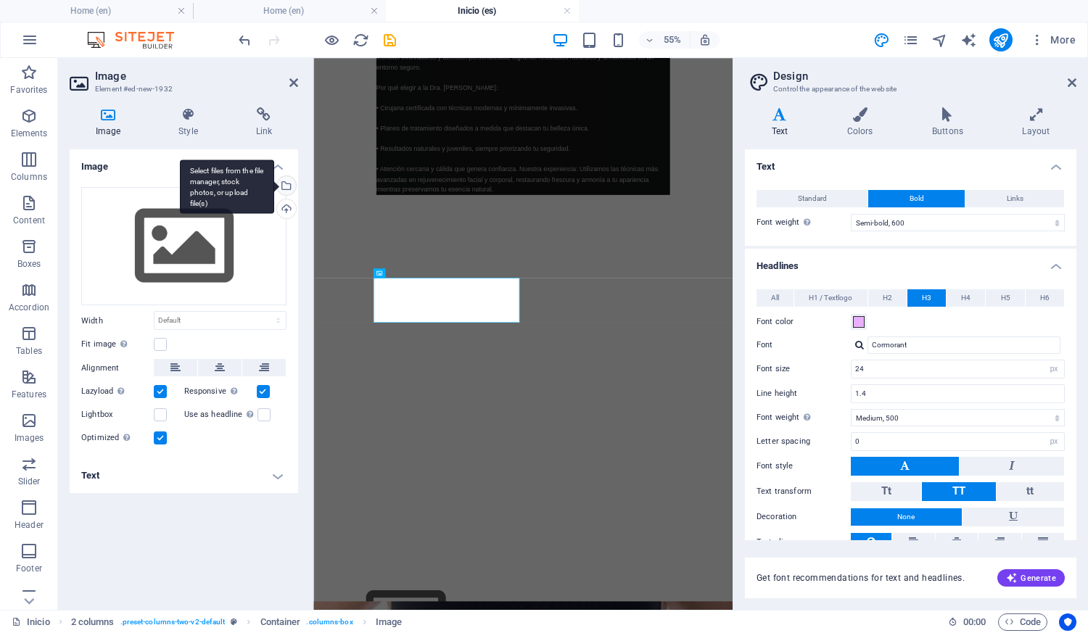
click at [286, 186] on div "Select files from the file manager, stock photos, or upload file(s)" at bounding box center [285, 187] width 22 height 22
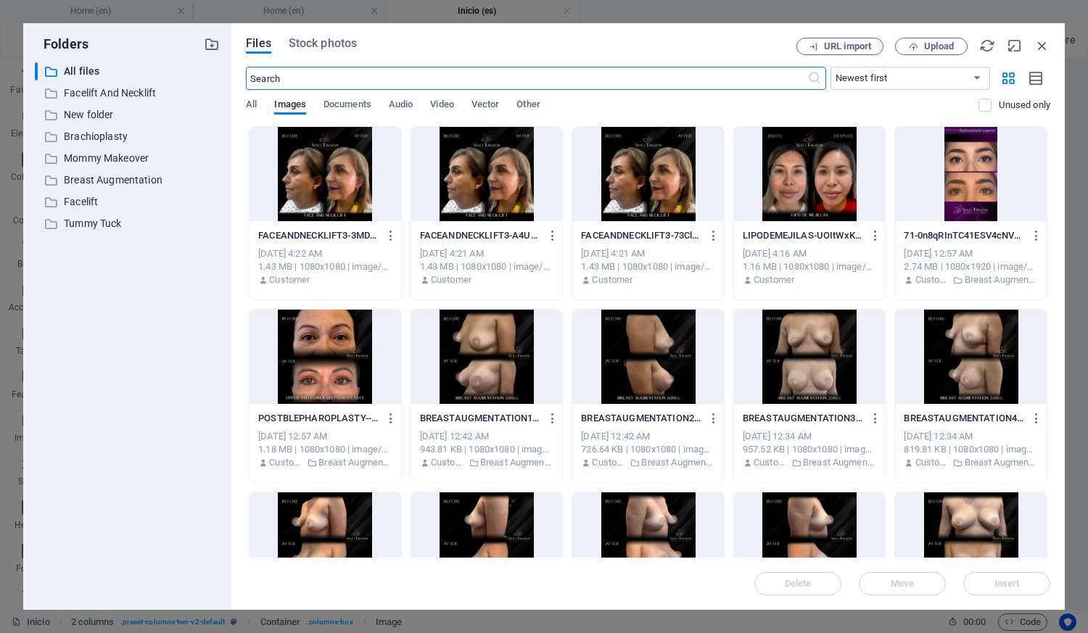
scroll to position [0, 0]
click at [921, 46] on span "Upload" at bounding box center [930, 46] width 59 height 9
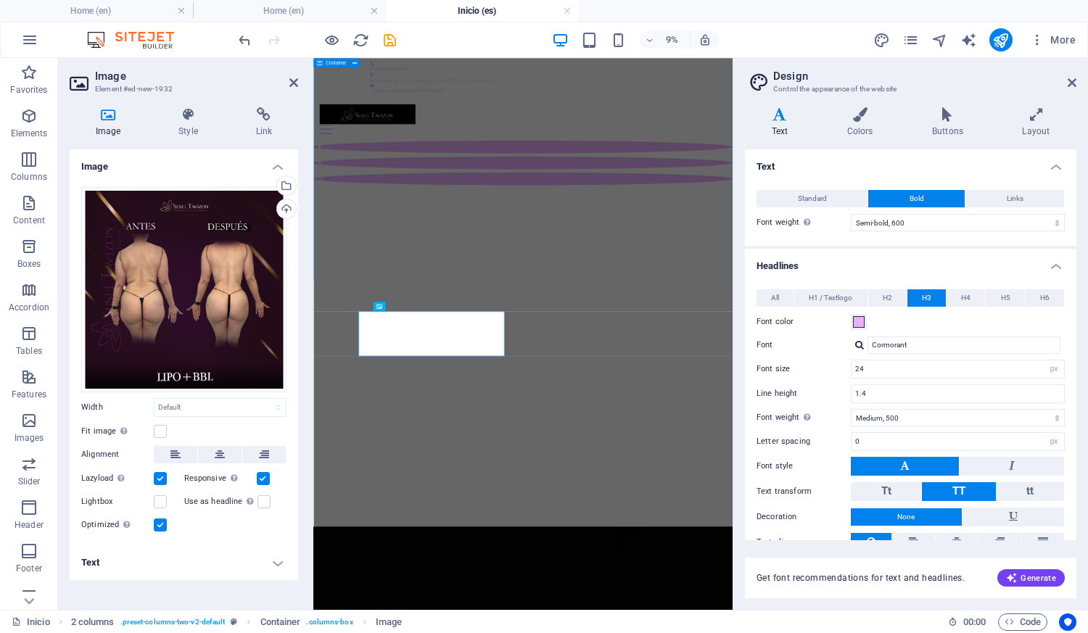
scroll to position [1029, 0]
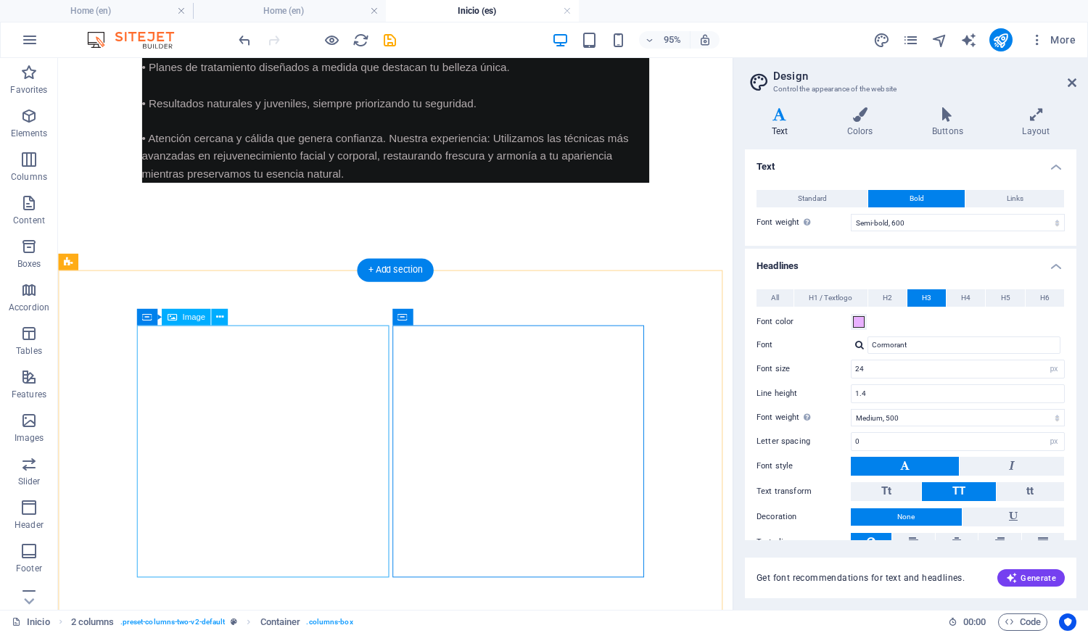
scroll to position [993, 0]
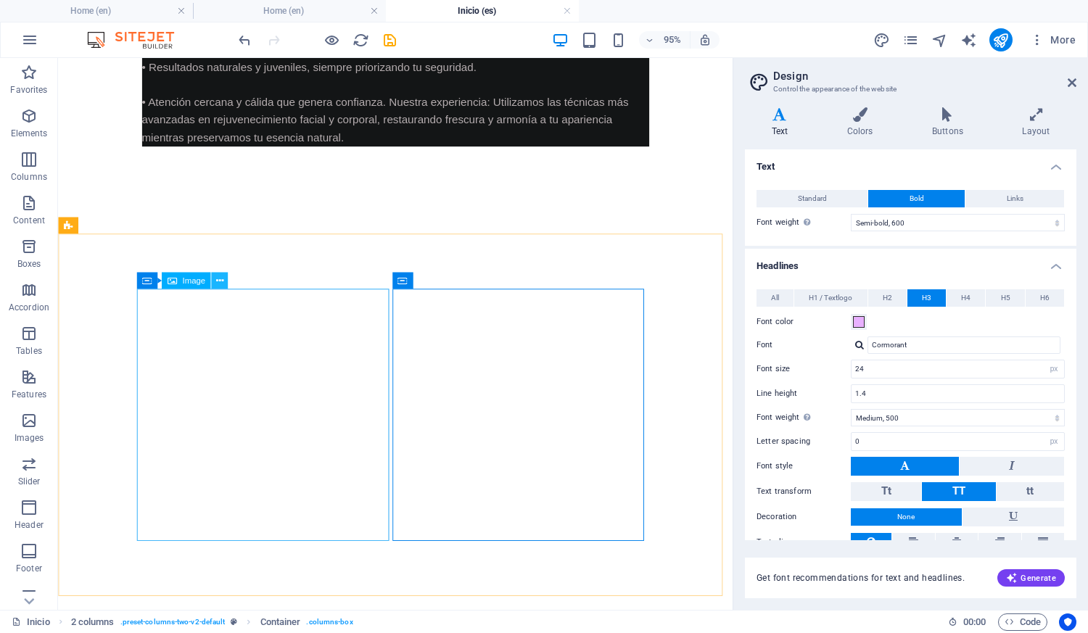
click at [220, 283] on icon at bounding box center [218, 280] width 7 height 15
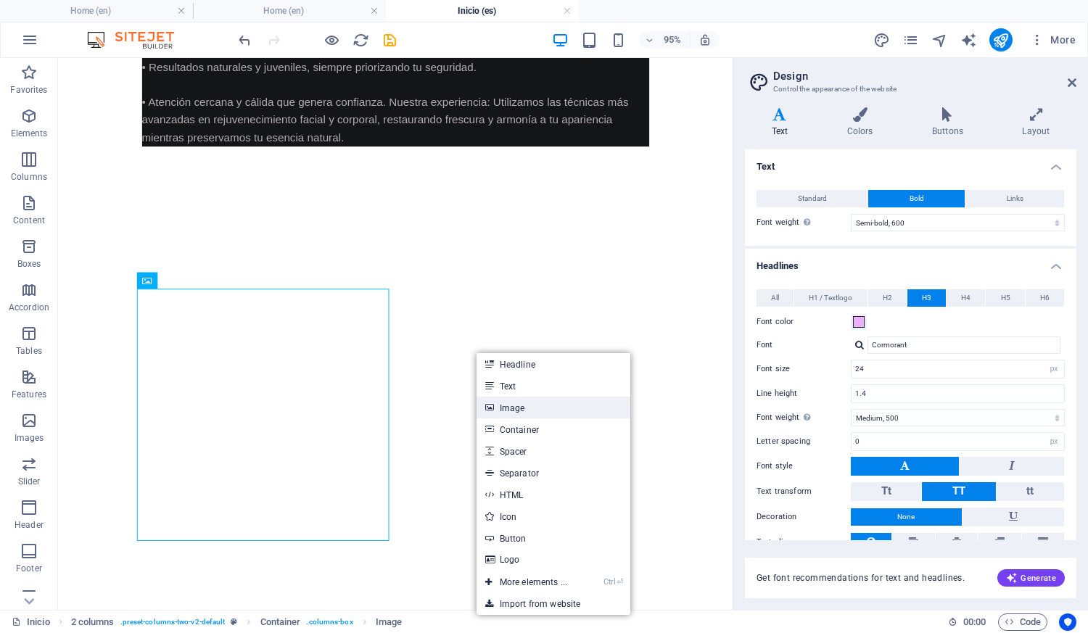
click at [534, 405] on link "Image" at bounding box center [553, 408] width 154 height 22
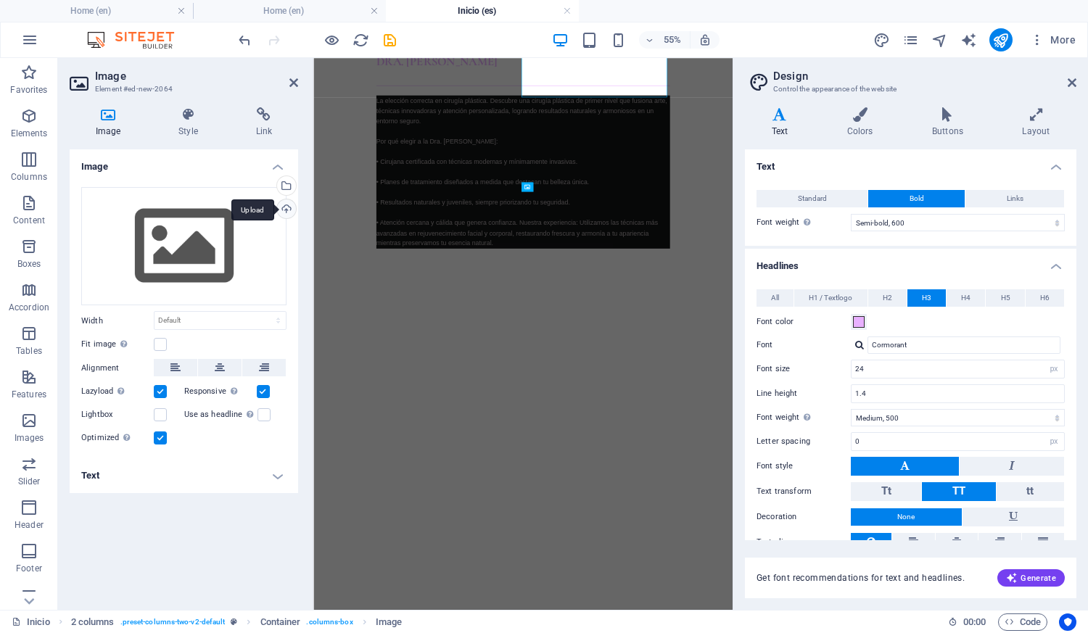
scroll to position [1247, 0]
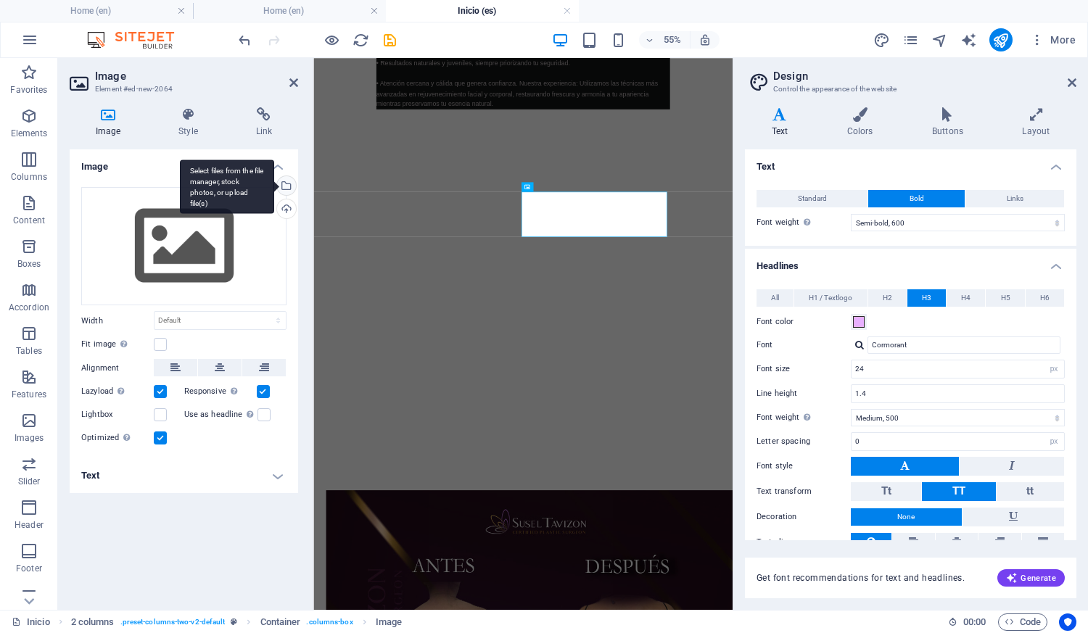
click at [286, 181] on div "Select files from the file manager, stock photos, or upload file(s)" at bounding box center [285, 187] width 22 height 22
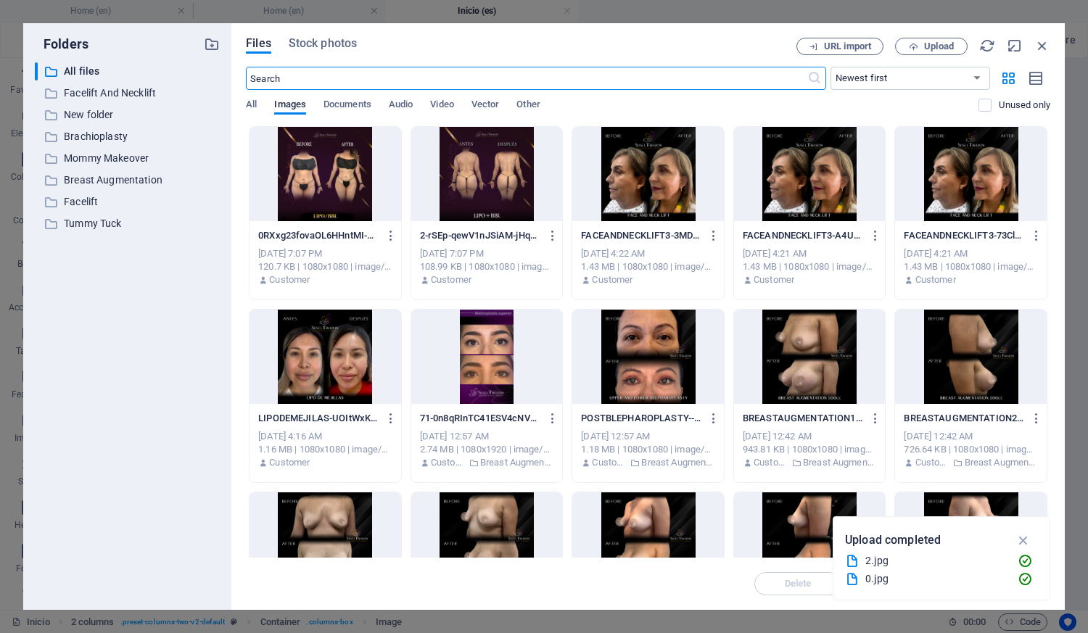
scroll to position [0, 0]
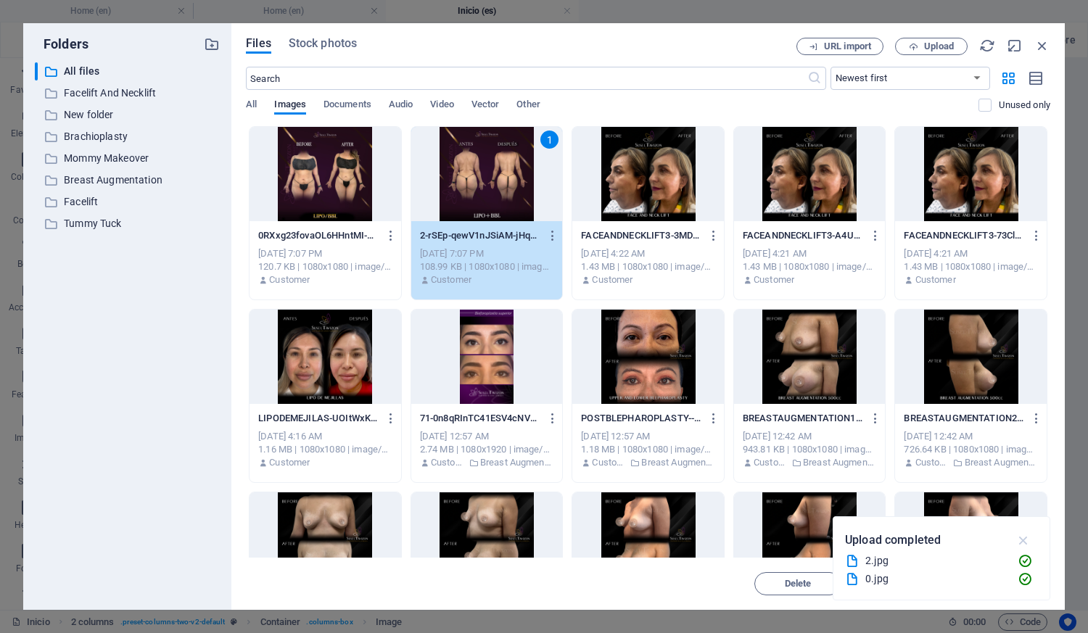
click at [1023, 547] on icon "button" at bounding box center [1023, 540] width 17 height 16
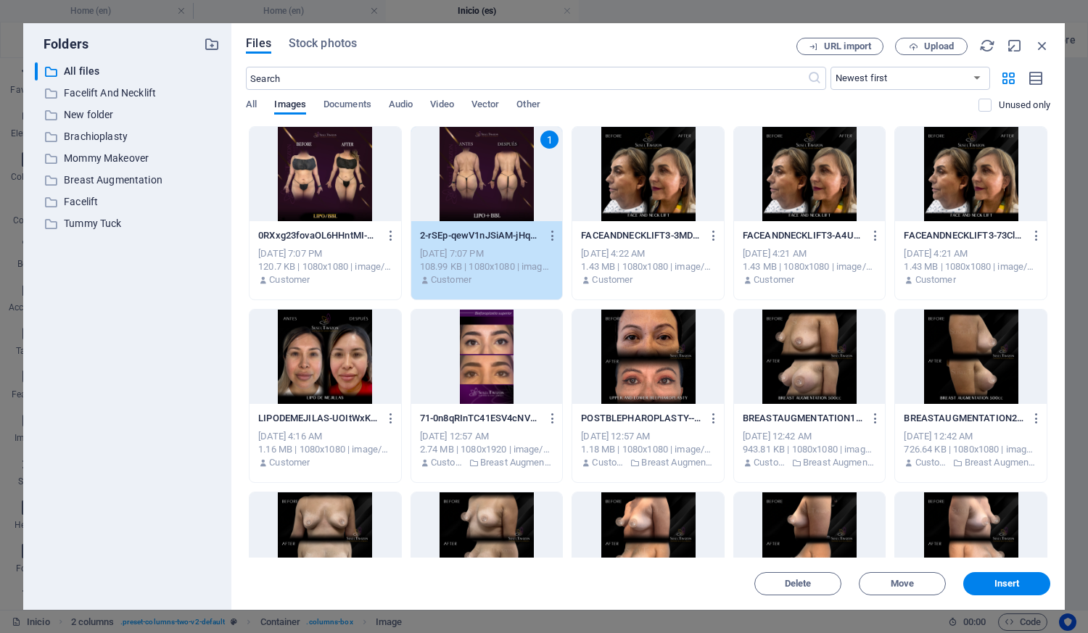
click at [997, 580] on span "Insert" at bounding box center [1006, 583] width 25 height 9
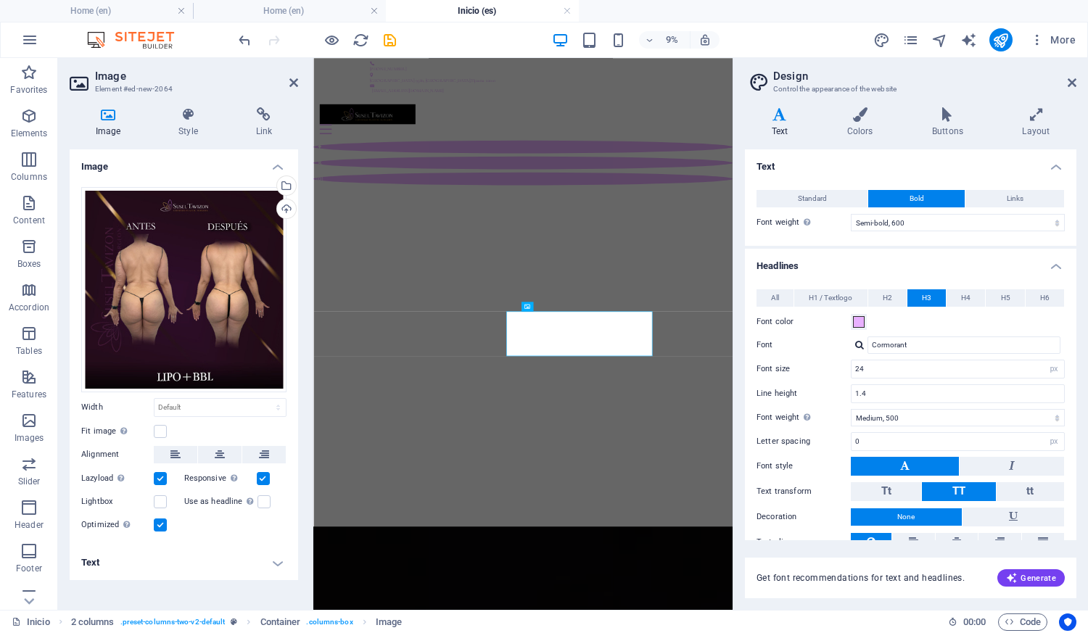
scroll to position [1029, 0]
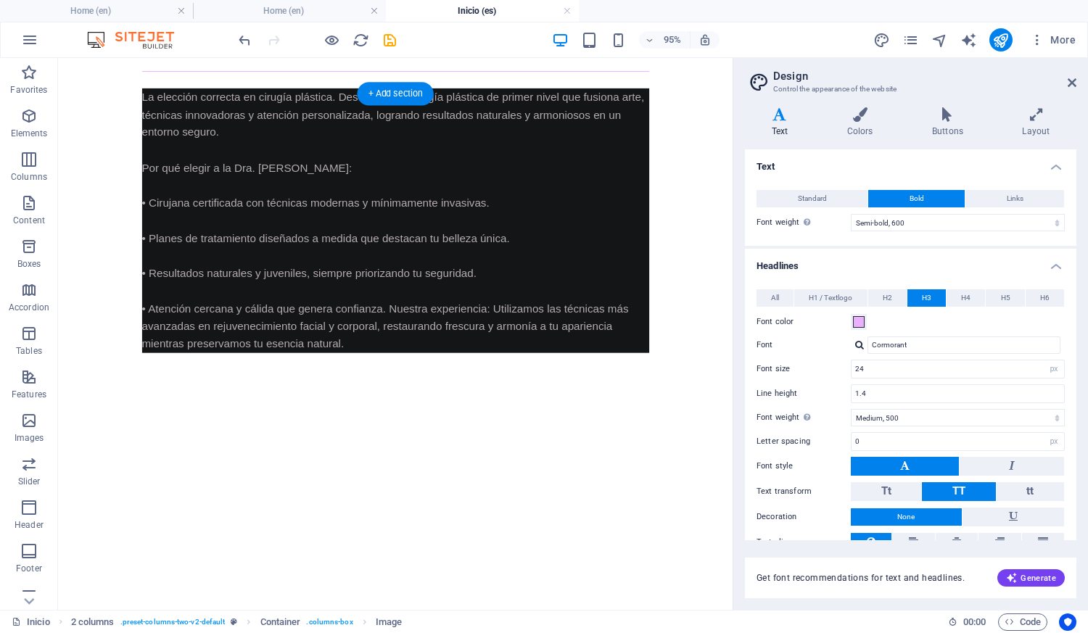
scroll to position [776, 0]
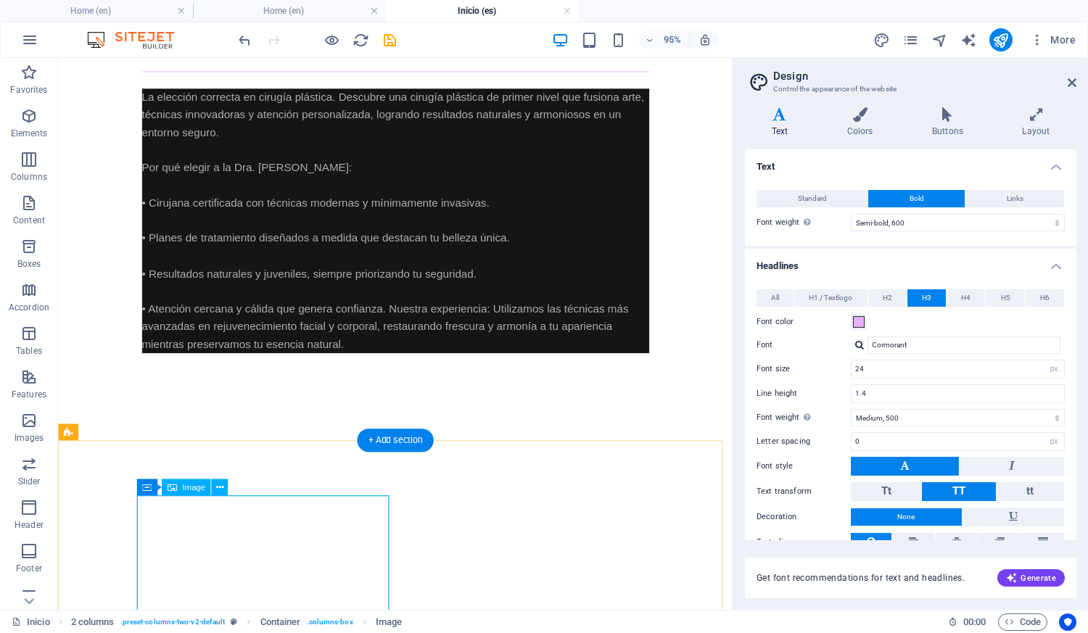
click at [206, 489] on icon at bounding box center [207, 487] width 7 height 15
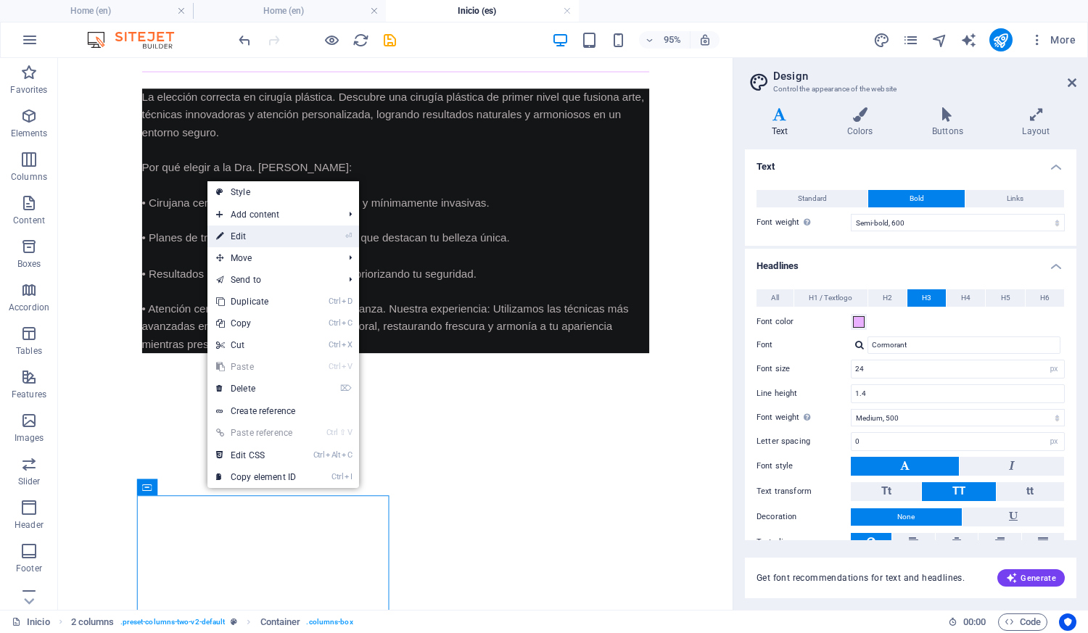
click at [269, 239] on link "⏎ Edit" at bounding box center [255, 237] width 97 height 22
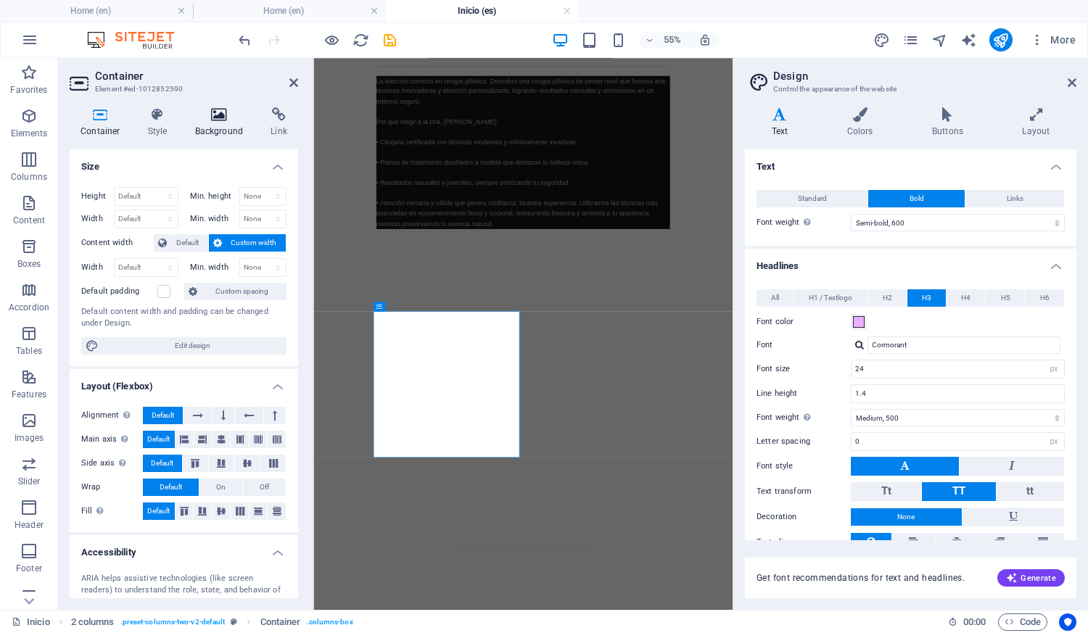
scroll to position [1029, 0]
click at [210, 125] on h4 "Background" at bounding box center [222, 122] width 76 height 30
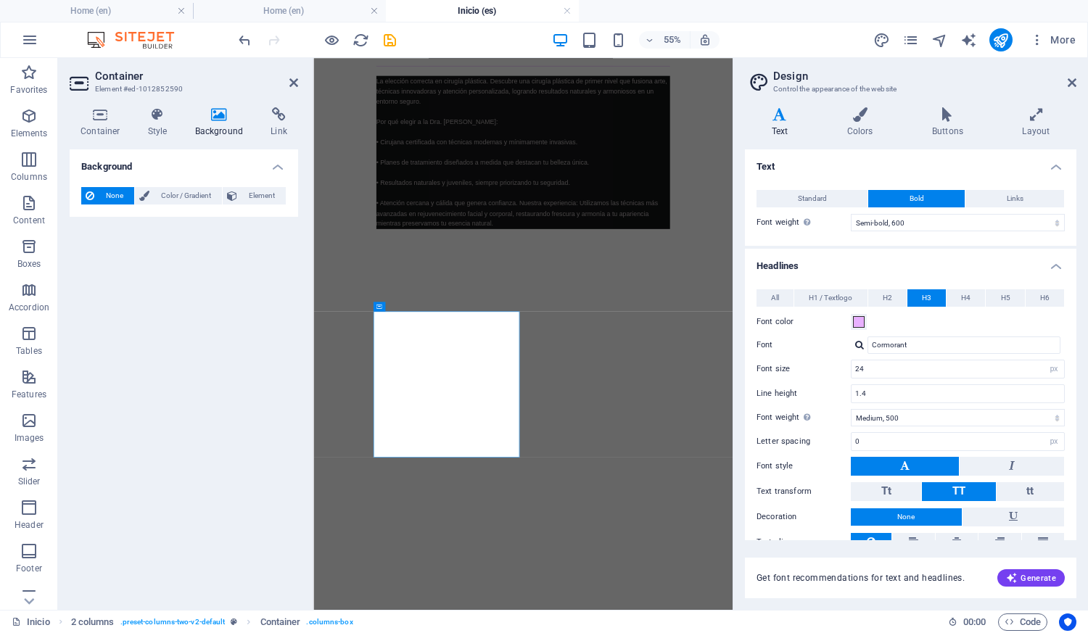
click at [219, 122] on h4 "Background" at bounding box center [222, 122] width 76 height 30
click at [109, 115] on icon at bounding box center [101, 114] width 62 height 15
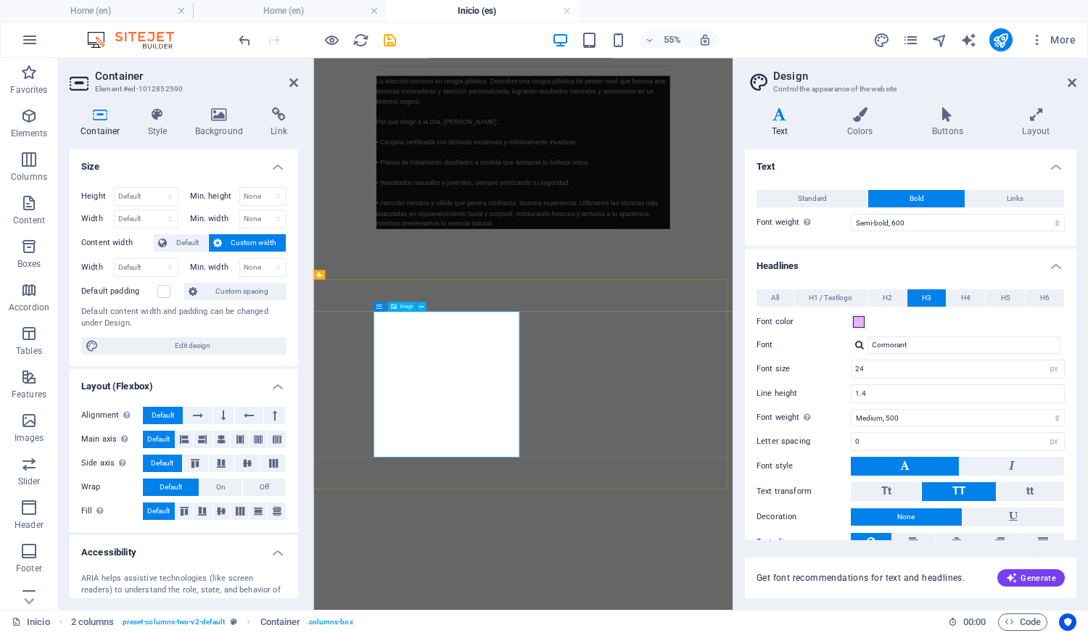
drag, startPoint x: 504, startPoint y: 641, endPoint x: 497, endPoint y: 595, distance: 47.0
click at [418, 308] on button at bounding box center [420, 306] width 9 height 9
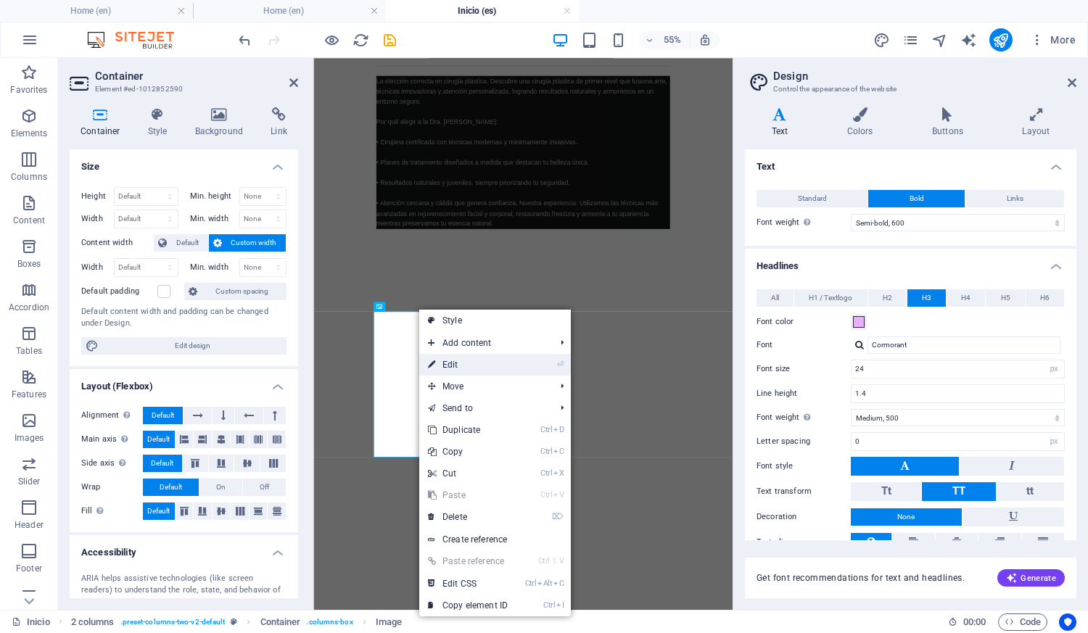
click at [469, 369] on link "⏎ Edit" at bounding box center [467, 365] width 97 height 22
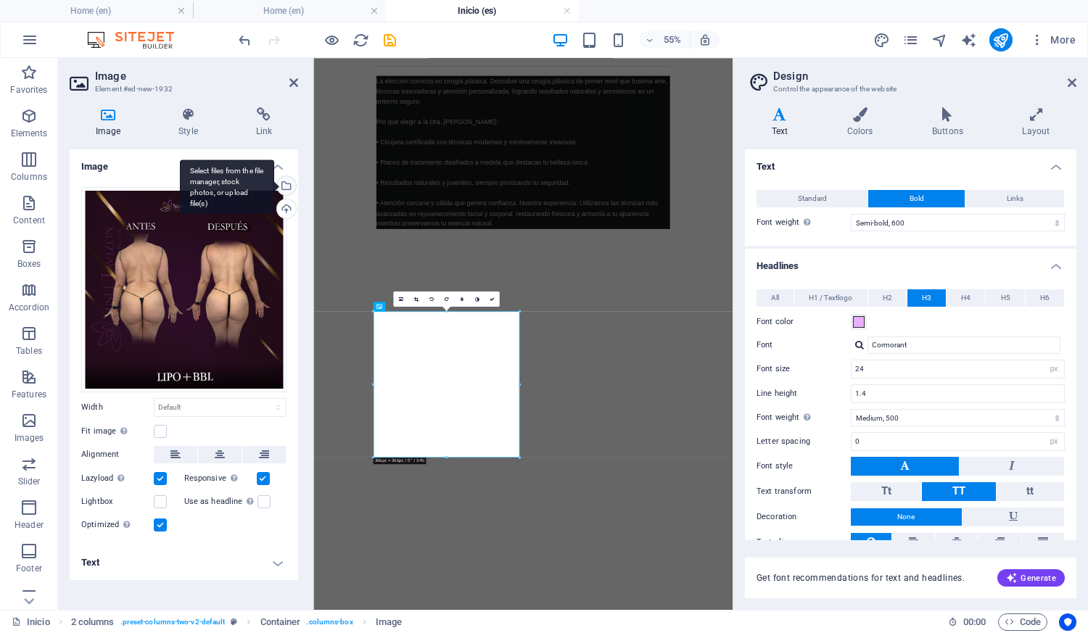
click at [288, 182] on div "Select files from the file manager, stock photos, or upload file(s)" at bounding box center [285, 187] width 22 height 22
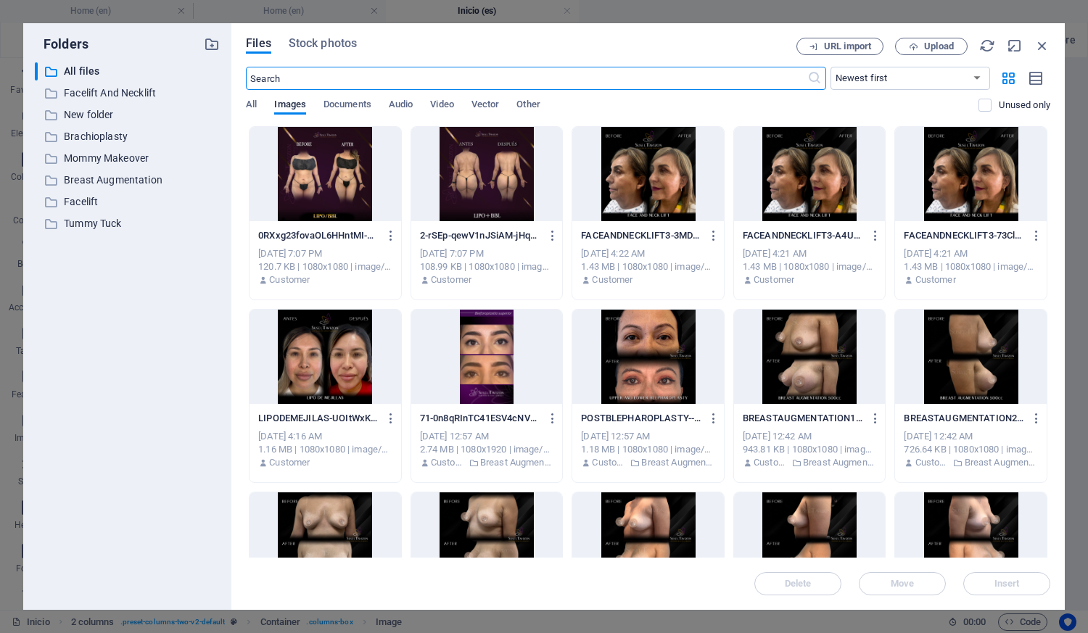
scroll to position [0, 0]
click at [357, 181] on div at bounding box center [325, 174] width 152 height 94
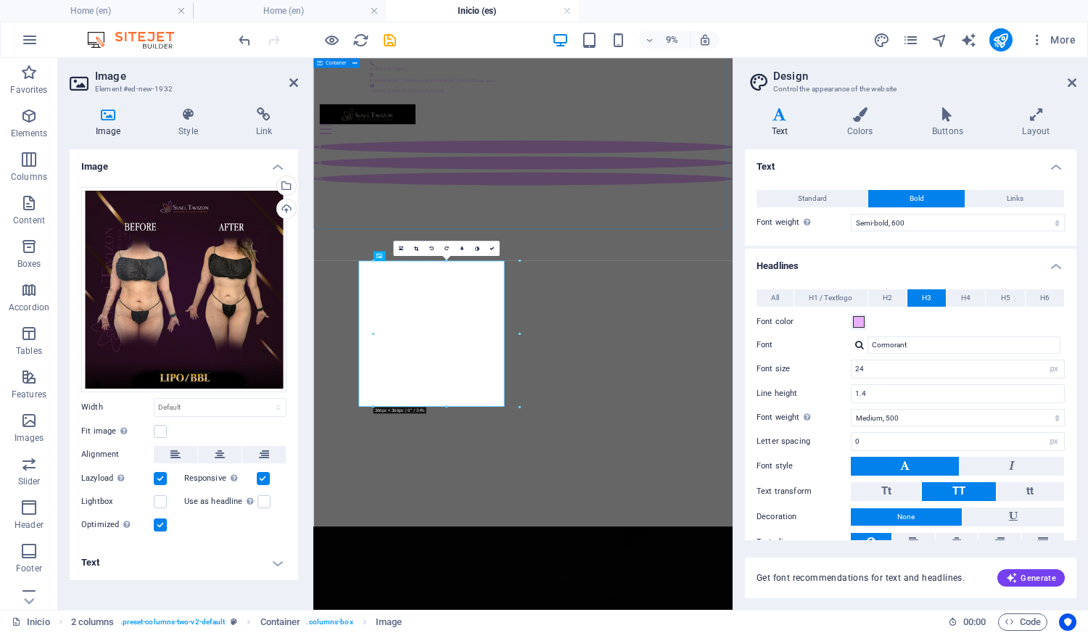
scroll to position [1121, 0]
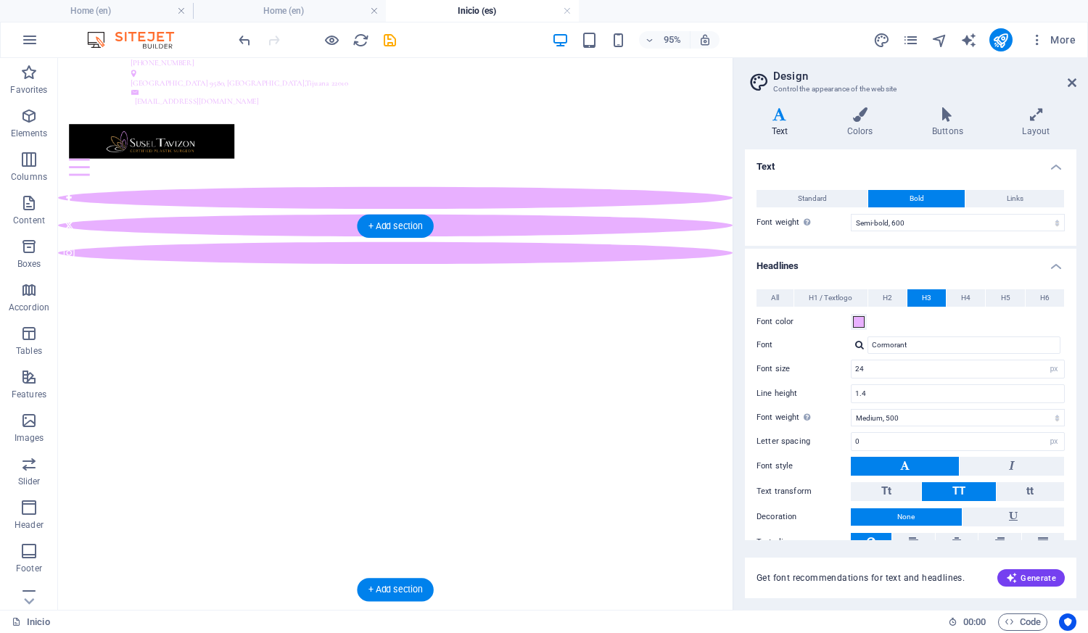
scroll to position [0, 0]
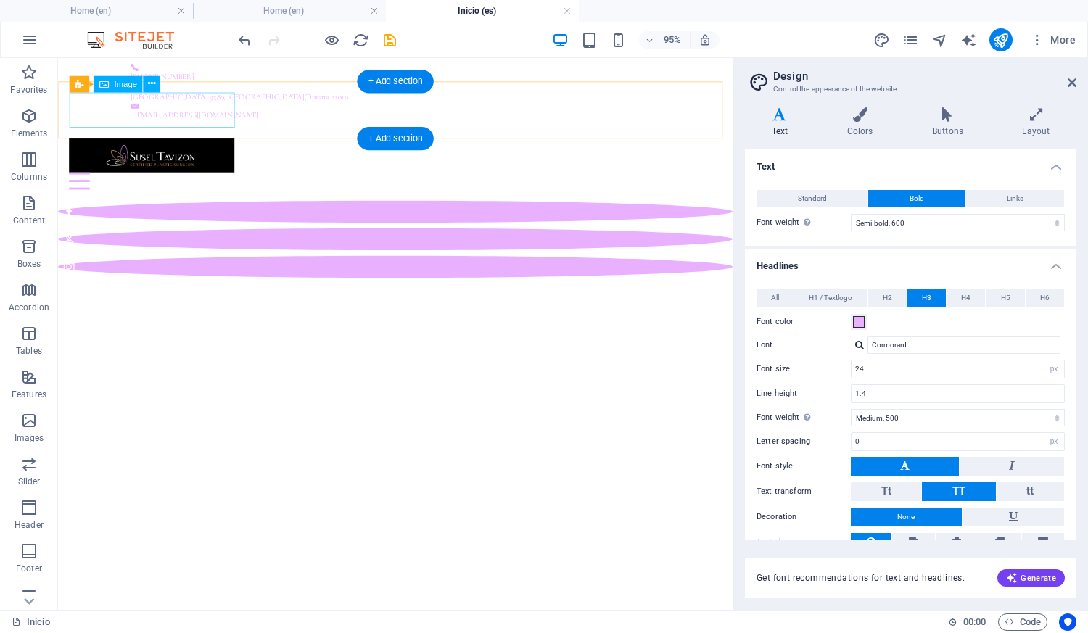
click at [210, 142] on figure at bounding box center [413, 160] width 687 height 37
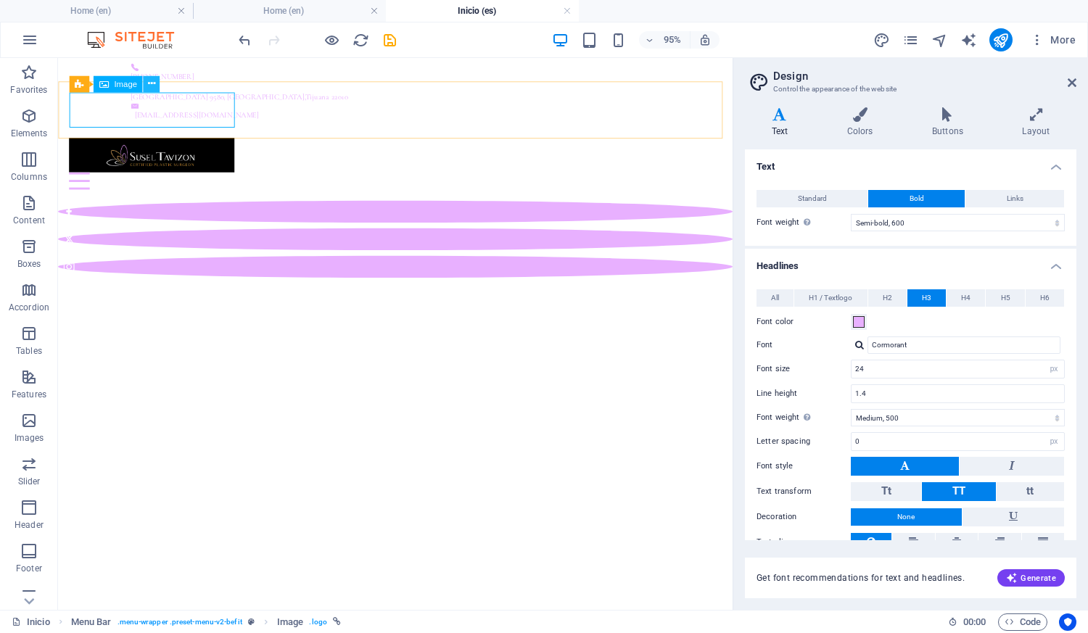
click at [149, 88] on icon at bounding box center [150, 84] width 7 height 15
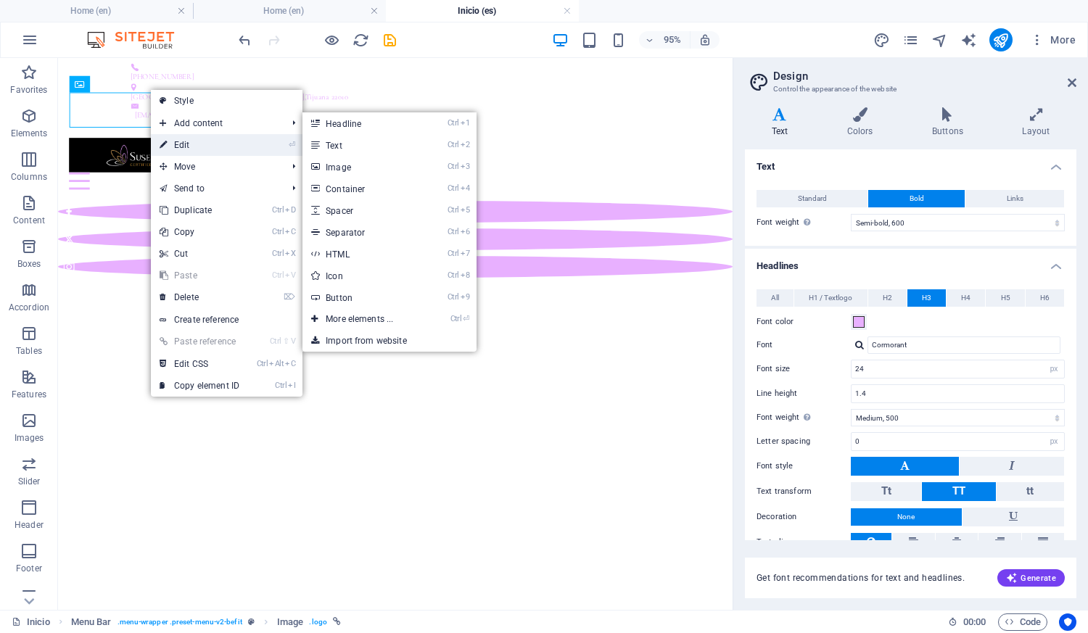
click at [183, 149] on link "⏎ Edit" at bounding box center [199, 145] width 97 height 22
select select "px"
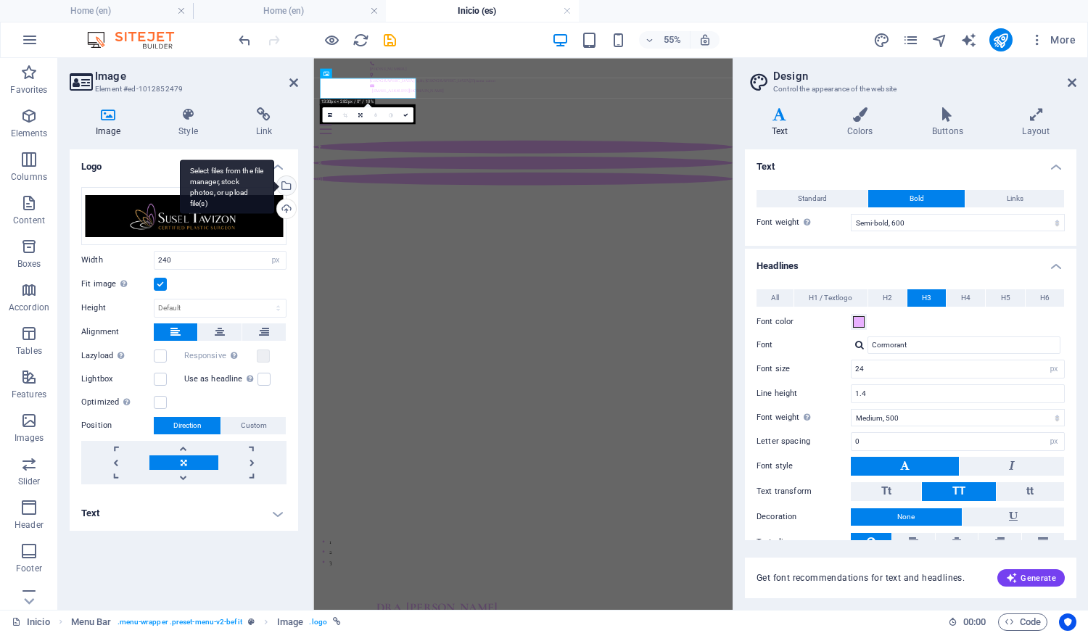
click at [286, 183] on div "Select files from the file manager, stock photos, or upload file(s)" at bounding box center [285, 187] width 22 height 22
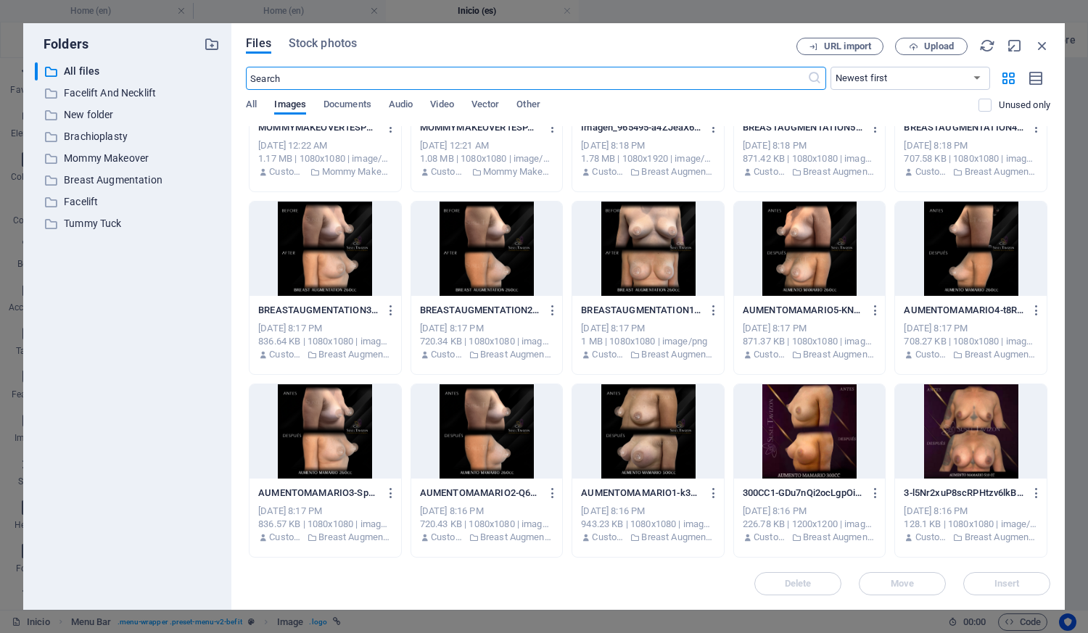
scroll to position [2922, 0]
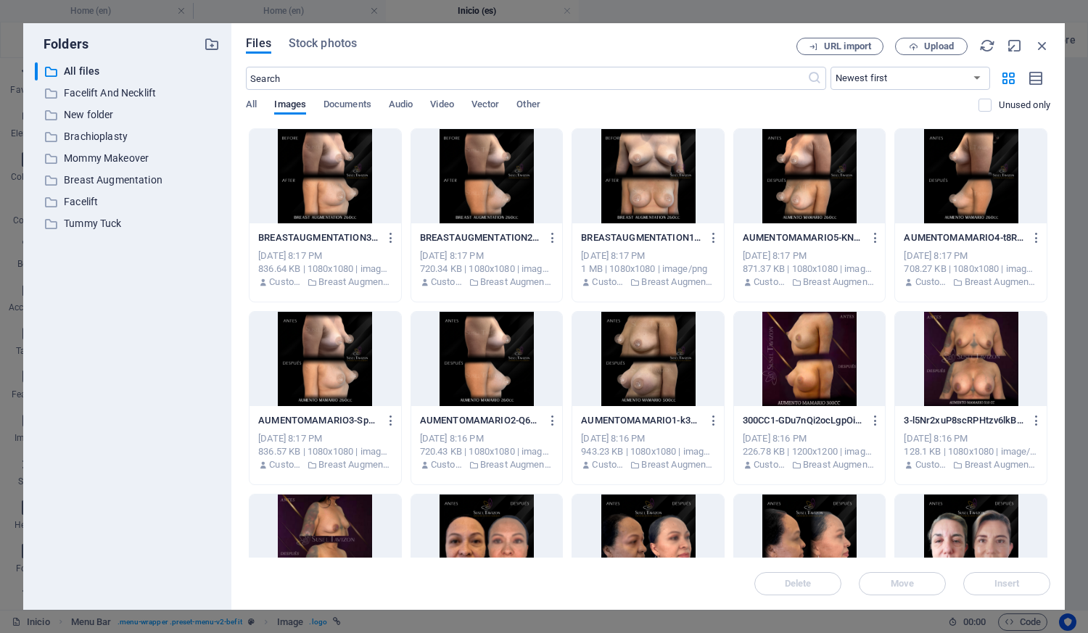
drag, startPoint x: 1046, startPoint y: 442, endPoint x: 1035, endPoint y: 434, distance: 13.5
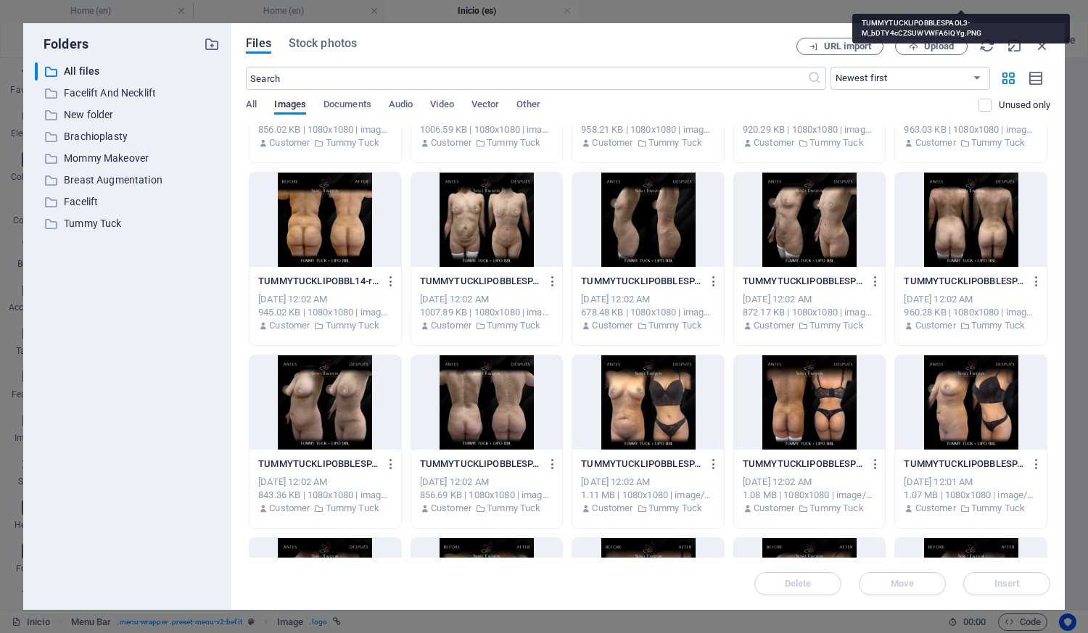
scroll to position [5396, 0]
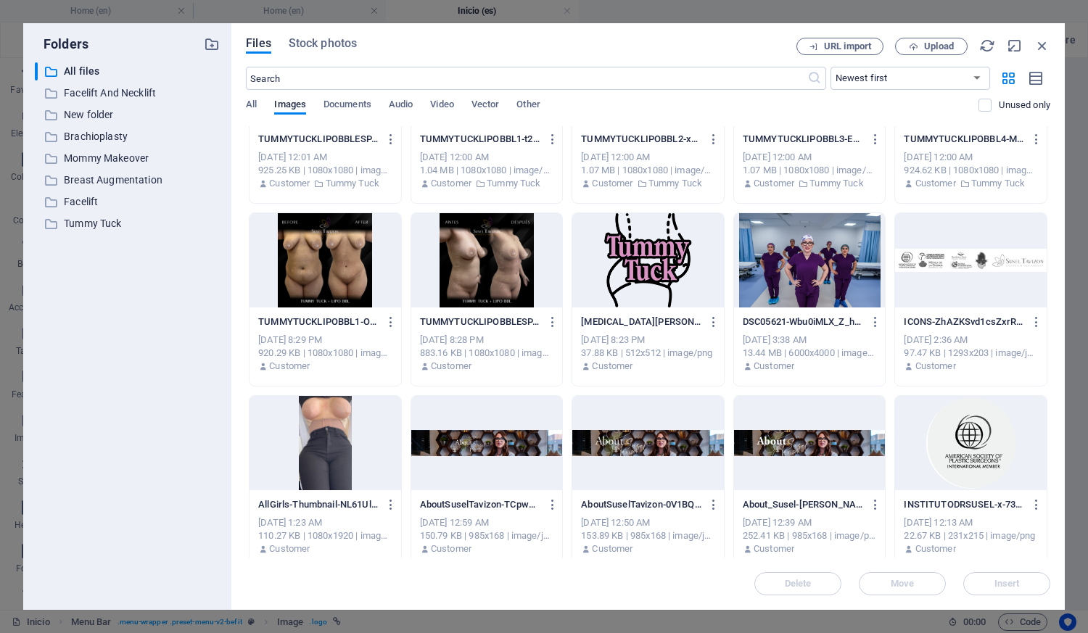
drag, startPoint x: 1051, startPoint y: 495, endPoint x: 1044, endPoint y: 503, distance: 10.3
click at [1060, 578] on div "Files Stock photos URL import Upload ​ Newest first Oldest first Name (A-Z) Nam…" at bounding box center [647, 316] width 833 height 587
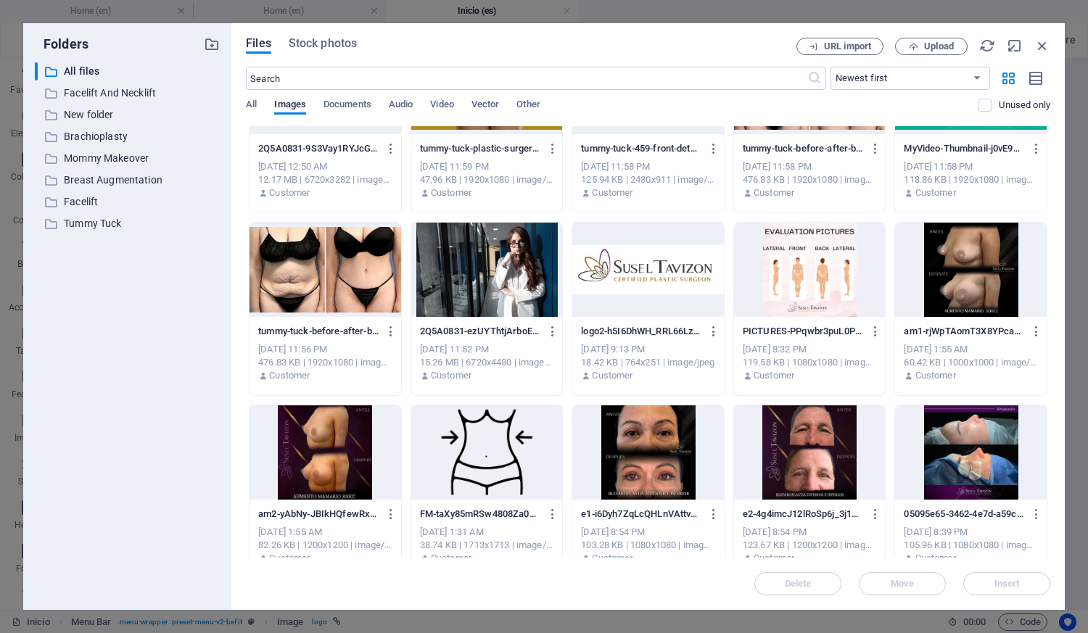
scroll to position [9257, 0]
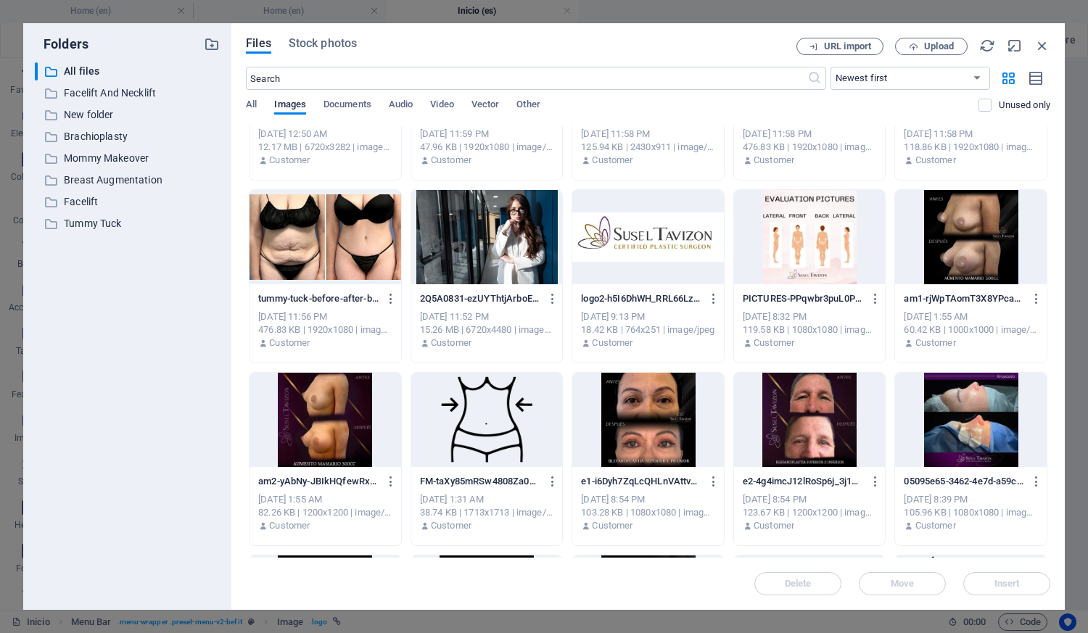
click at [621, 244] on div at bounding box center [648, 237] width 152 height 94
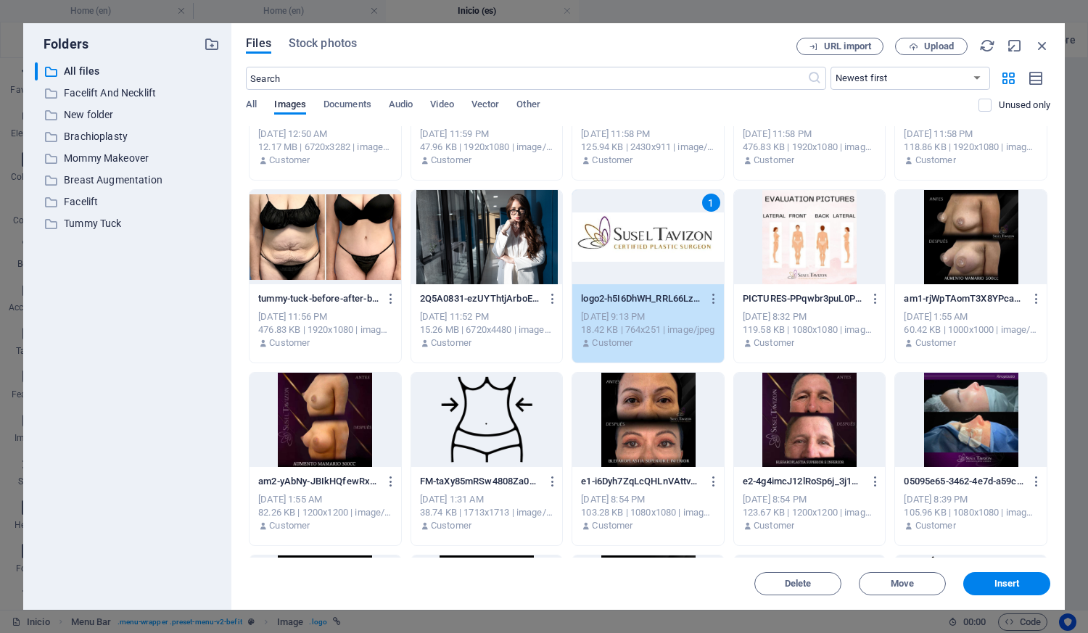
click at [621, 244] on div "1" at bounding box center [648, 237] width 152 height 94
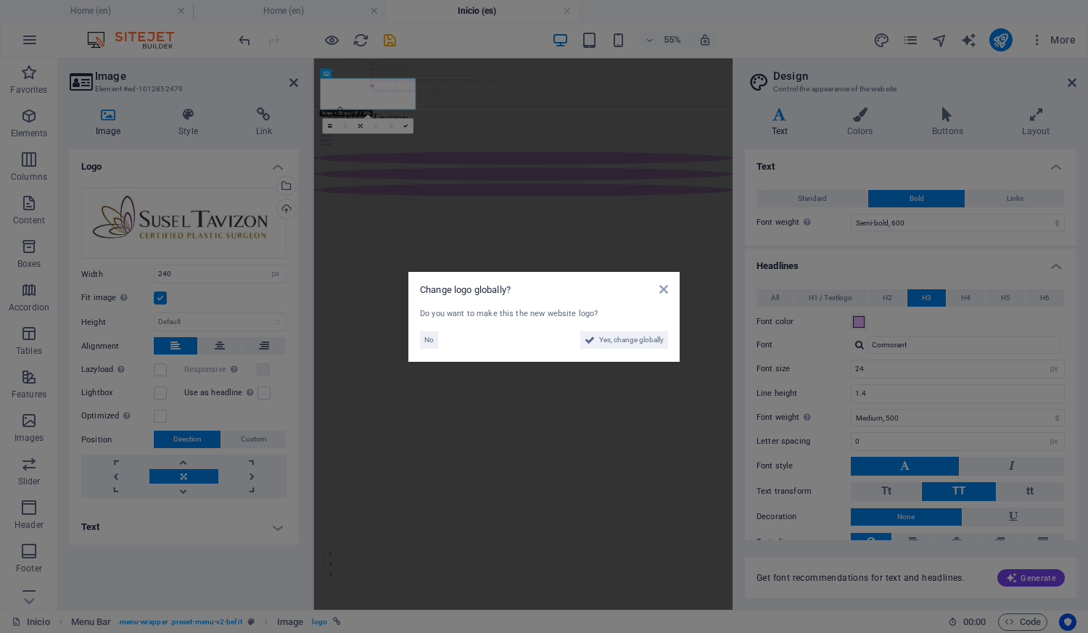
click at [418, 334] on div "Change logo globally? Do you want to make this the new website logo? No Yes, ch…" at bounding box center [543, 317] width 271 height 90
click at [426, 338] on span "No" at bounding box center [428, 339] width 9 height 17
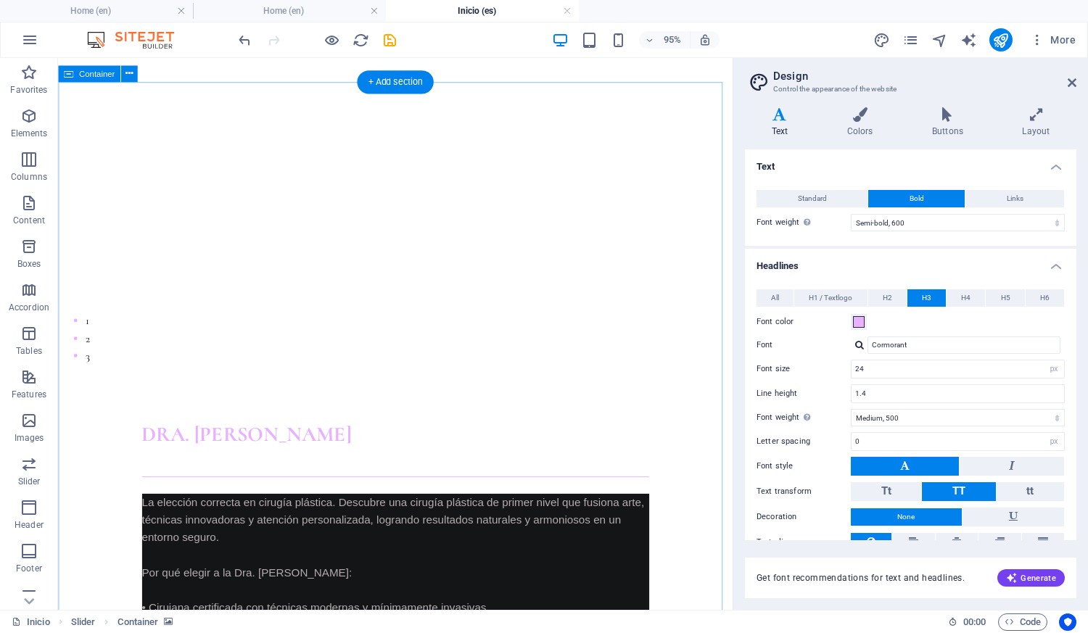
scroll to position [653, 0]
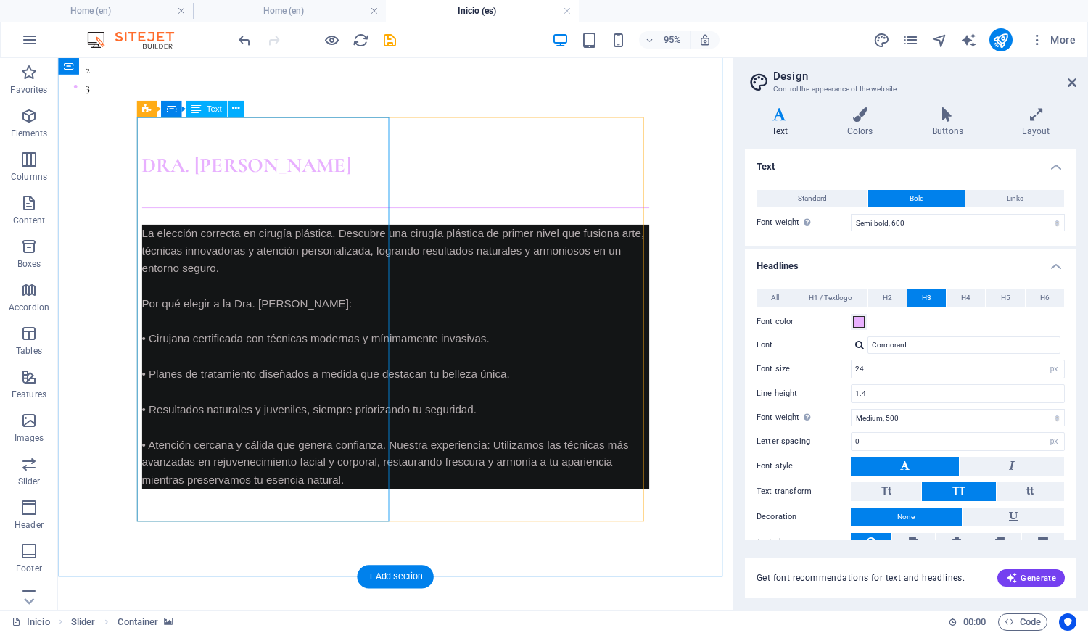
click at [283, 246] on p "La elección correcta en cirugía plástica. Descubre una cirugía plástica de prim…" at bounding box center [413, 372] width 534 height 278
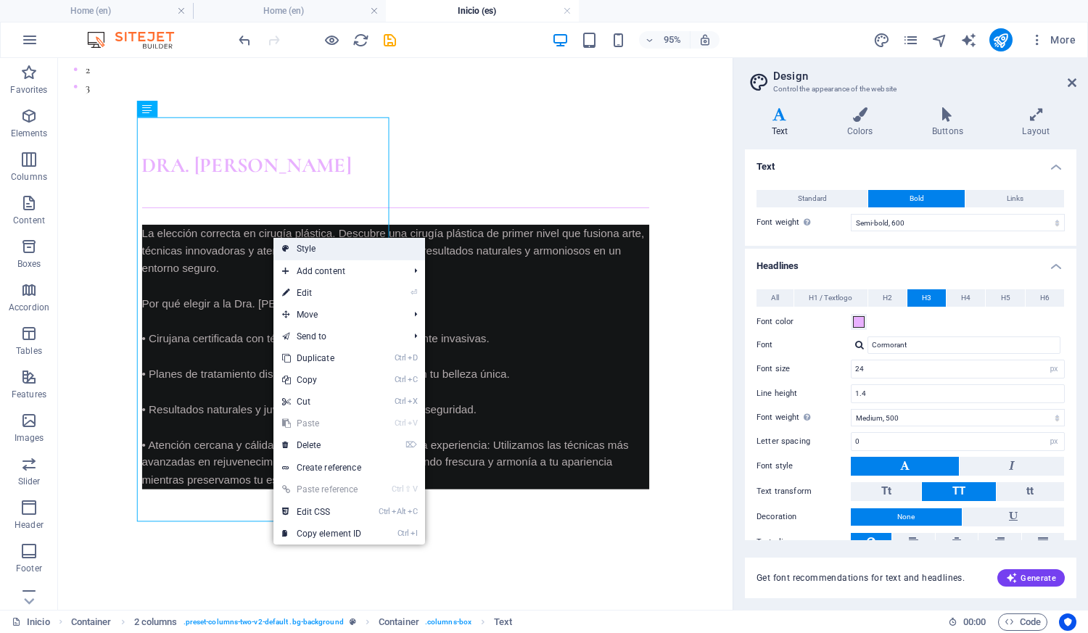
click at [286, 243] on icon at bounding box center [285, 249] width 7 height 22
select select "px"
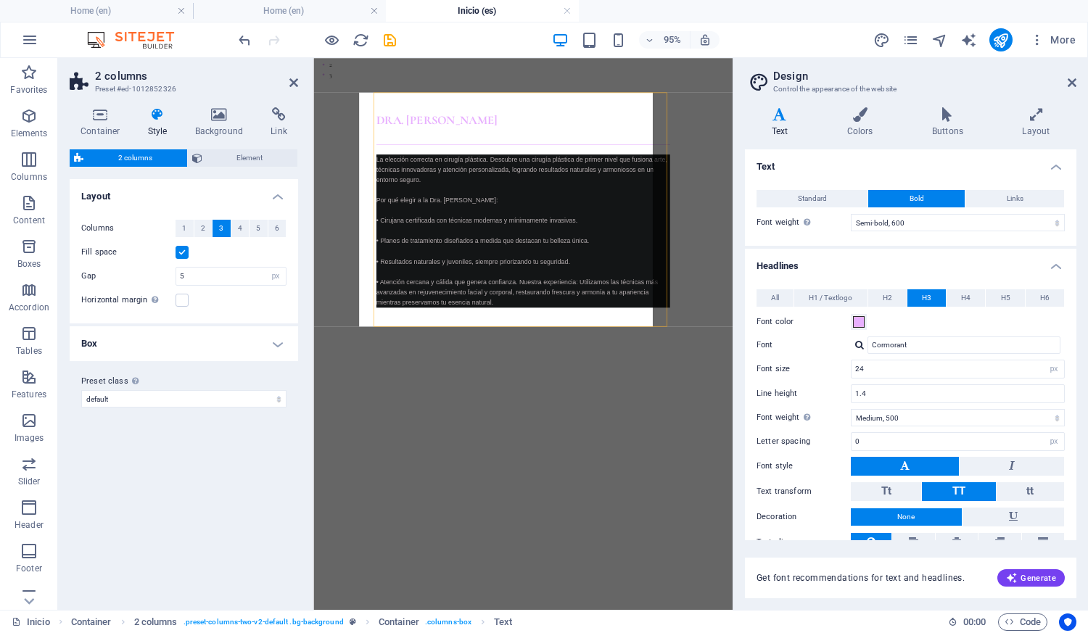
scroll to position [906, 0]
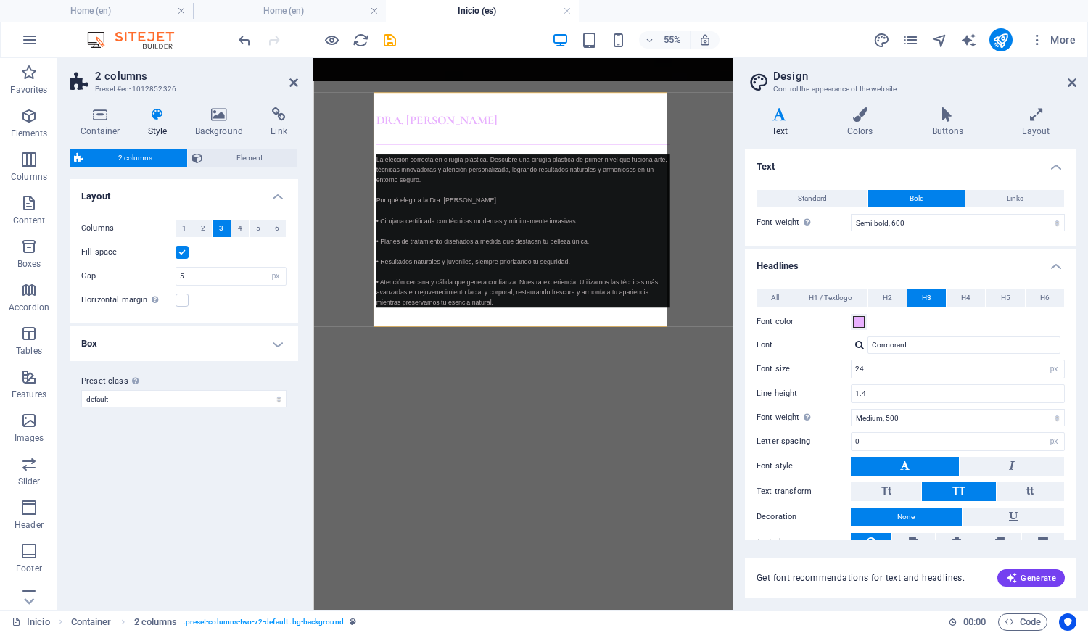
click at [188, 255] on div "Fill space" at bounding box center [183, 252] width 205 height 17
click at [184, 254] on label at bounding box center [181, 252] width 13 height 13
click at [0, 0] on input "Fill space" at bounding box center [0, 0] width 0 height 0
click at [184, 254] on label at bounding box center [181, 252] width 13 height 13
click at [0, 0] on input "Fill space" at bounding box center [0, 0] width 0 height 0
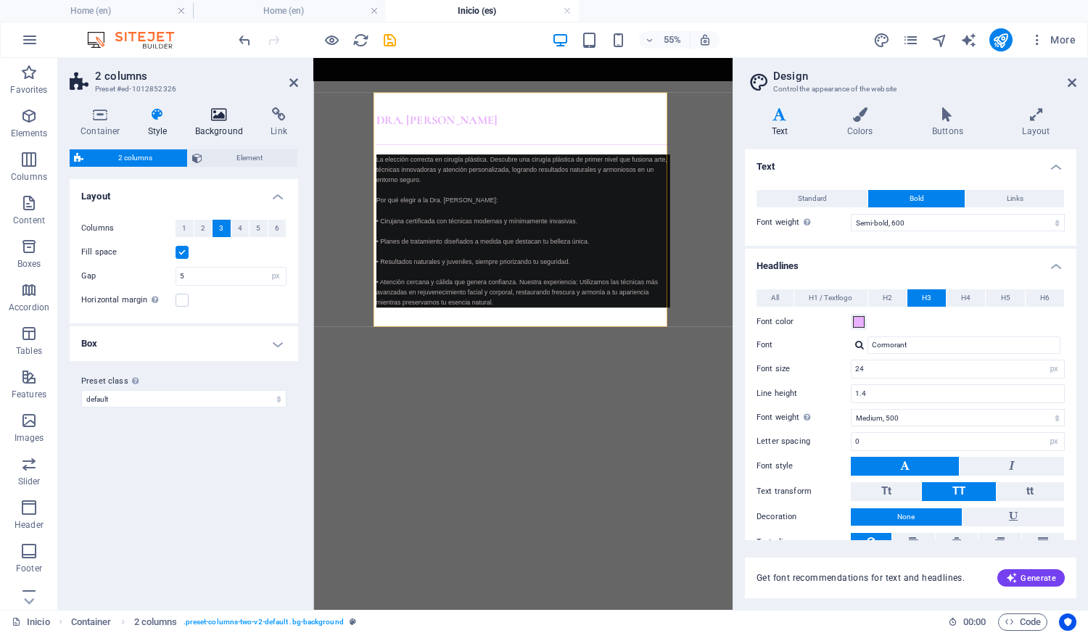
click at [215, 125] on h4 "Background" at bounding box center [222, 122] width 76 height 30
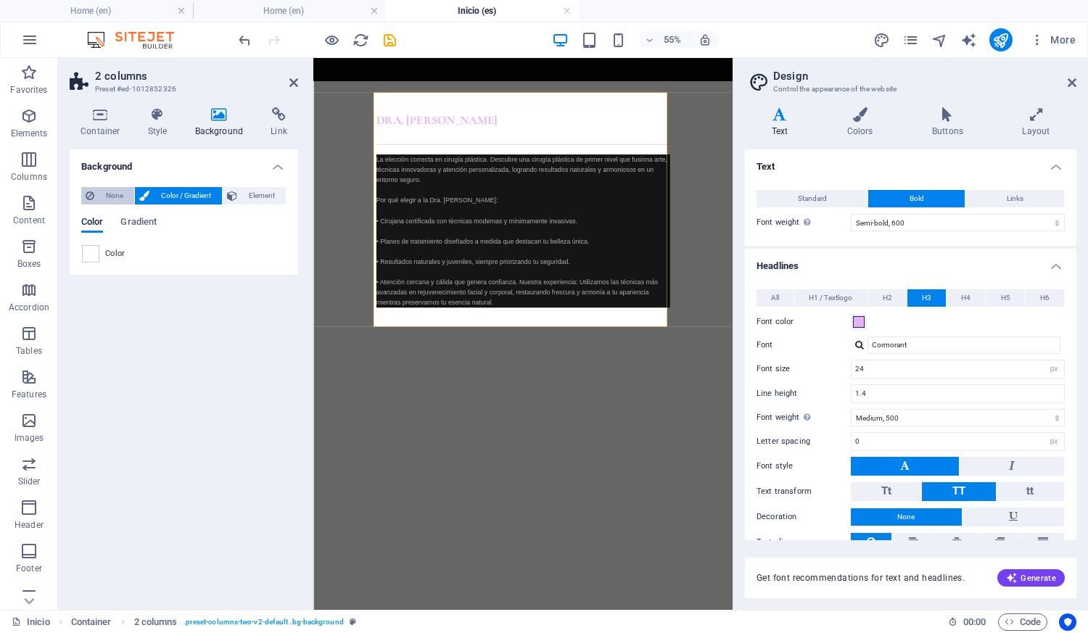
click at [117, 191] on span "None" at bounding box center [114, 195] width 31 height 17
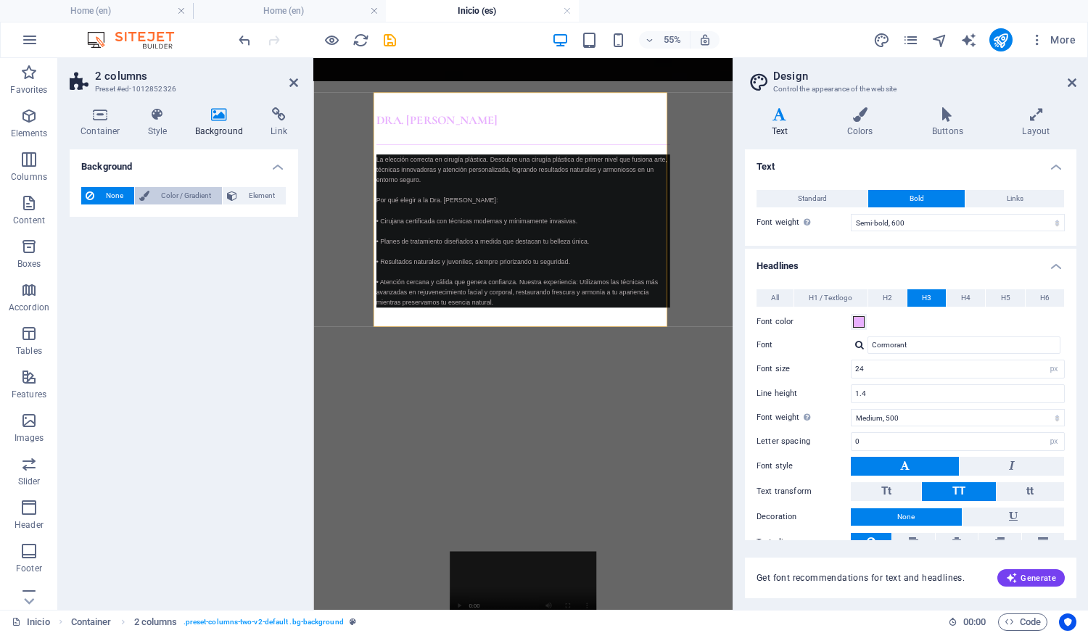
click at [165, 190] on span "Color / Gradient" at bounding box center [186, 195] width 64 height 17
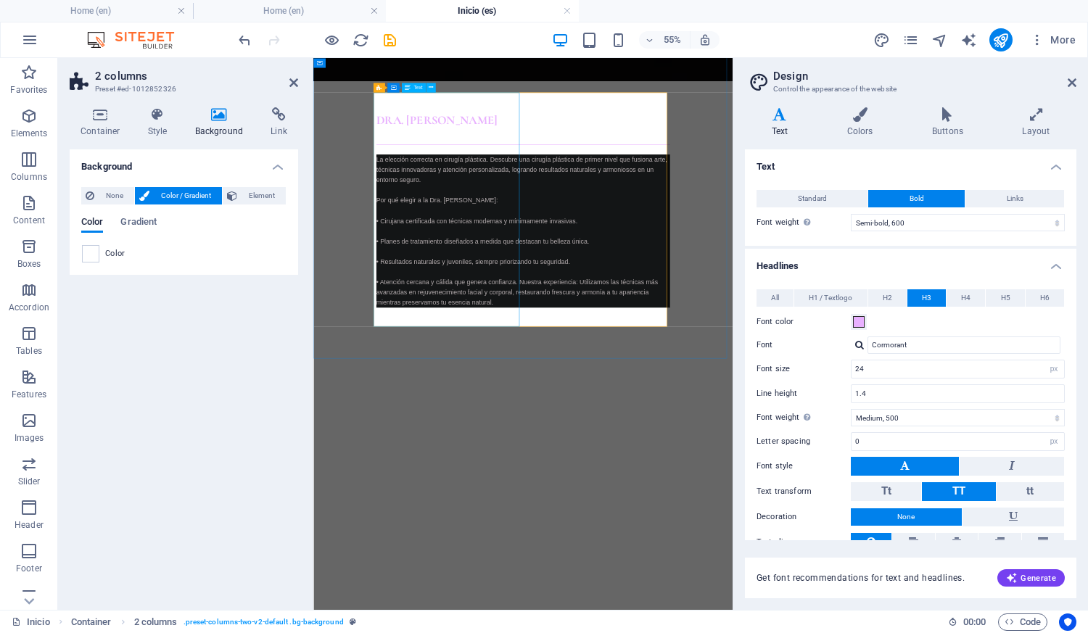
click at [590, 284] on p "La elección correcta en cirugía plástica. Descubre una cirugía plástica de prim…" at bounding box center [695, 372] width 534 height 278
drag, startPoint x: 590, startPoint y: 284, endPoint x: 740, endPoint y: 189, distance: 178.3
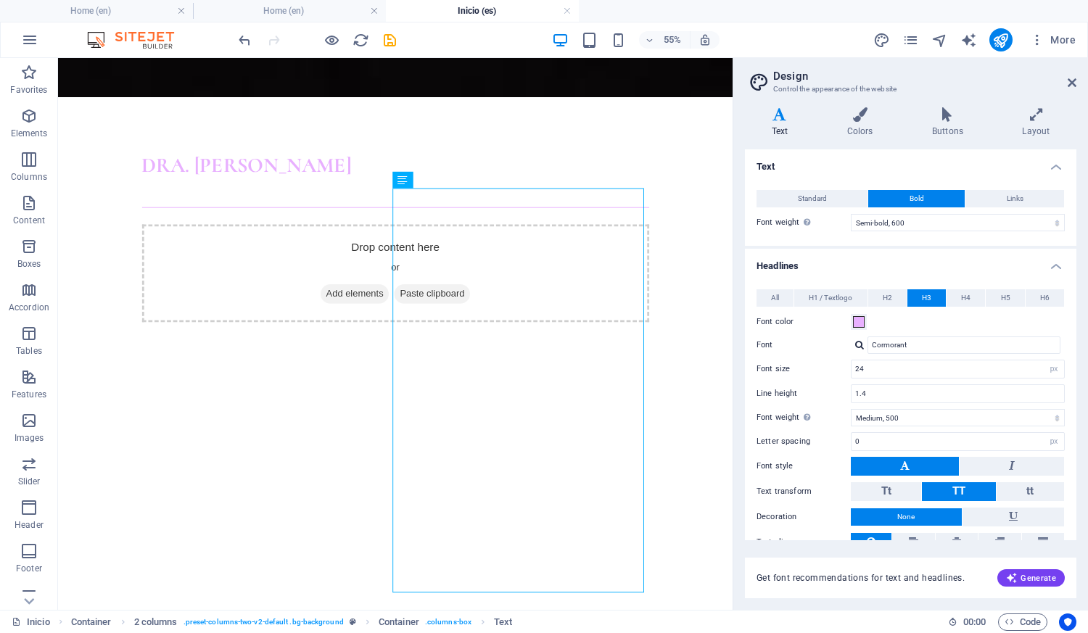
scroll to position [653, 0]
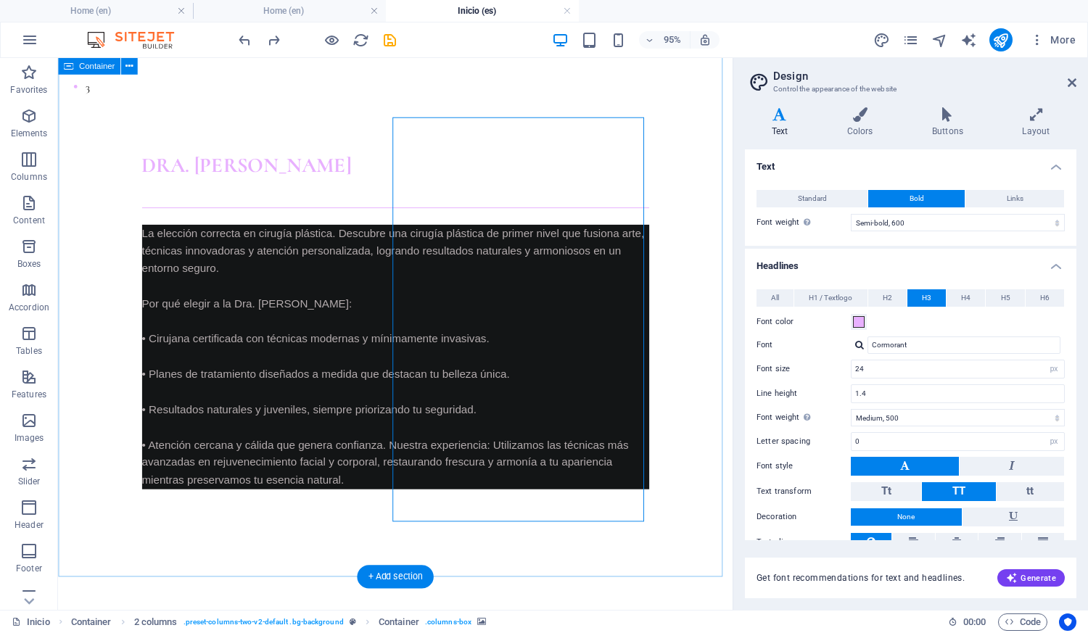
click at [703, 244] on div "Dra. [PERSON_NAME] CONFIANZA SEGURIDAD BELLEZA La elección correcta en cirugía …" at bounding box center [413, 623] width 710 height 1048
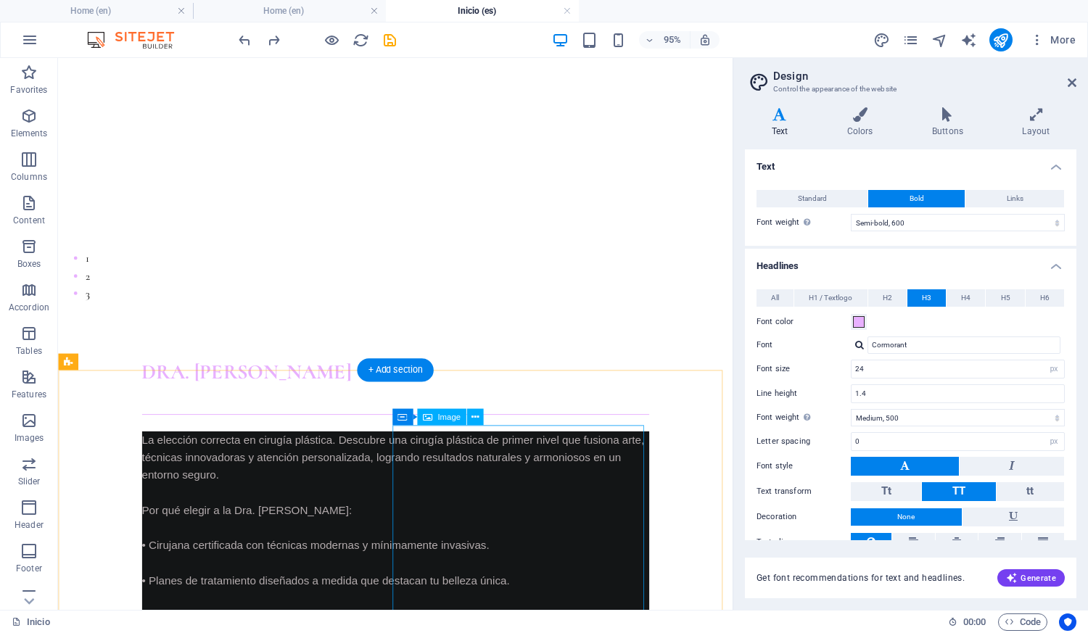
scroll to position [870, 0]
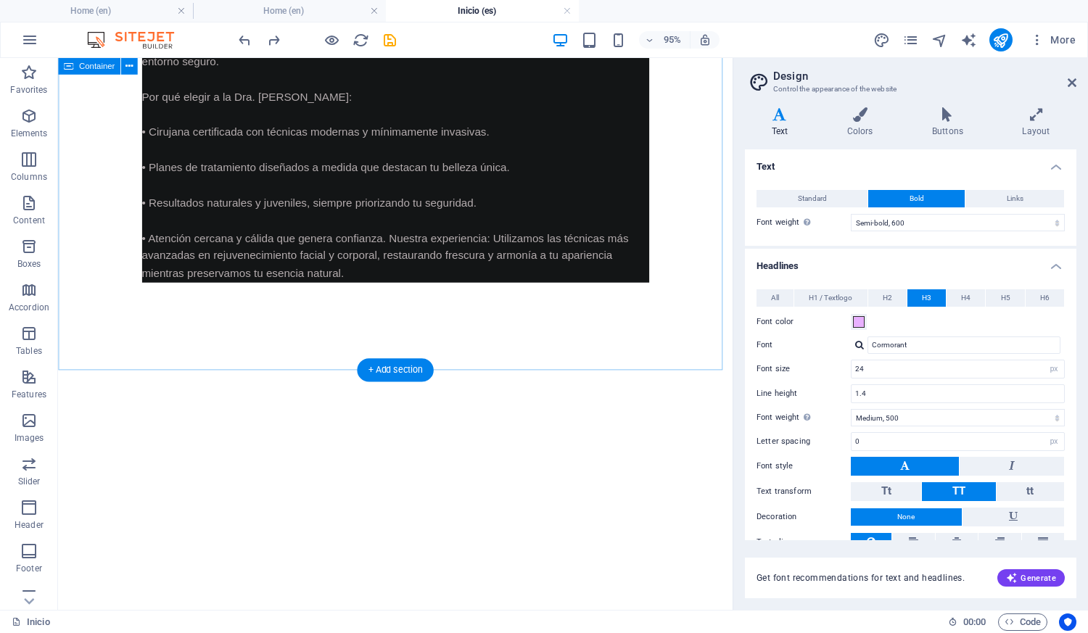
click at [545, 312] on figure at bounding box center [413, 525] width 534 height 426
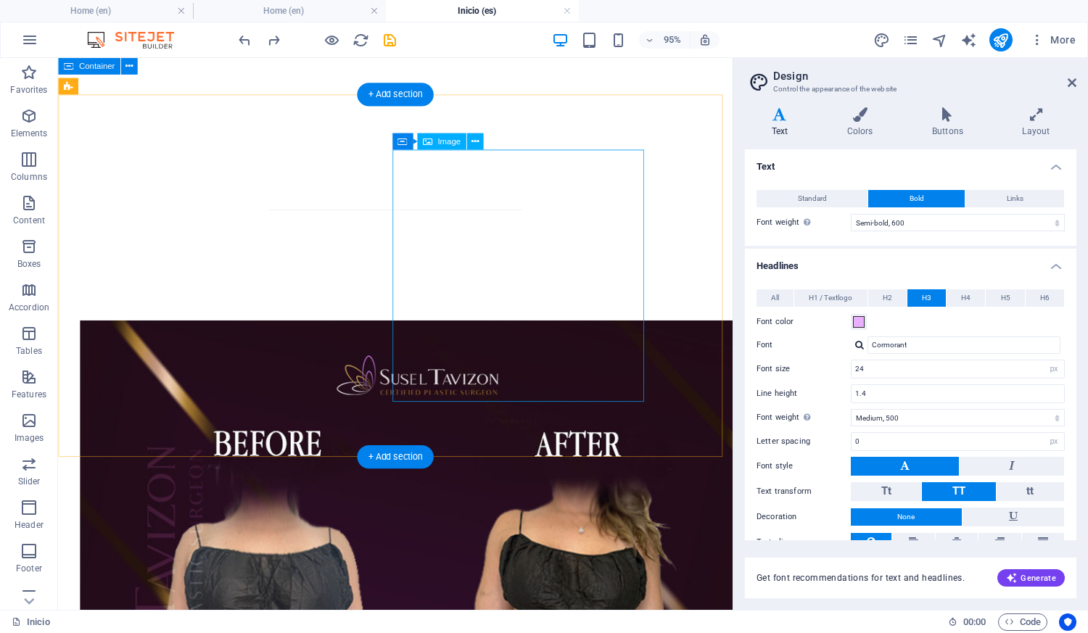
scroll to position [1160, 0]
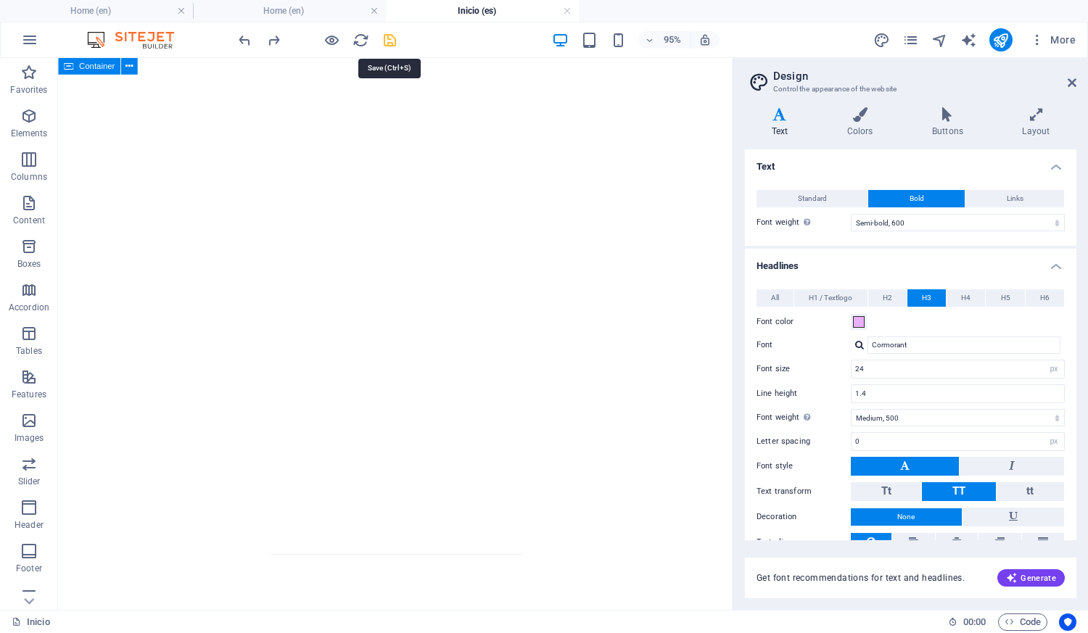
click at [389, 35] on icon "save" at bounding box center [389, 40] width 17 height 17
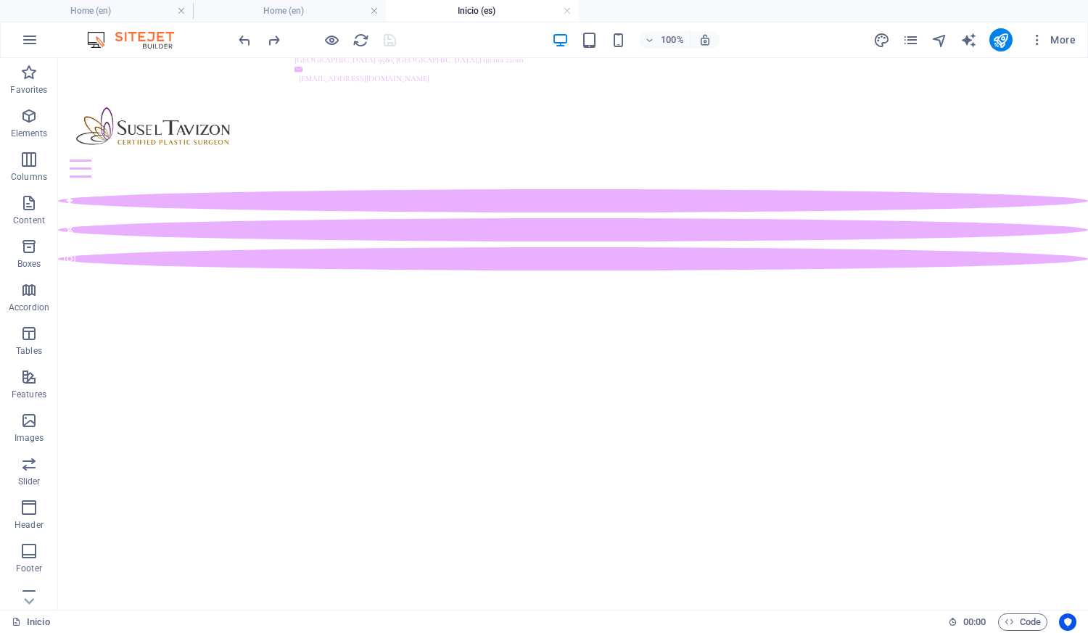
scroll to position [0, 0]
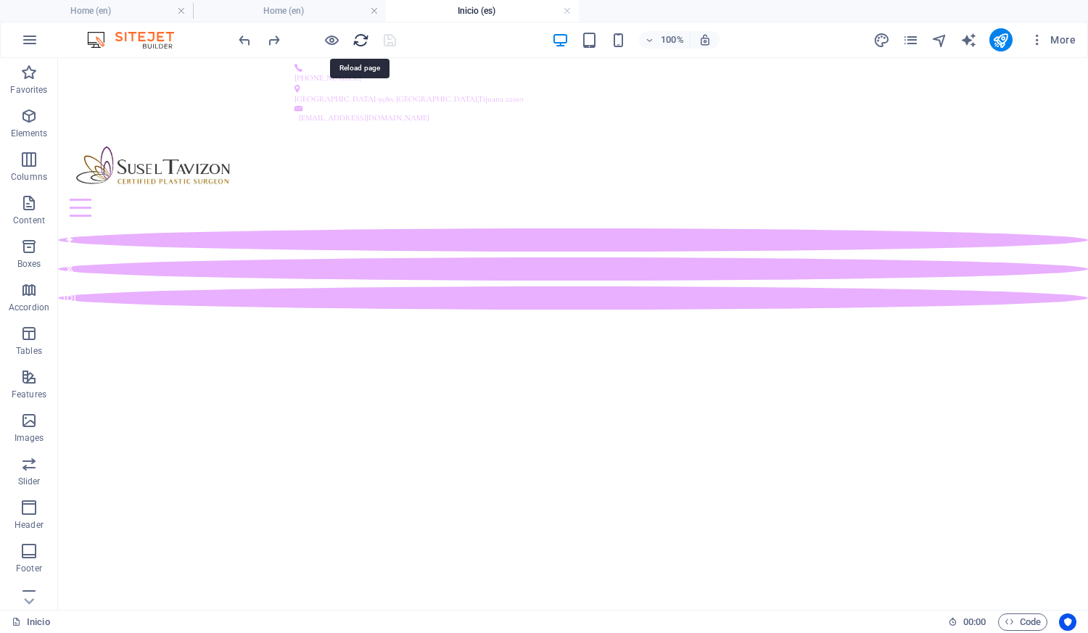
click at [360, 44] on icon "reload" at bounding box center [360, 40] width 17 height 17
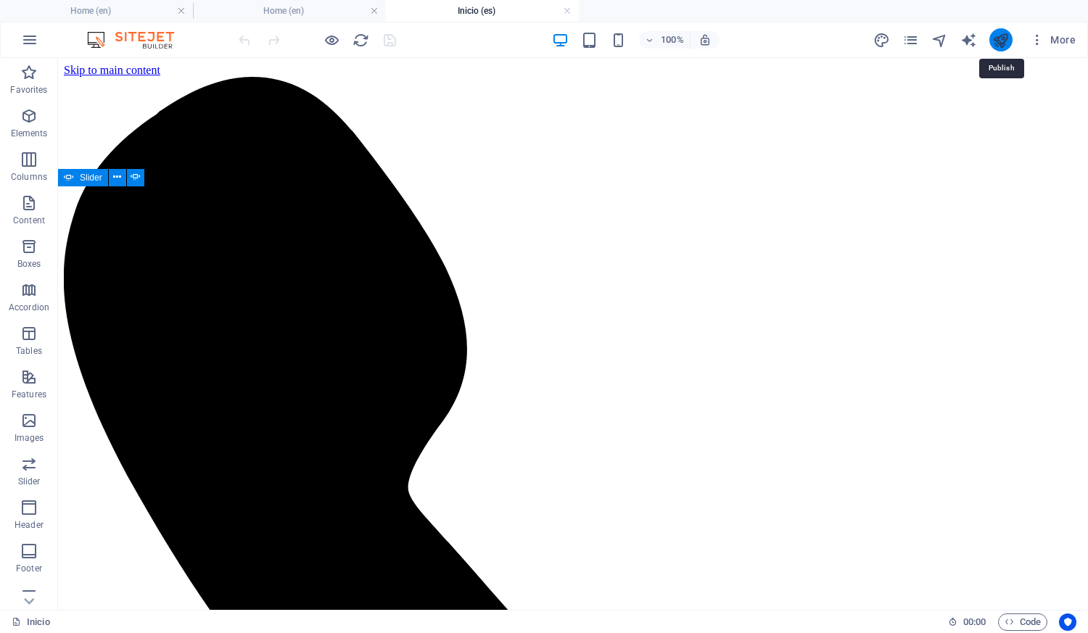
click at [997, 36] on icon "publish" at bounding box center [1000, 40] width 17 height 17
